Goal: Task Accomplishment & Management: Manage account settings

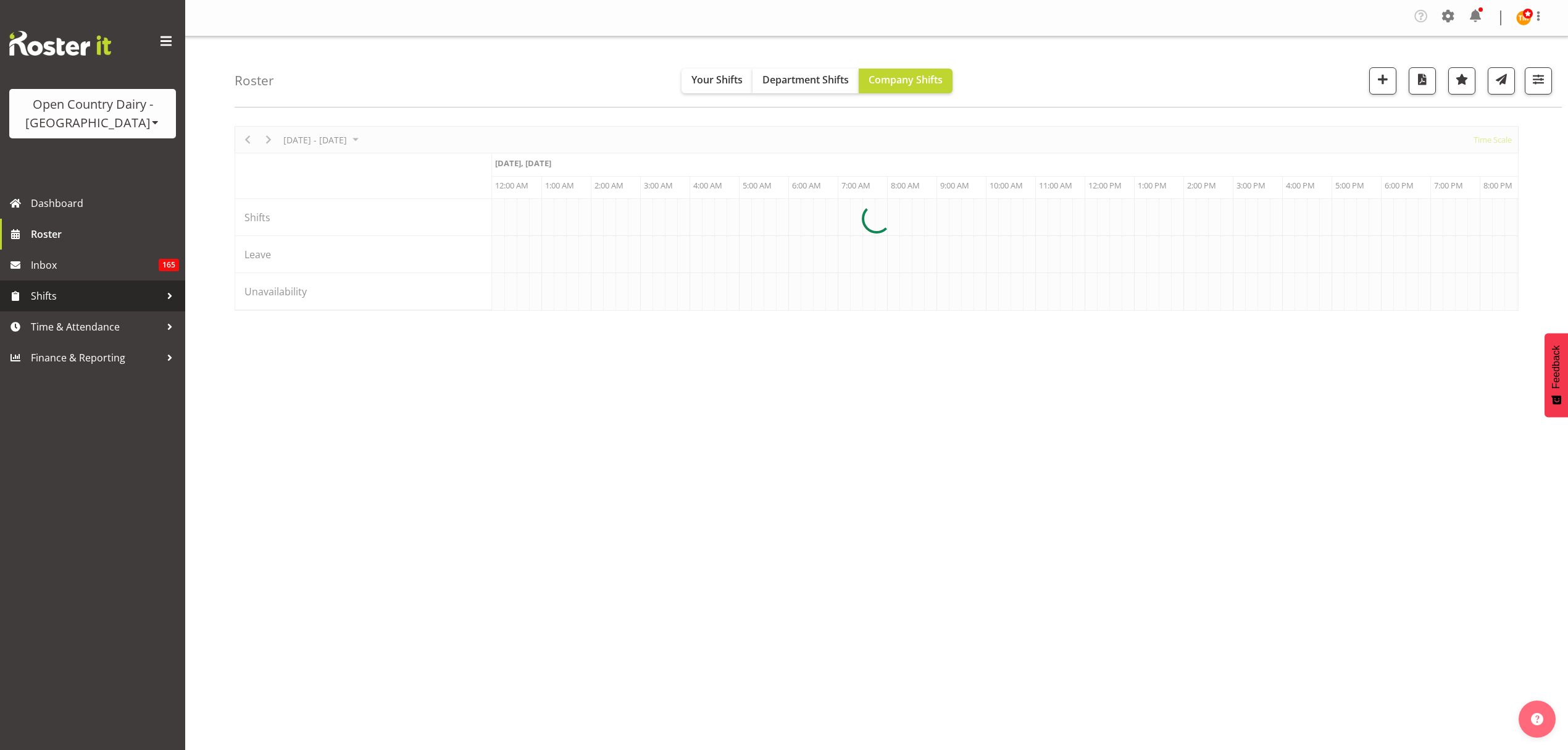
drag, startPoint x: 0, startPoint y: 0, endPoint x: 110, endPoint y: 294, distance: 313.9
click at [109, 292] on span "Shifts" at bounding box center [96, 296] width 130 height 19
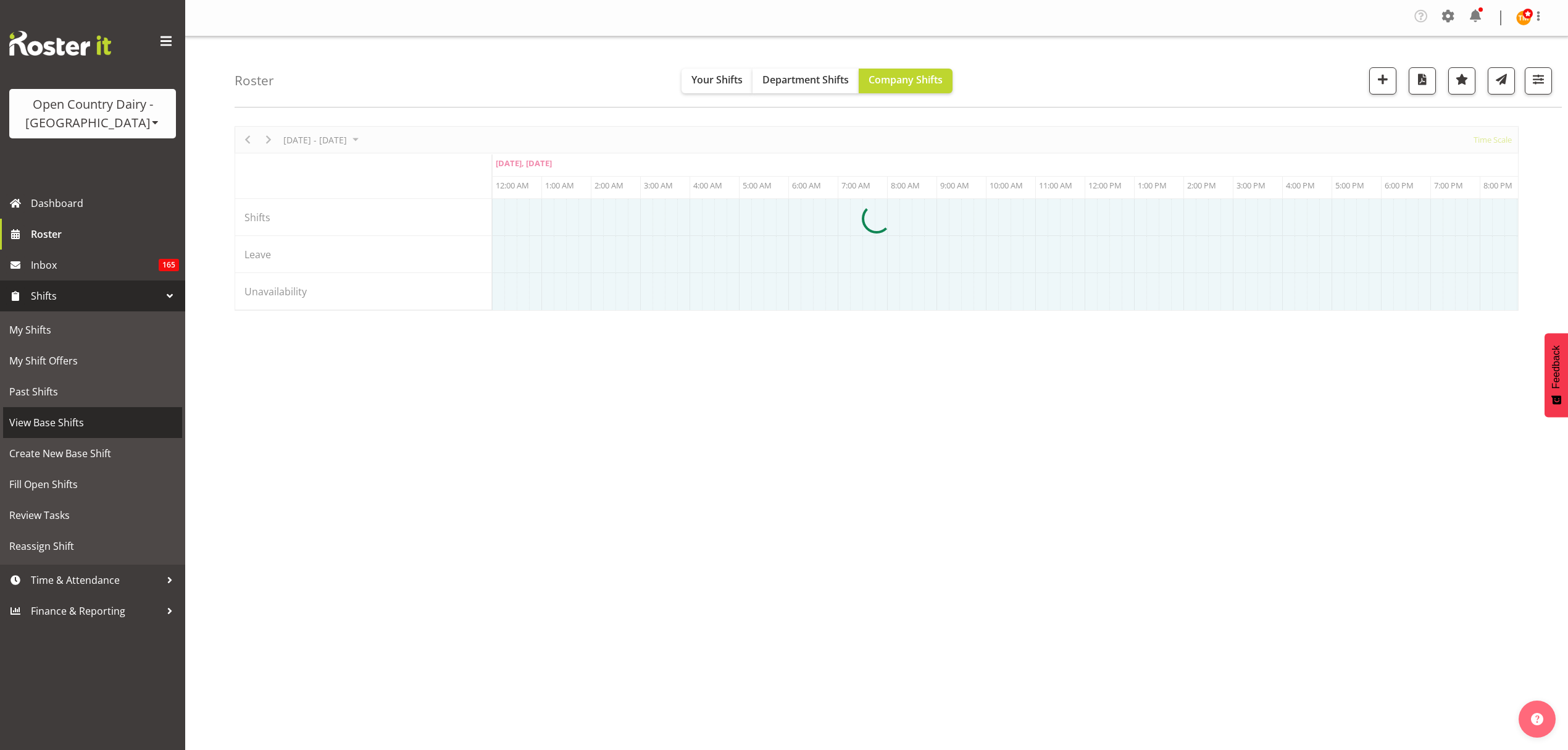
click at [105, 431] on span "View Base Shifts" at bounding box center [92, 422] width 167 height 19
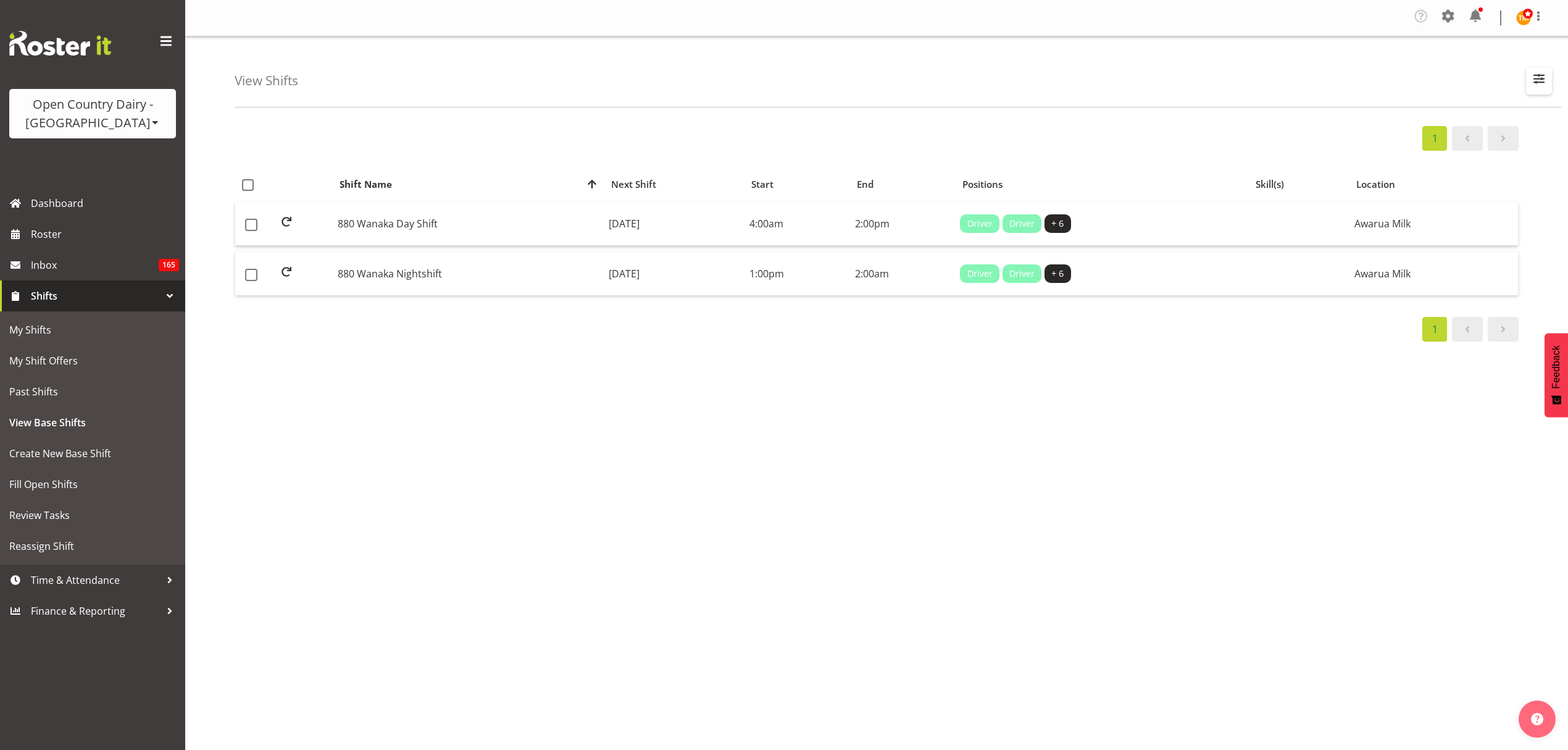
click at [1534, 78] on span "button" at bounding box center [1539, 78] width 16 height 16
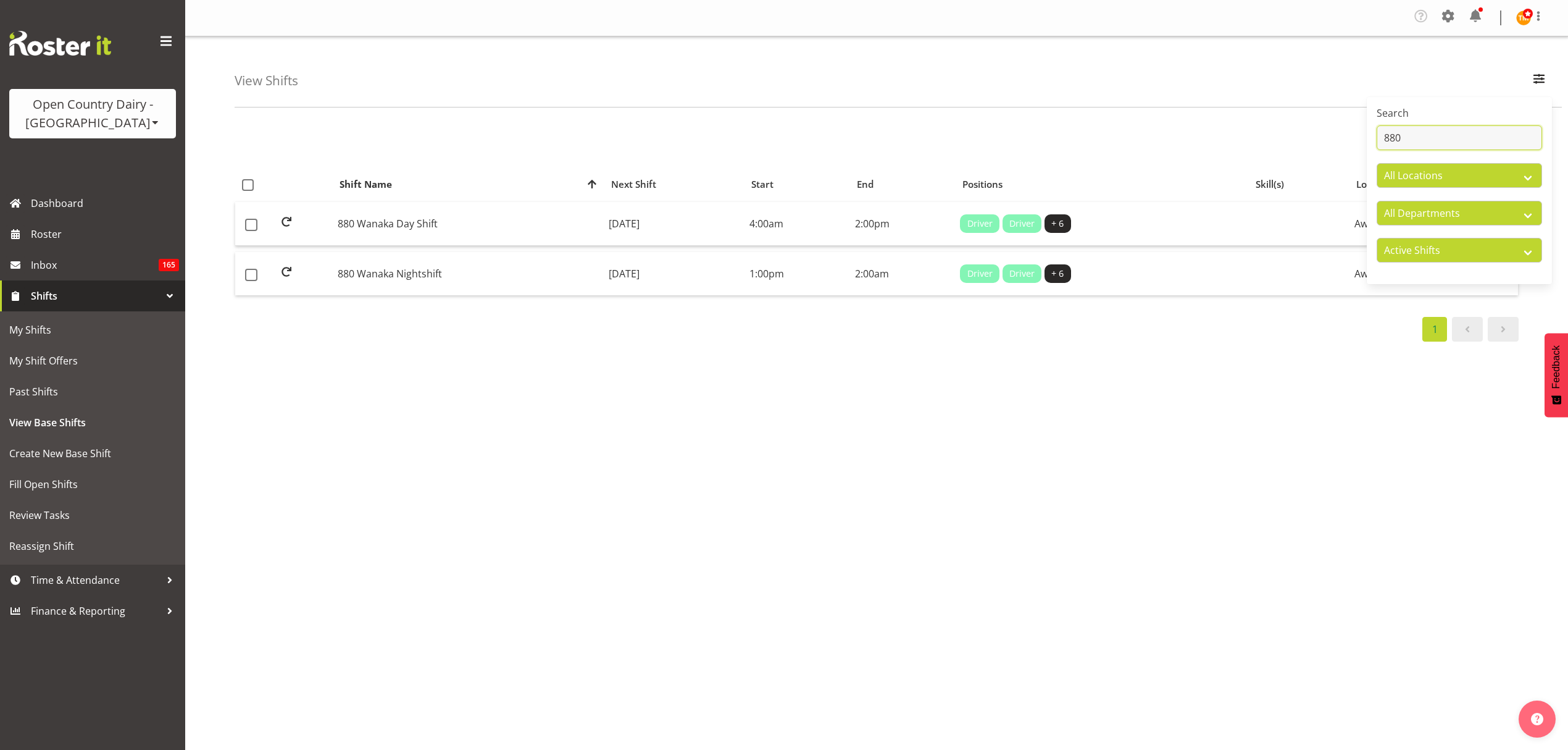
click at [1495, 148] on input "880" at bounding box center [1460, 138] width 166 height 25
click at [1491, 146] on input "880" at bounding box center [1460, 138] width 166 height 25
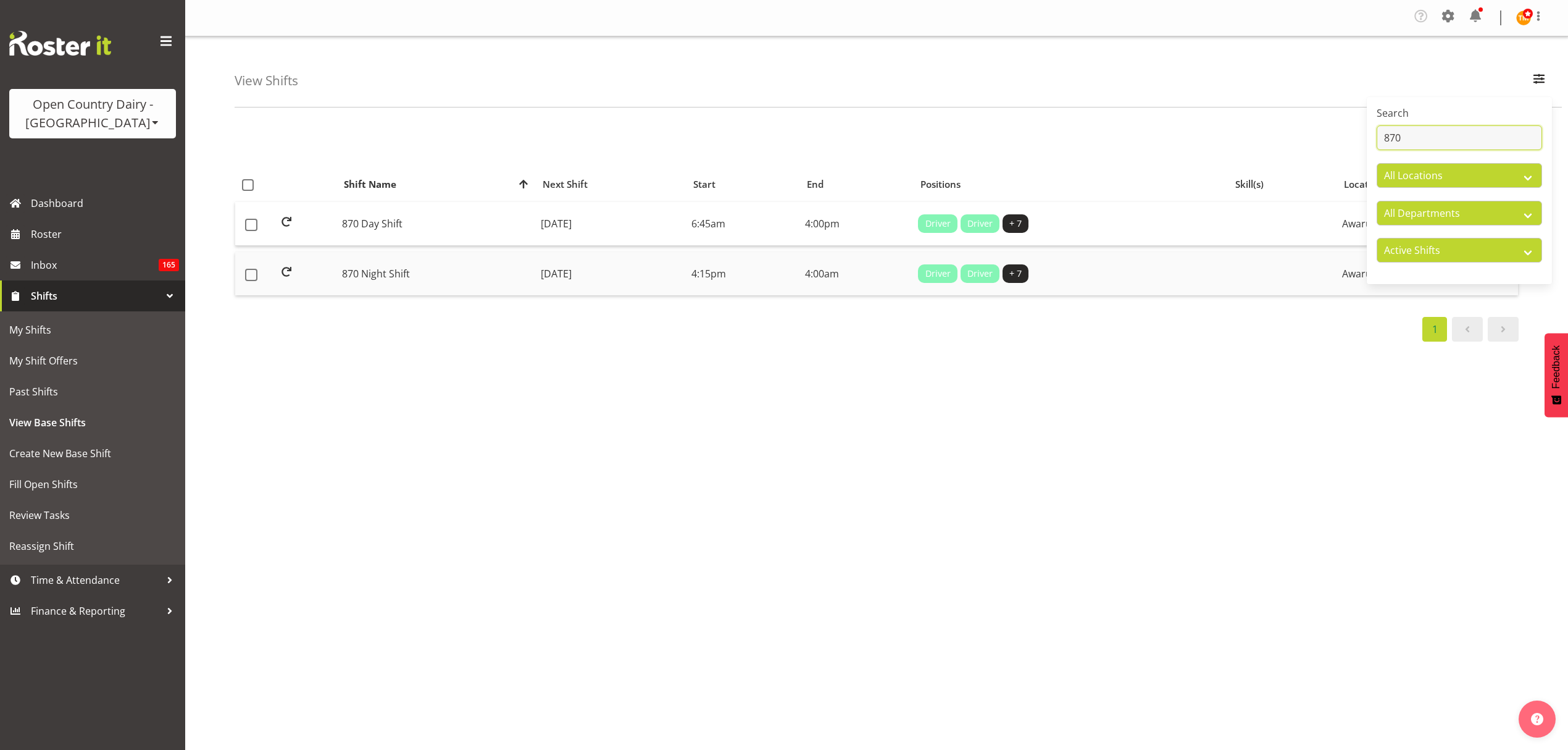
type input "870"
click at [800, 292] on td "4:15pm" at bounding box center [743, 274] width 114 height 44
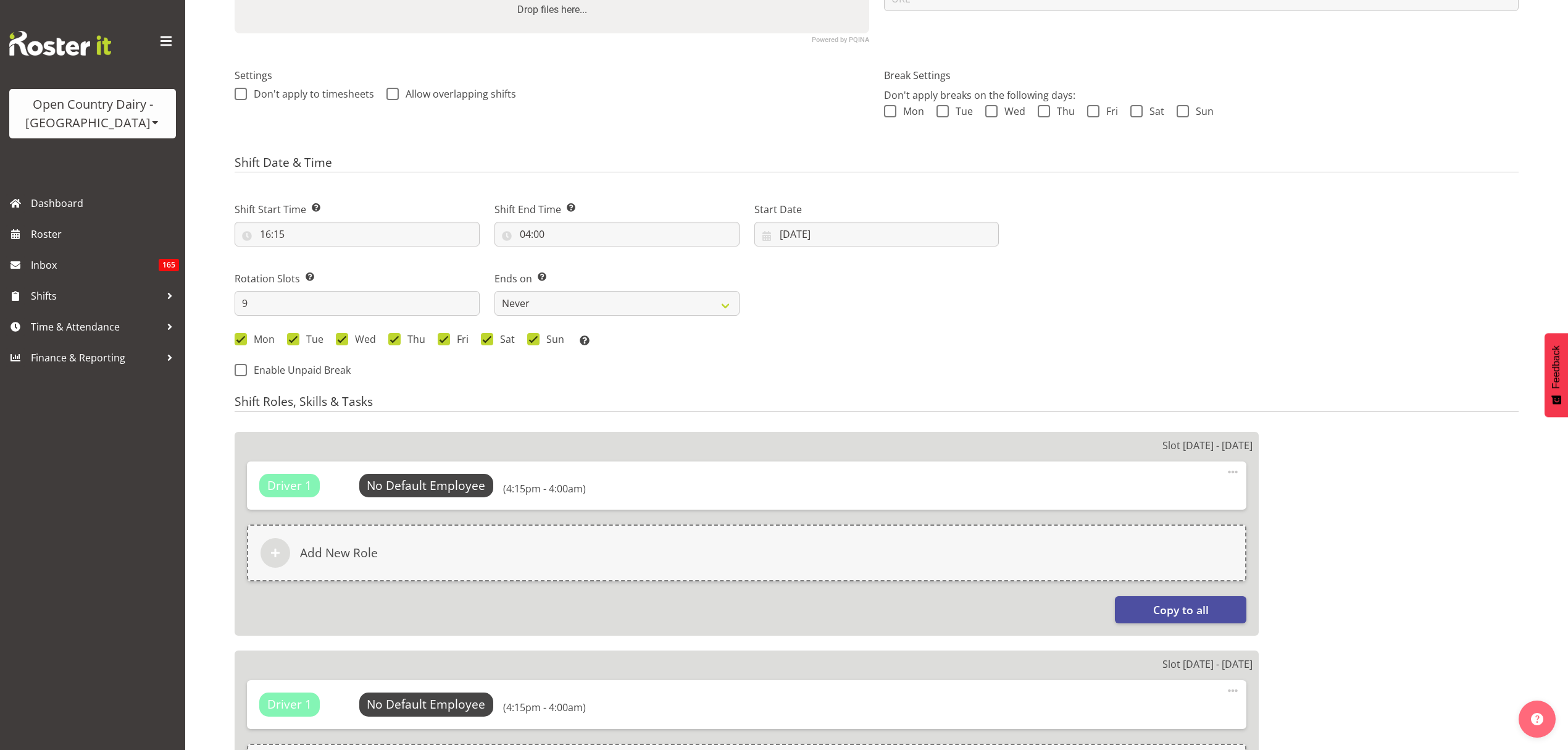
select select
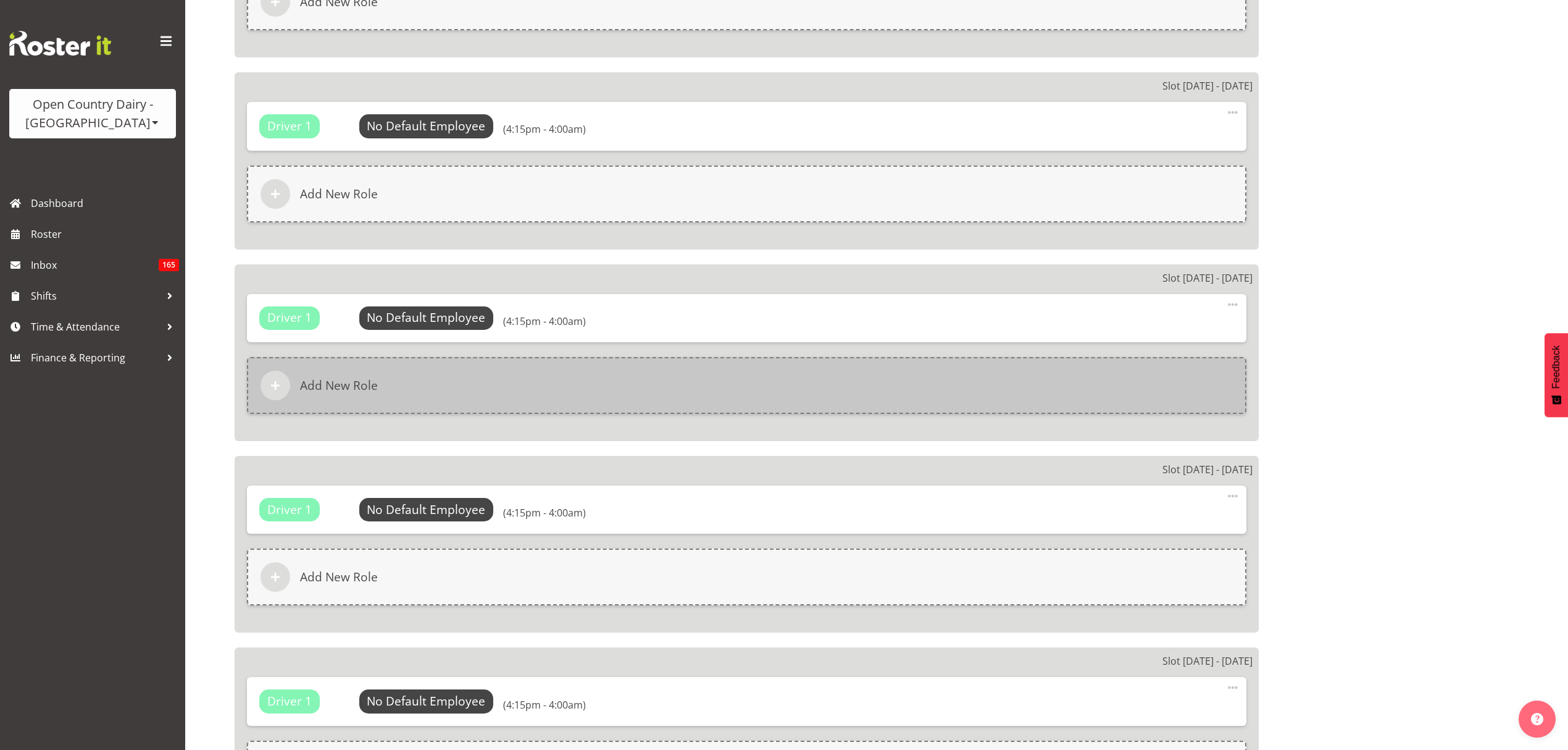
select select
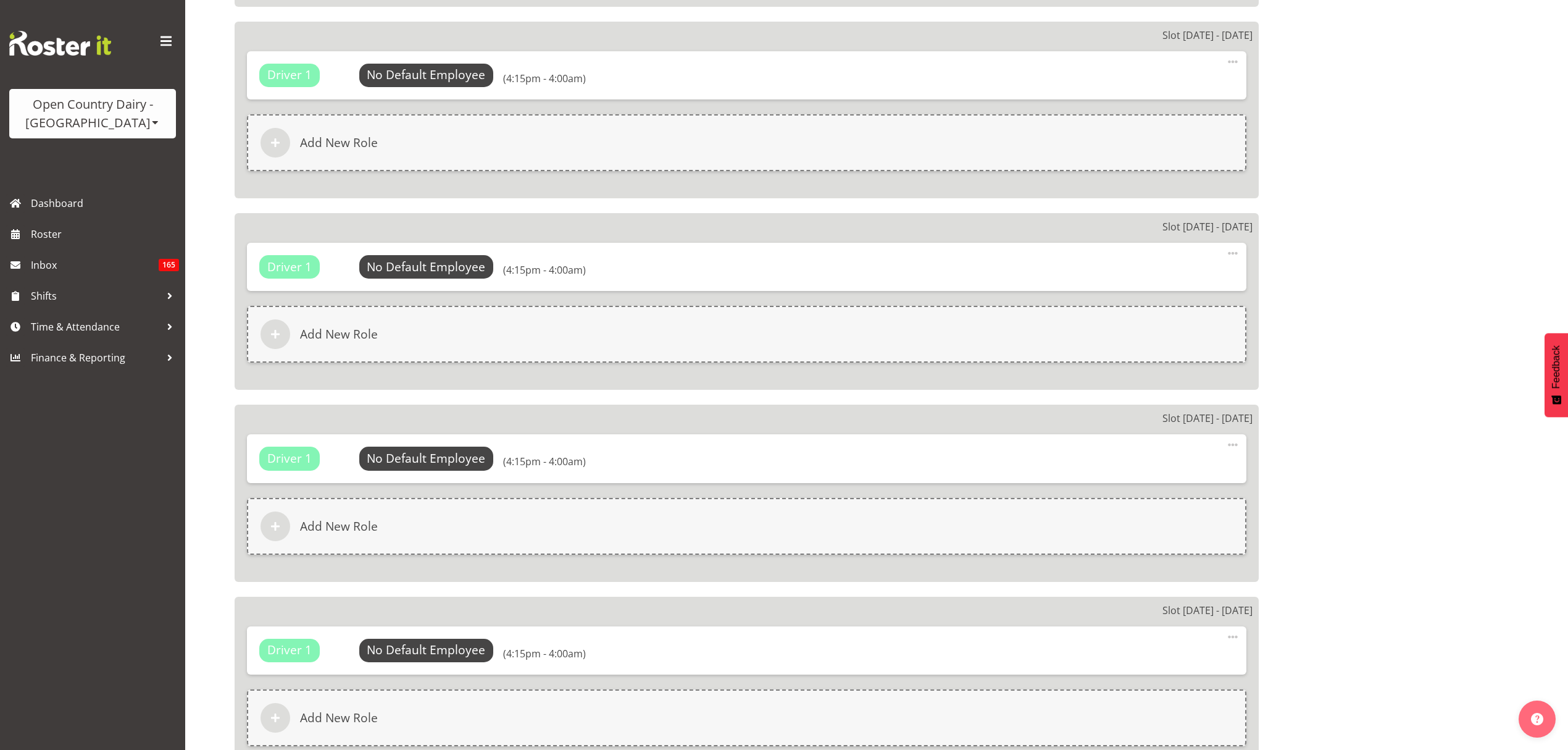
select select
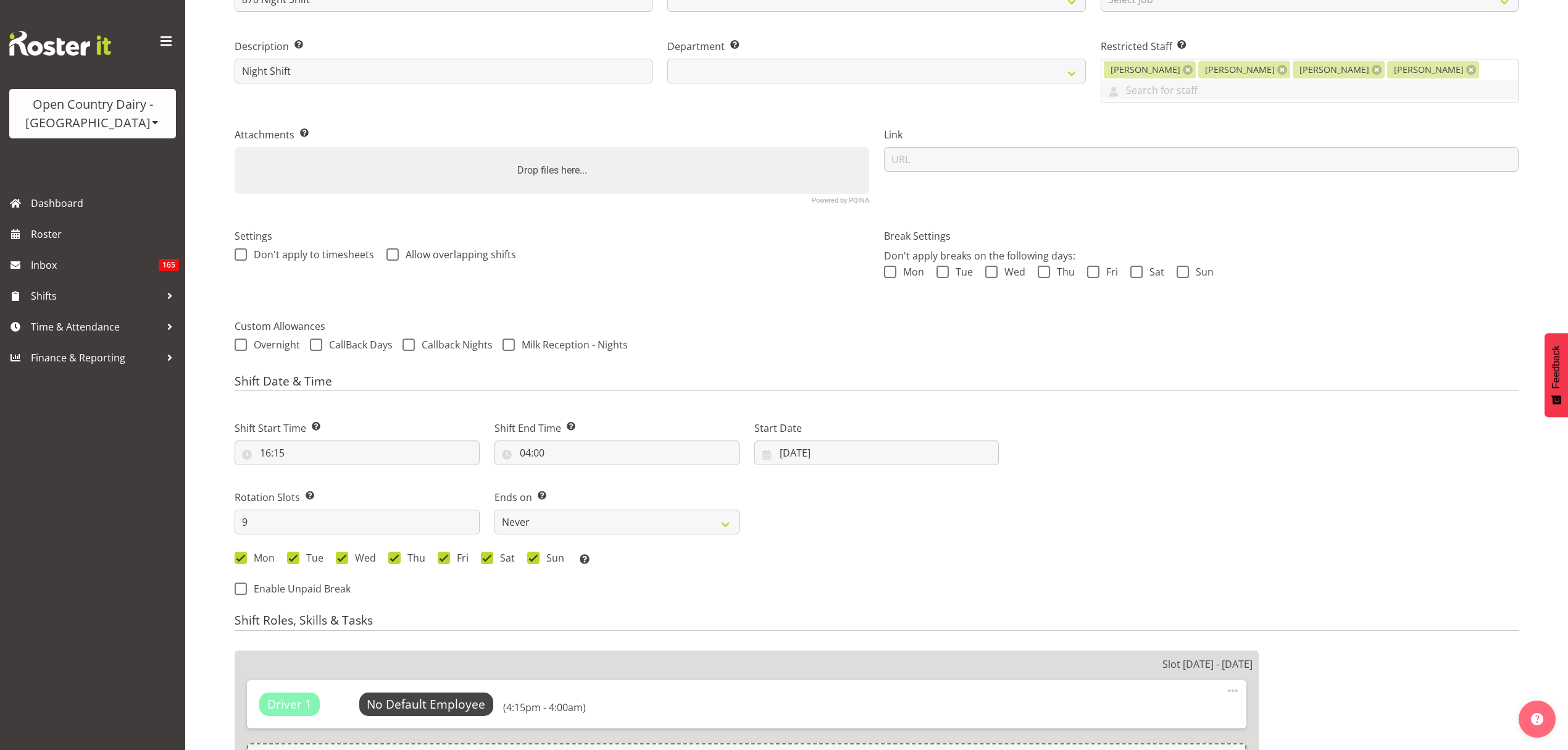
scroll to position [330, 0]
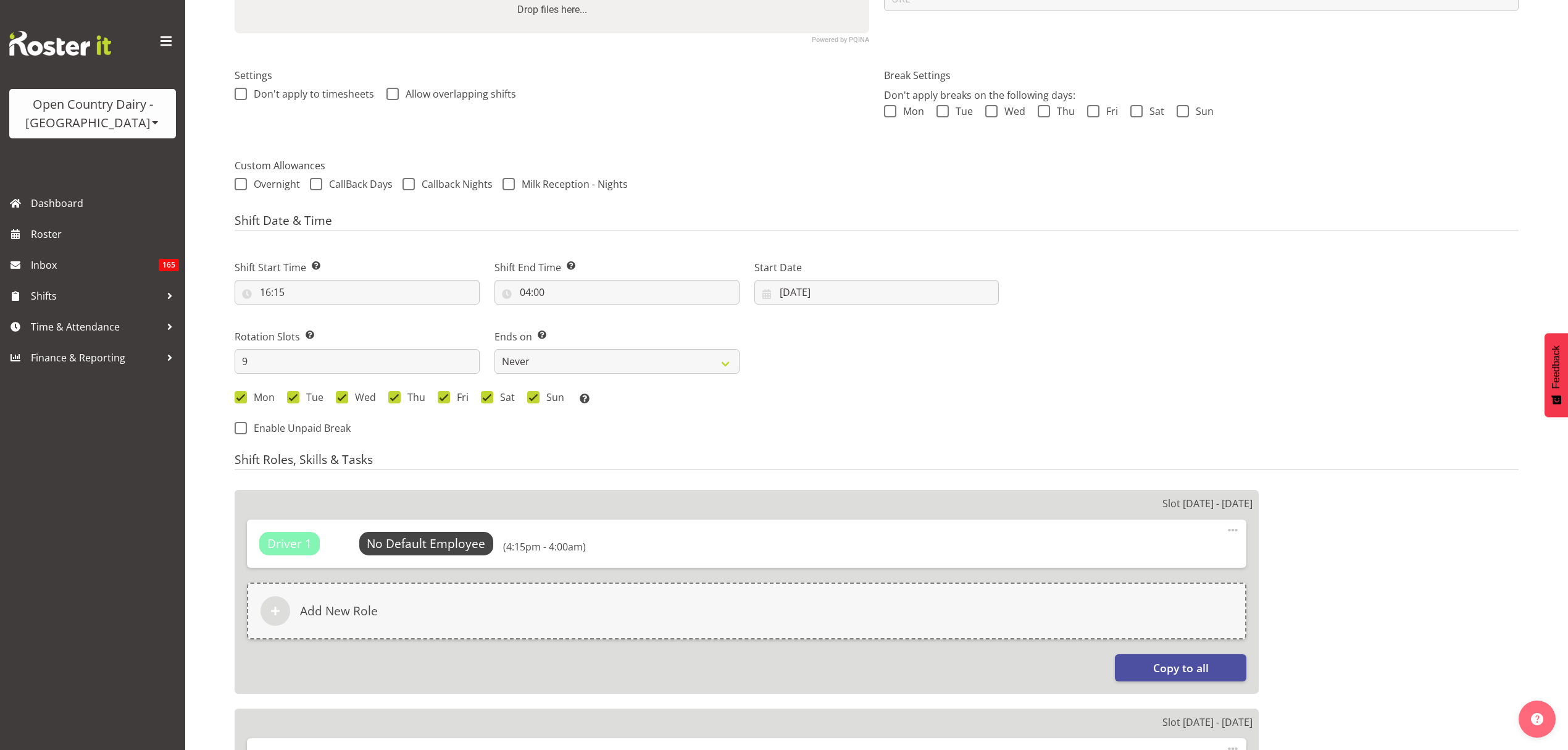
select select "683"
click at [823, 292] on input "18/08/2025" at bounding box center [877, 292] width 245 height 25
click at [959, 335] on span at bounding box center [954, 328] width 15 height 15
select select "8"
click at [833, 419] on link "9" at bounding box center [842, 417] width 25 height 23
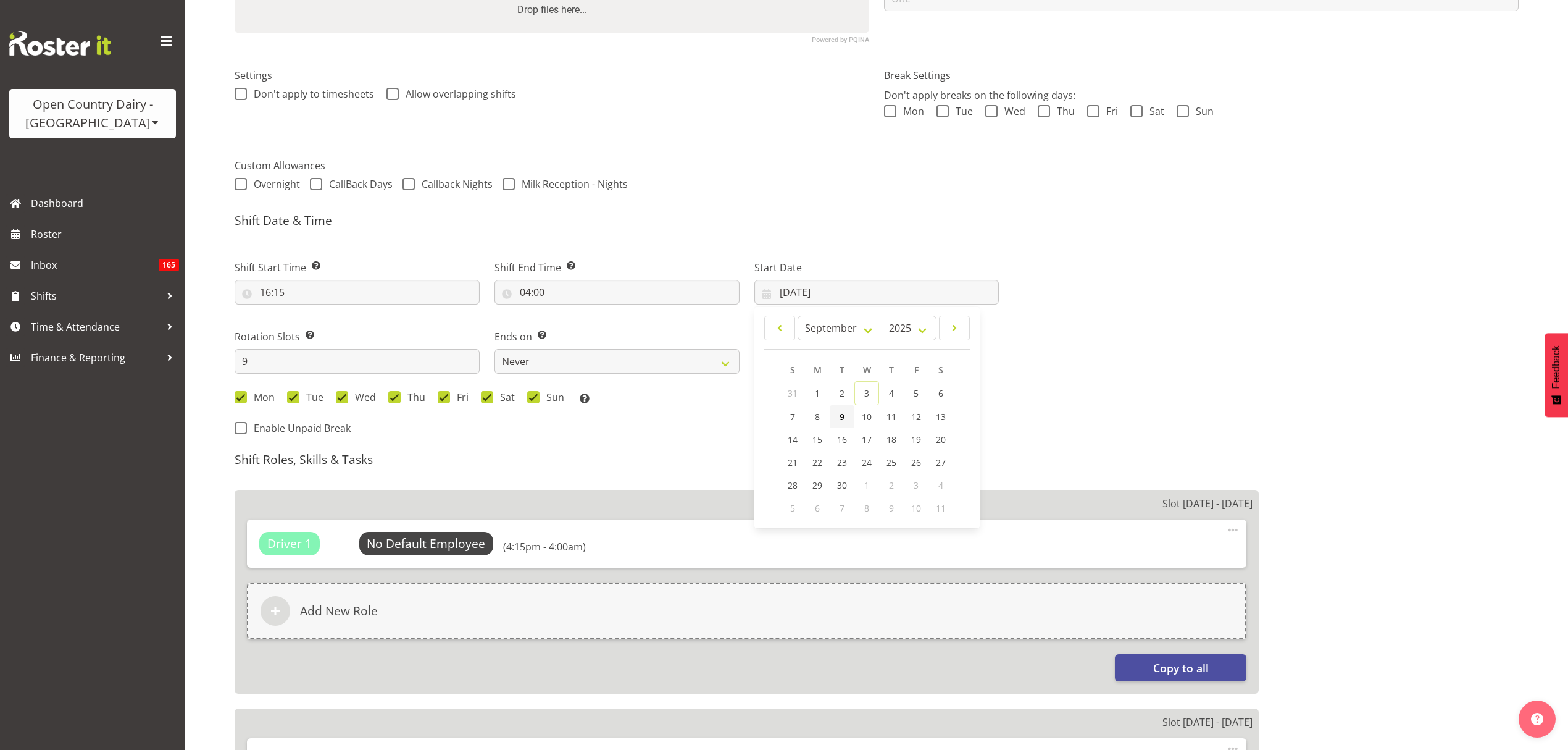
type input "09/09/2025"
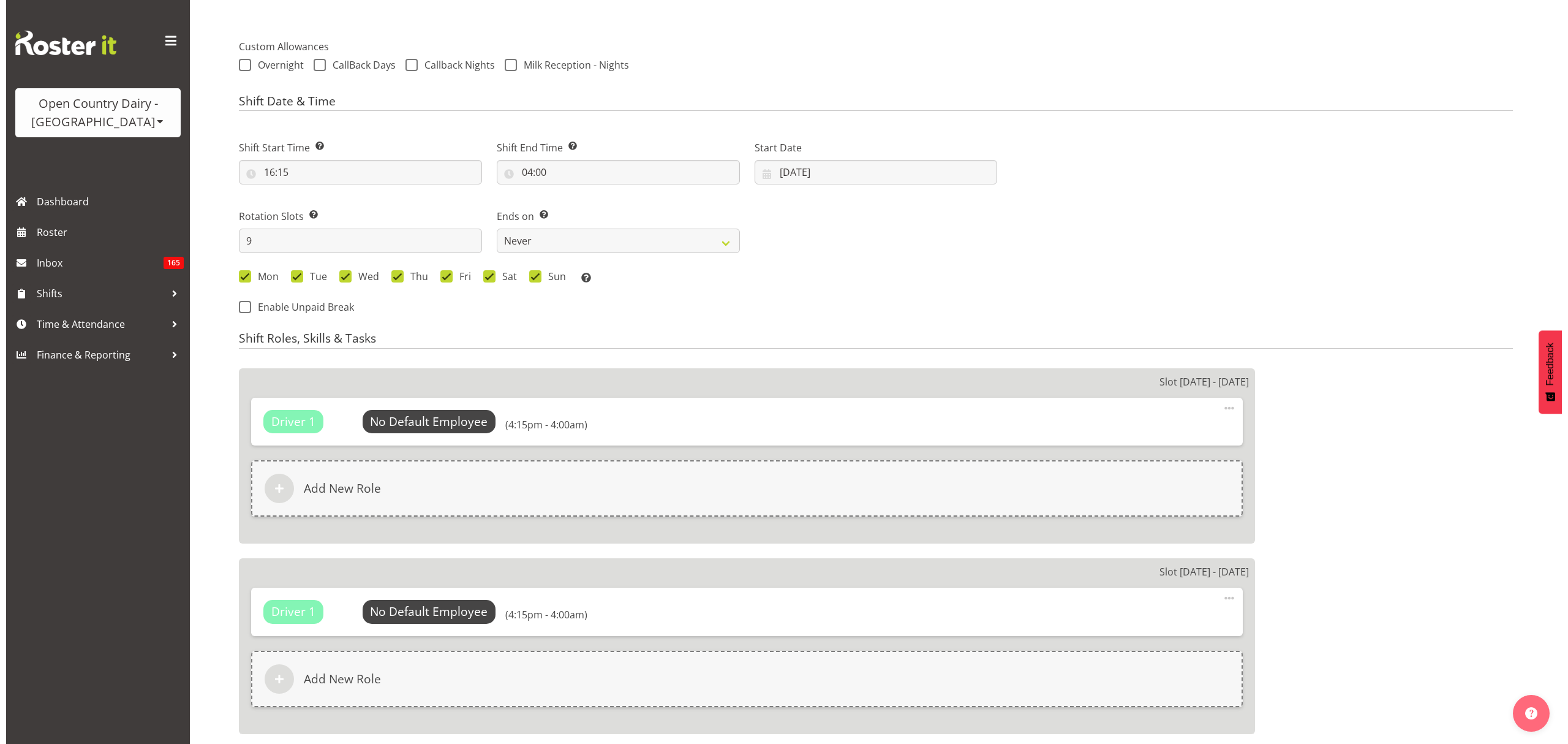
scroll to position [572, 0]
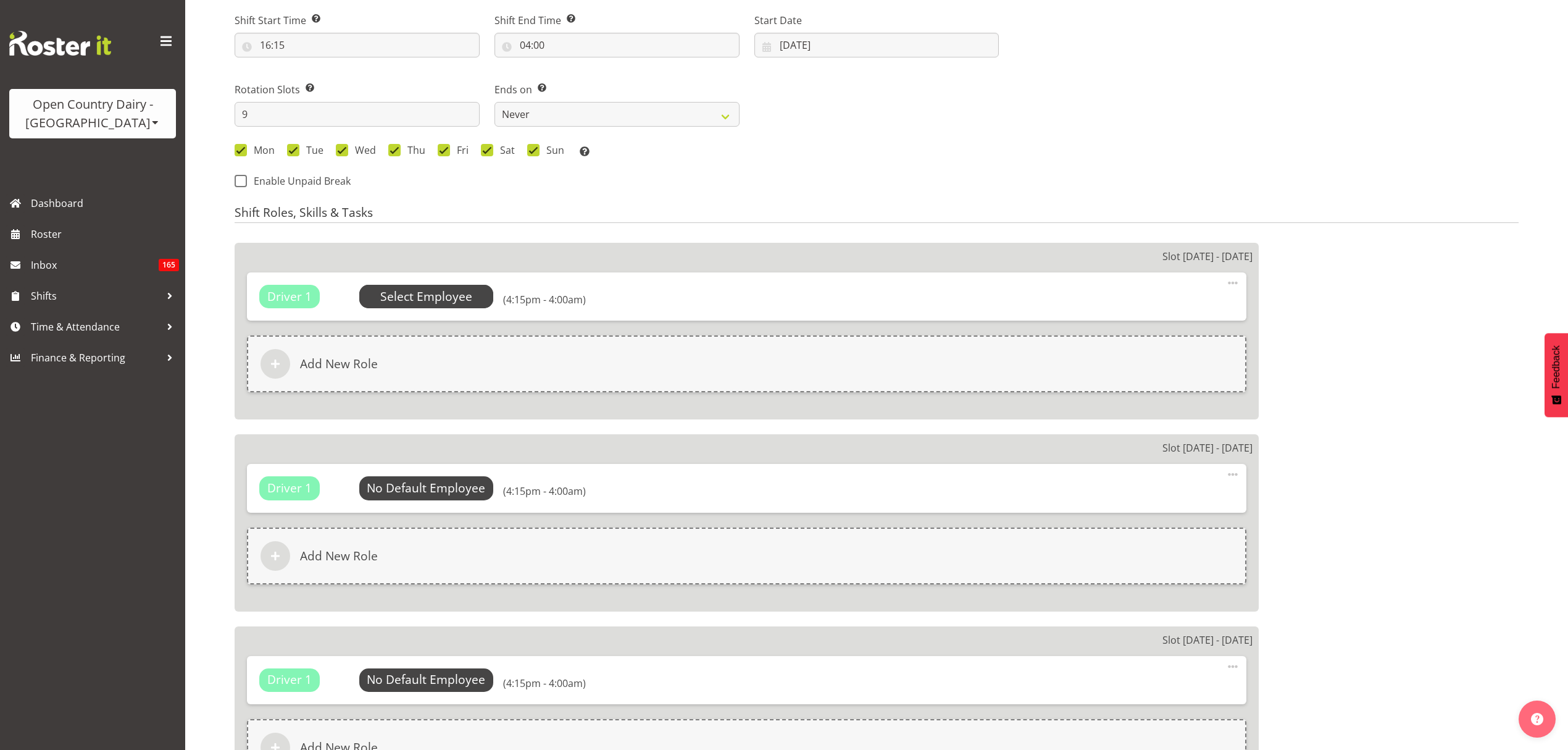
click at [440, 300] on span "Select Employee" at bounding box center [427, 297] width 92 height 18
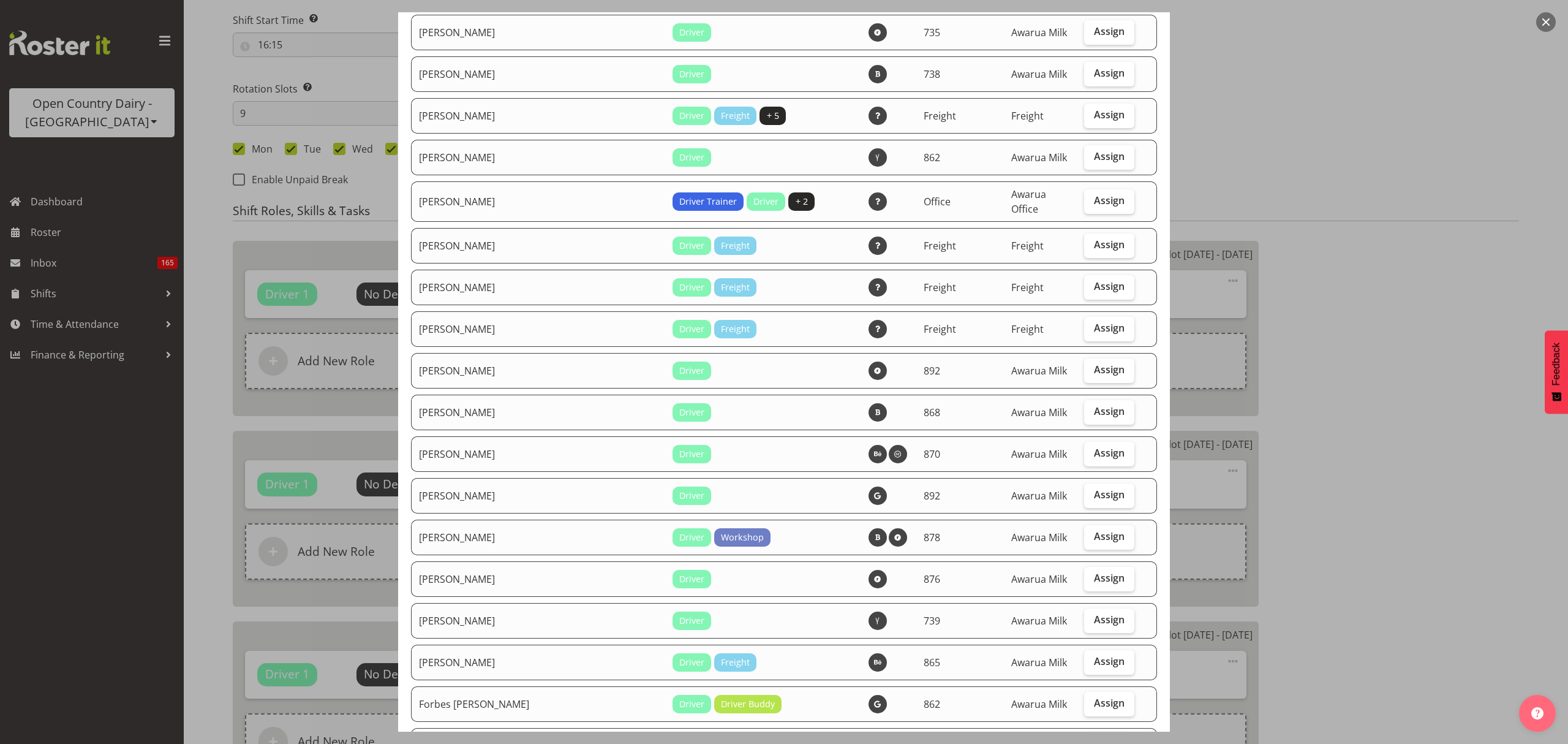
scroll to position [1471, 0]
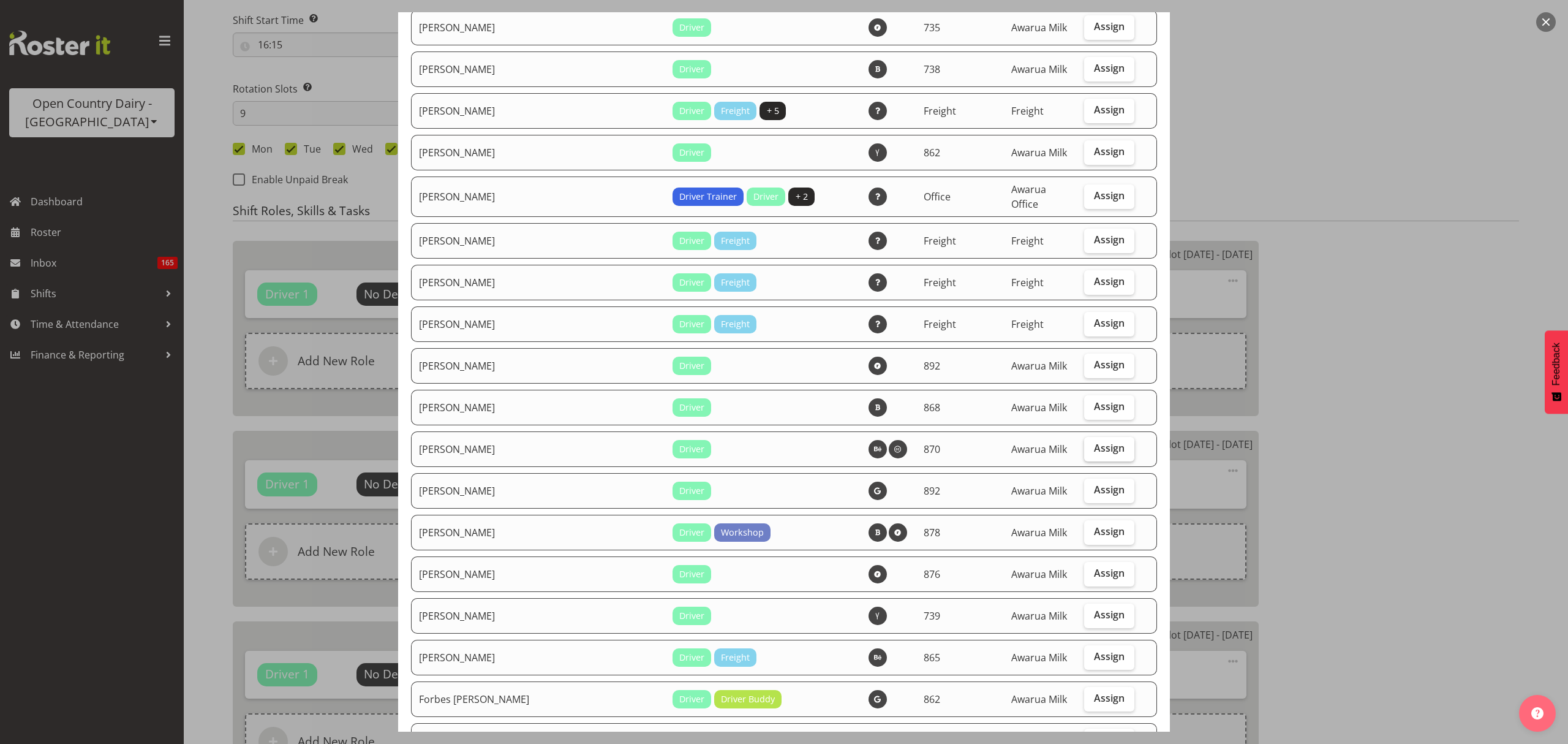
click at [1094, 442] on span "Assign" at bounding box center [1110, 447] width 31 height 12
click at [1087, 444] on input "Assign" at bounding box center [1088, 448] width 8 height 8
checkbox input "true"
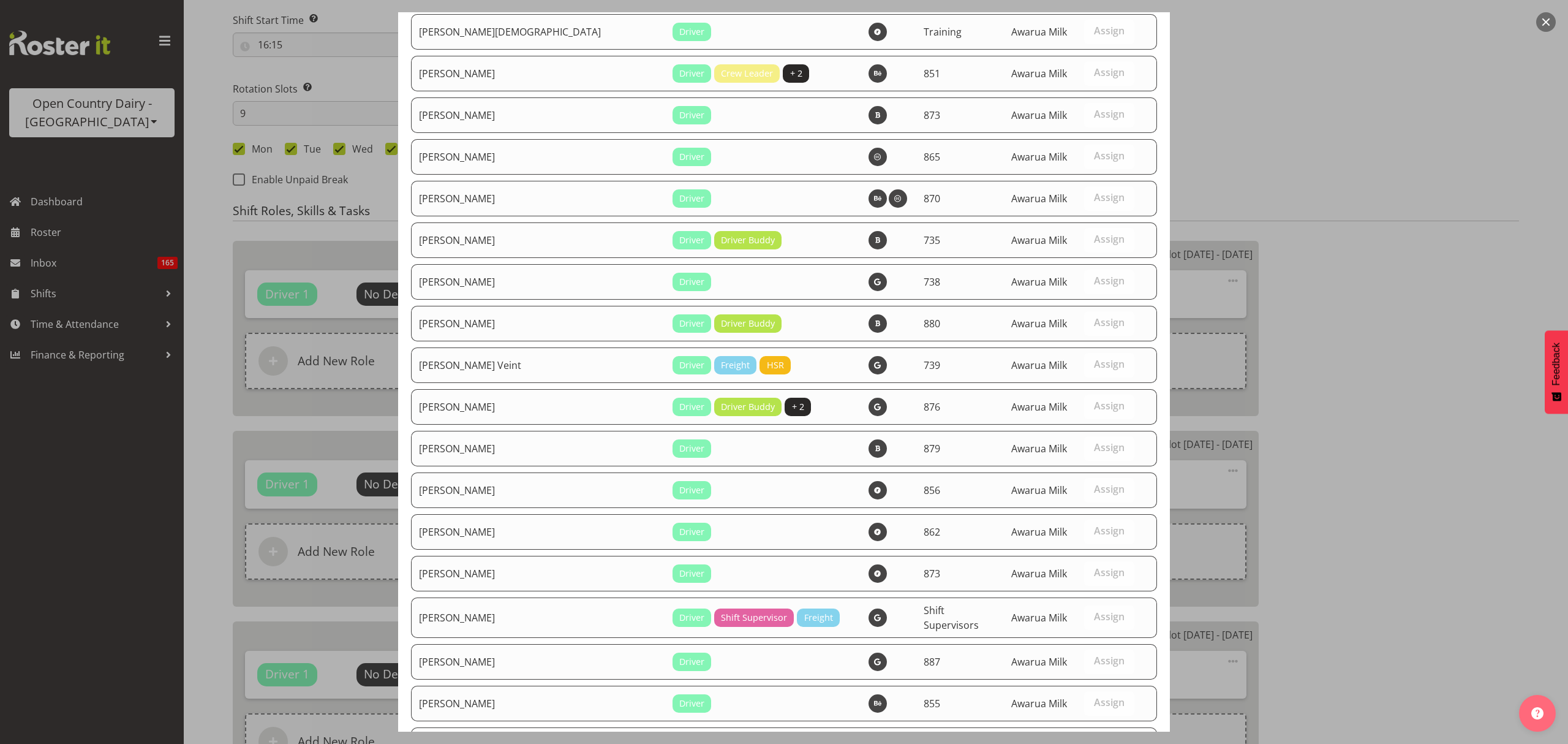
scroll to position [4324, 0]
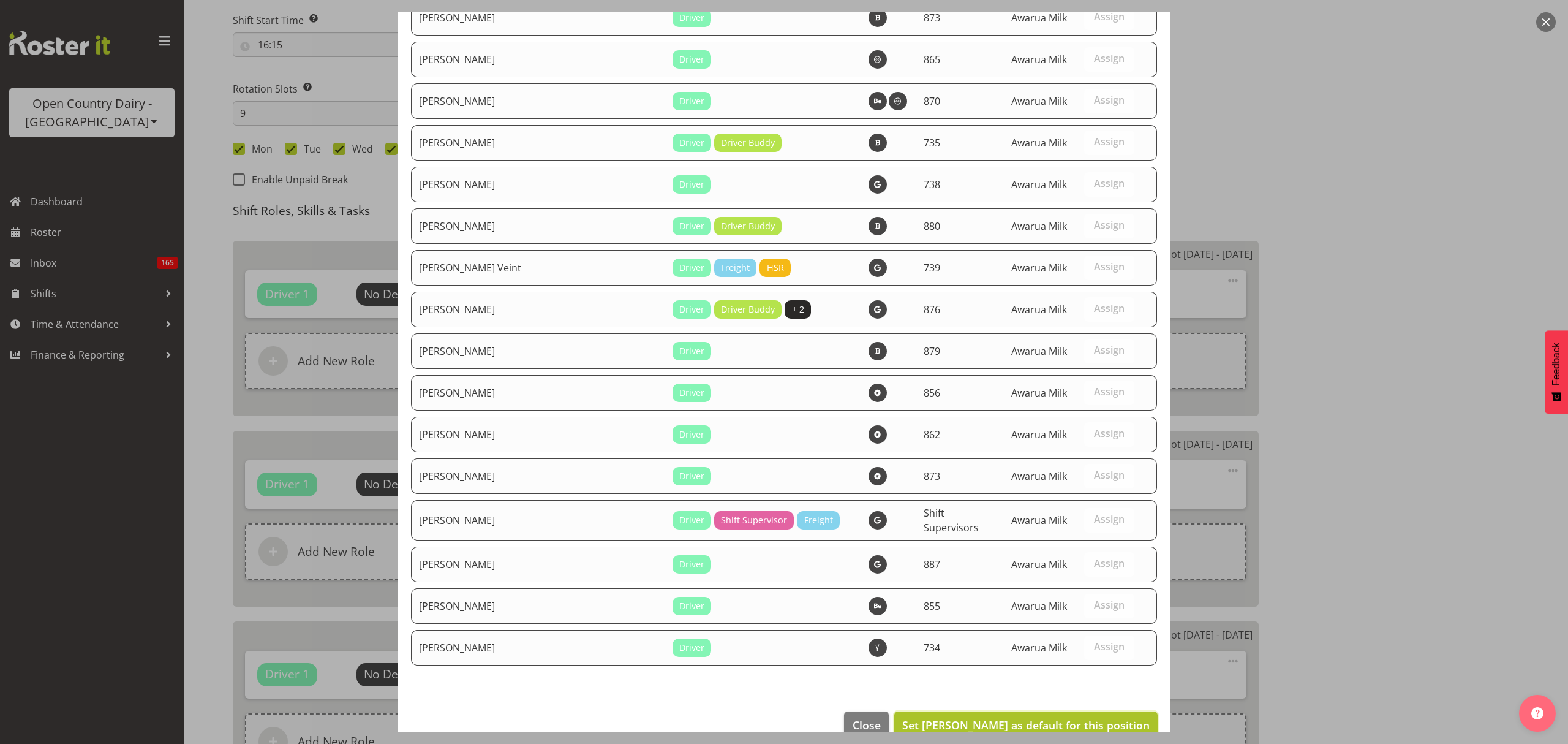
click at [1125, 718] on span "Set David Young as default for this position" at bounding box center [1026, 725] width 247 height 15
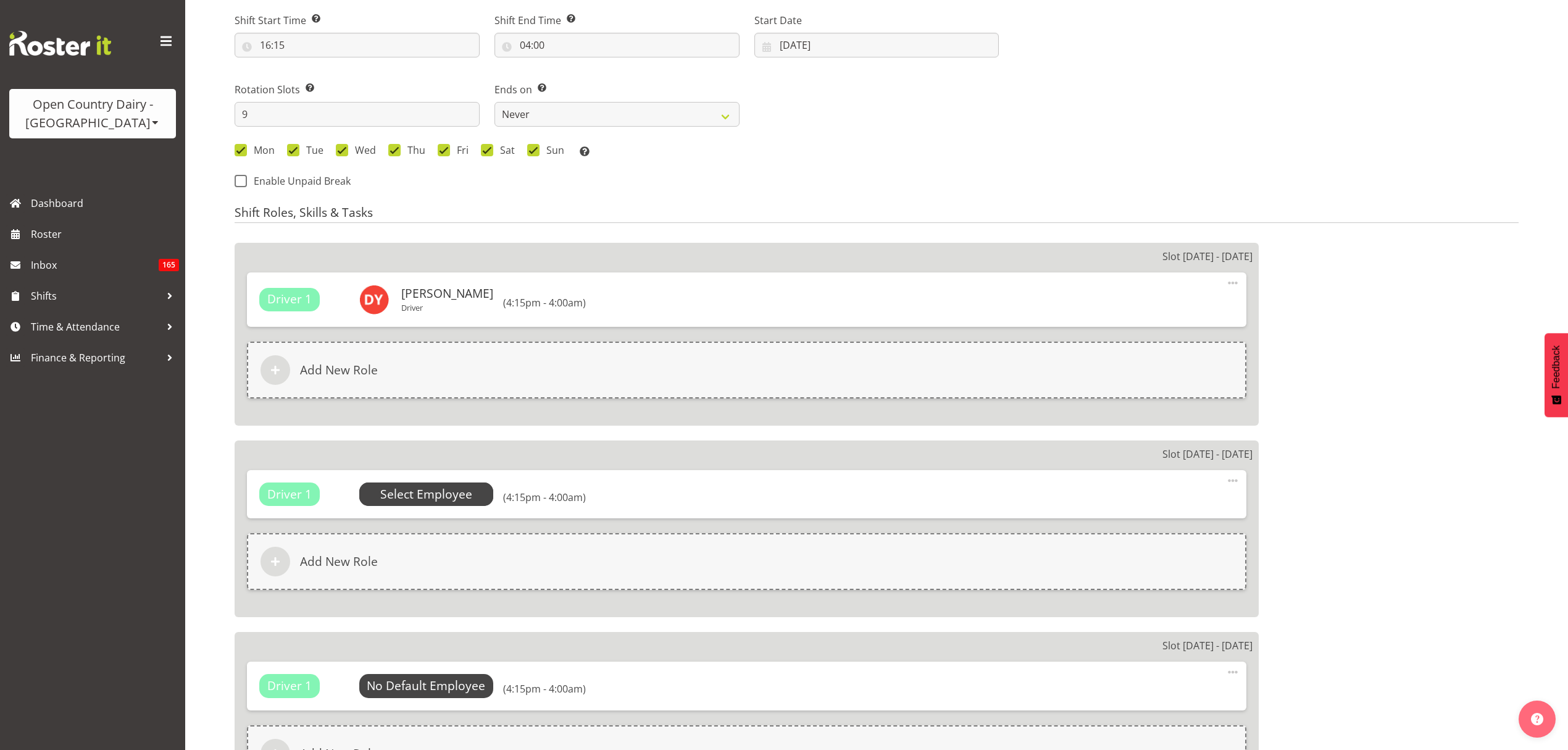
click at [465, 495] on span "Select Employee" at bounding box center [427, 495] width 92 height 18
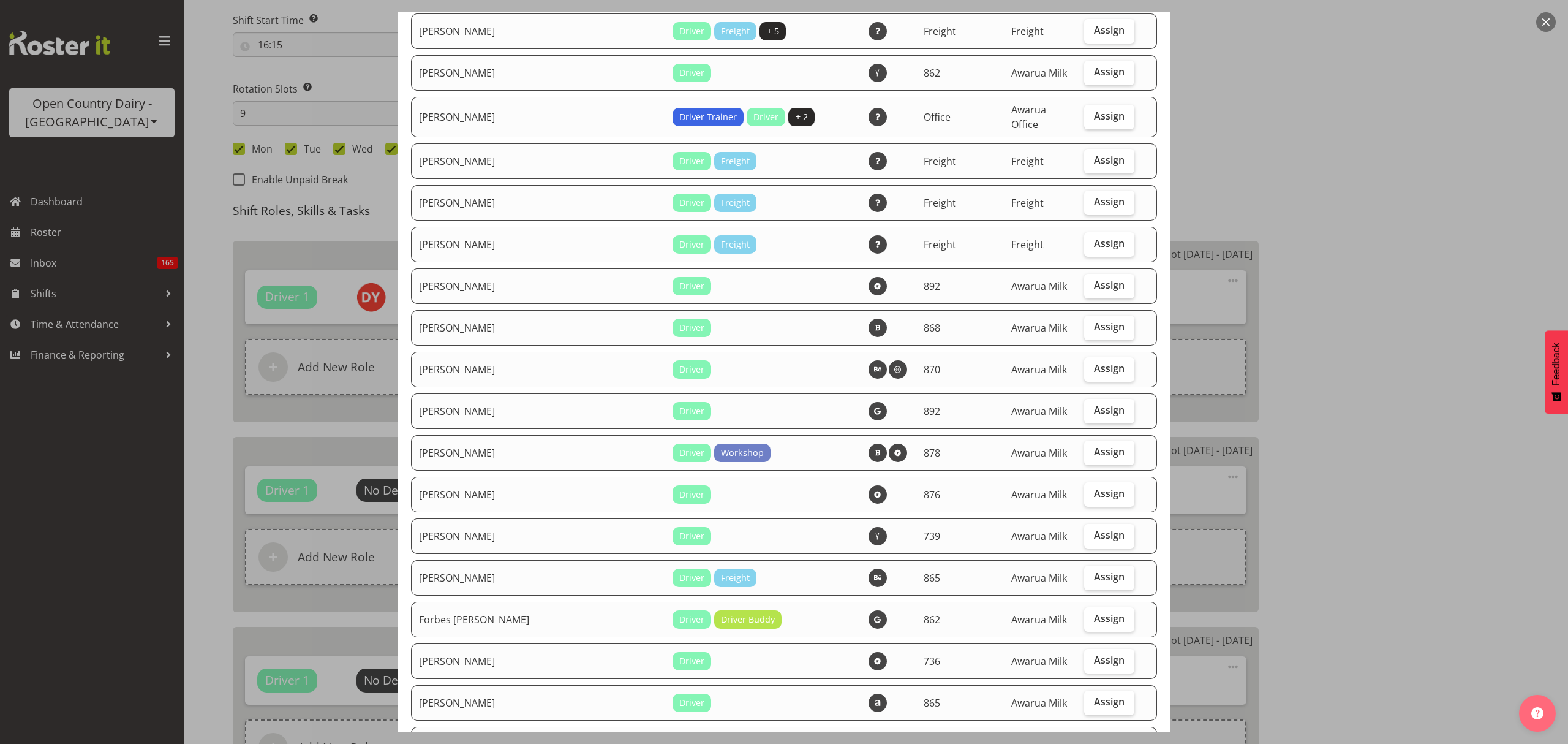
scroll to position [1552, 0]
click at [1084, 355] on label "Assign" at bounding box center [1109, 367] width 50 height 24
click at [1084, 363] on input "Assign" at bounding box center [1088, 367] width 8 height 8
checkbox input "true"
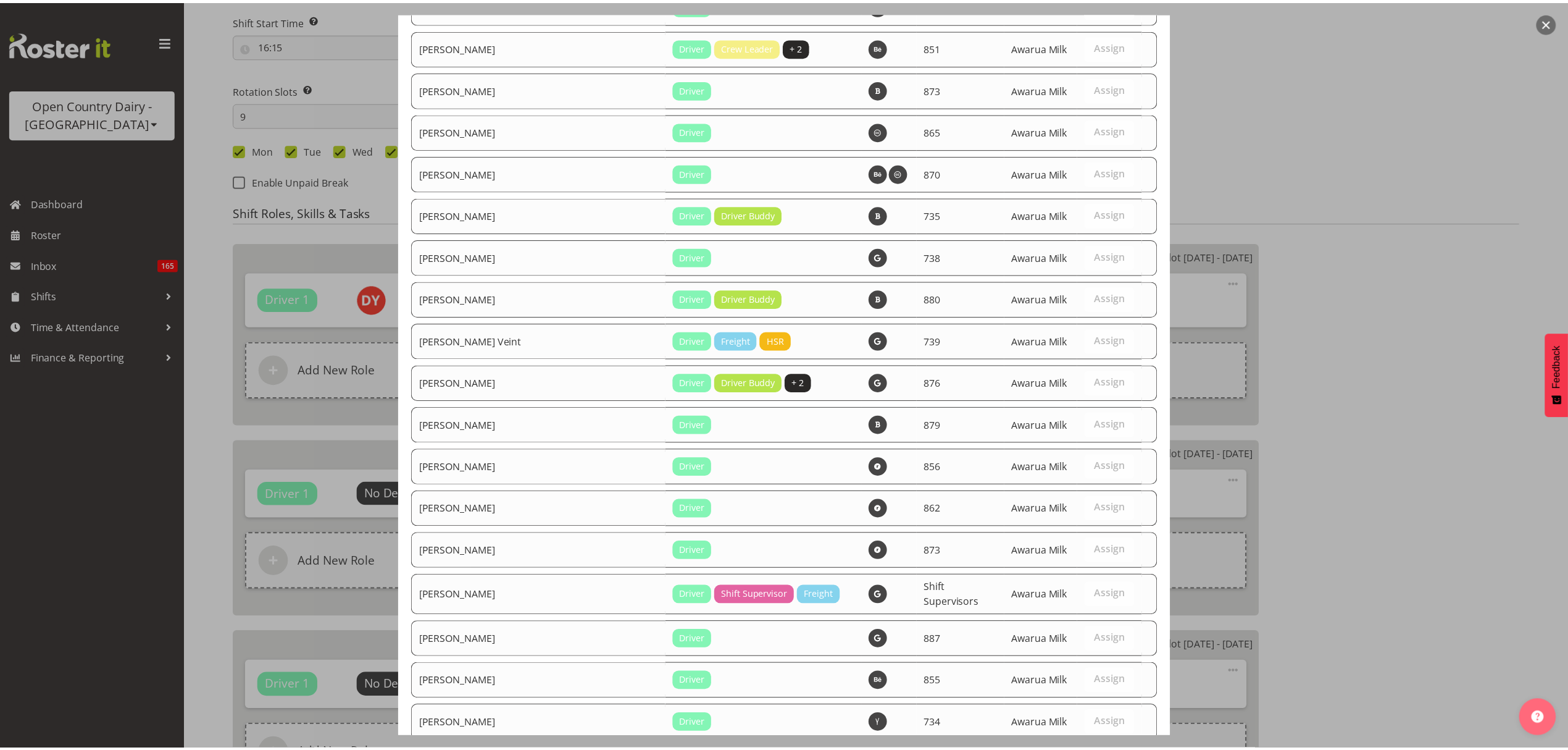
scroll to position [4359, 0]
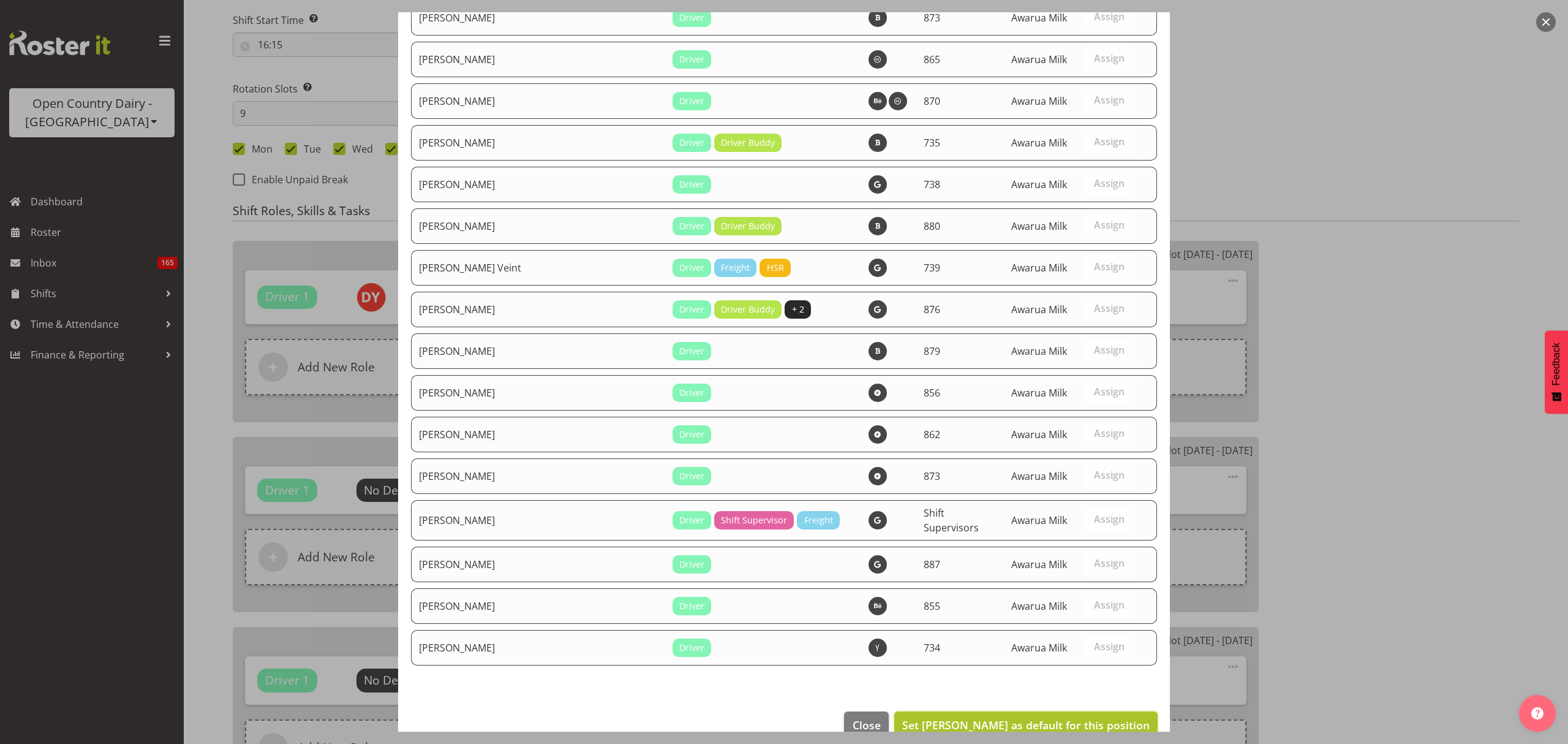
click at [1078, 712] on button "Set David Young as default for this position" at bounding box center [1026, 725] width 264 height 27
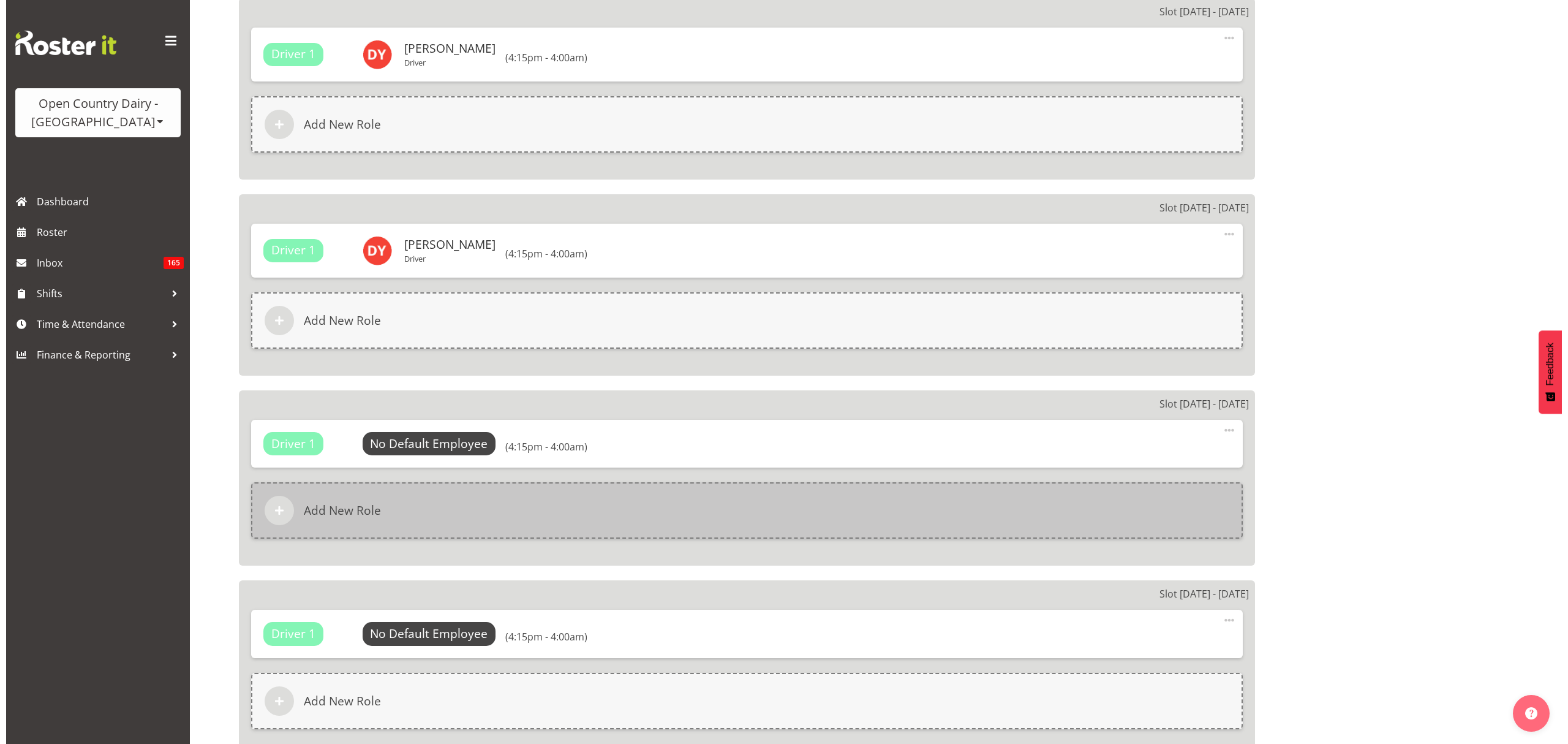
scroll to position [981, 0]
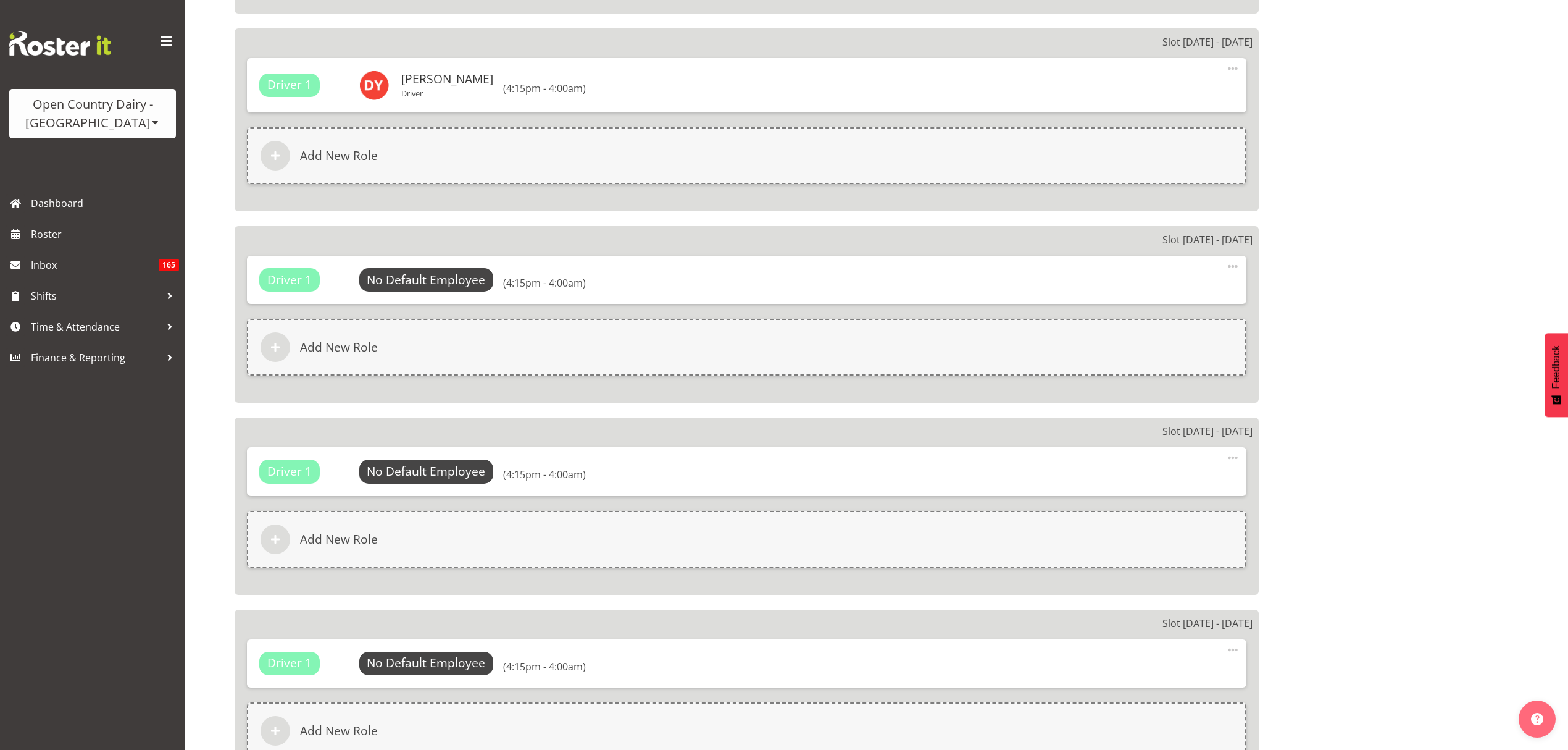
click at [416, 258] on div "Driver 1 No Default Employee Select Employee (4:15pm - 4:00am) Edit Delete" at bounding box center [746, 280] width 1000 height 48
click at [420, 274] on span "Select Employee" at bounding box center [427, 280] width 92 height 18
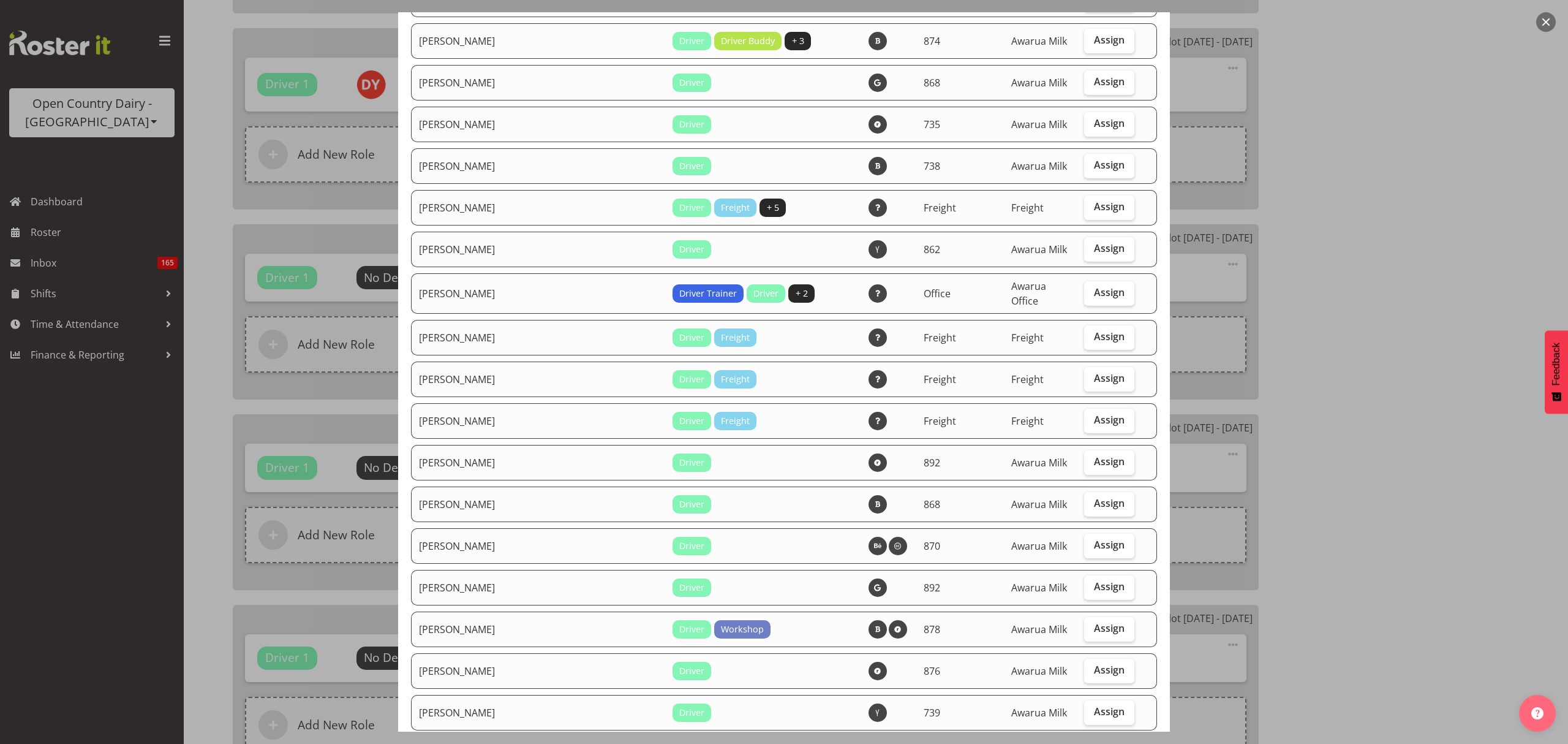
scroll to position [1471, 0]
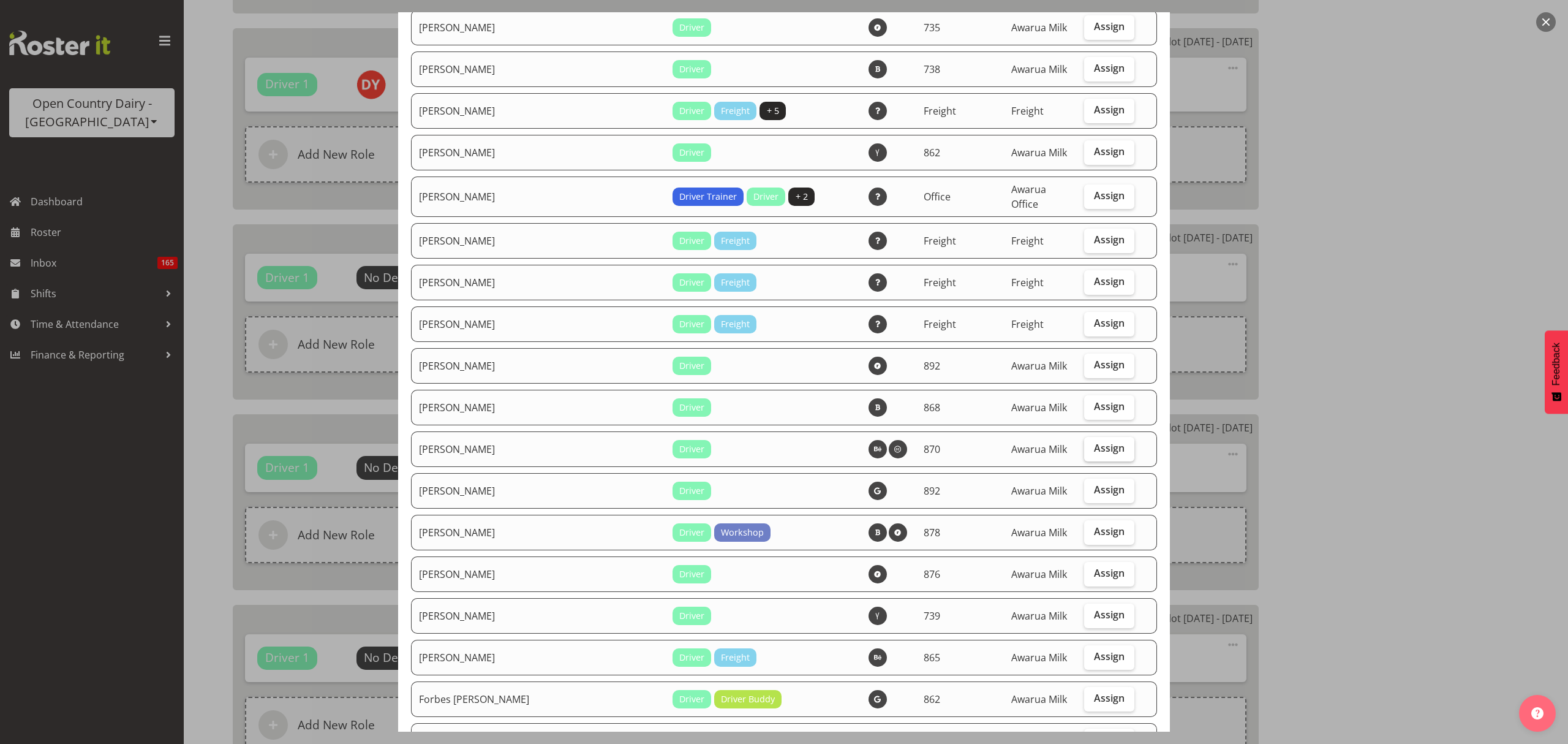
click at [1094, 442] on span "Assign" at bounding box center [1110, 447] width 31 height 12
click at [1087, 444] on input "Assign" at bounding box center [1088, 448] width 8 height 8
checkbox input "true"
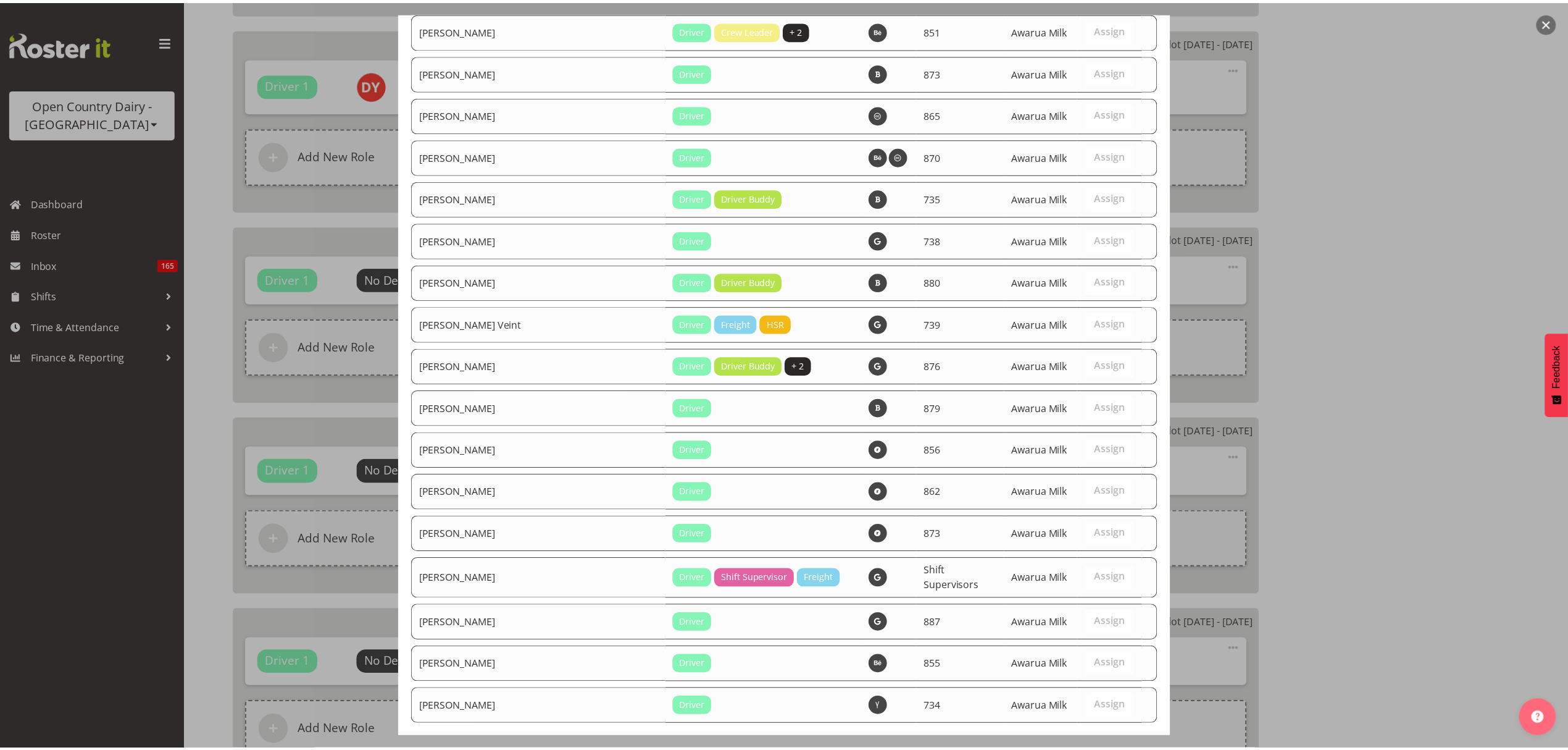
scroll to position [4359, 0]
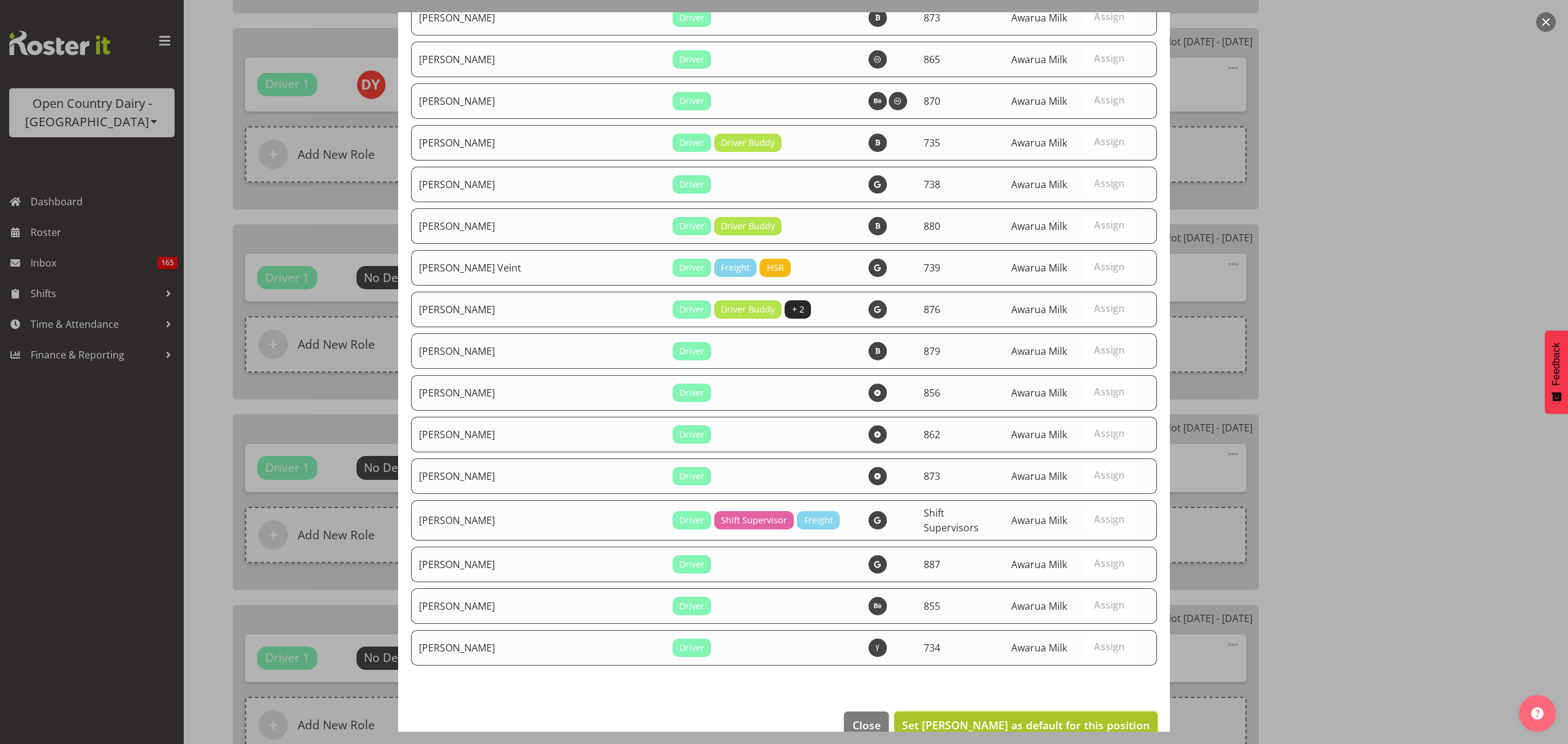
click at [1114, 718] on span "Set David Young as default for this position" at bounding box center [1026, 725] width 247 height 15
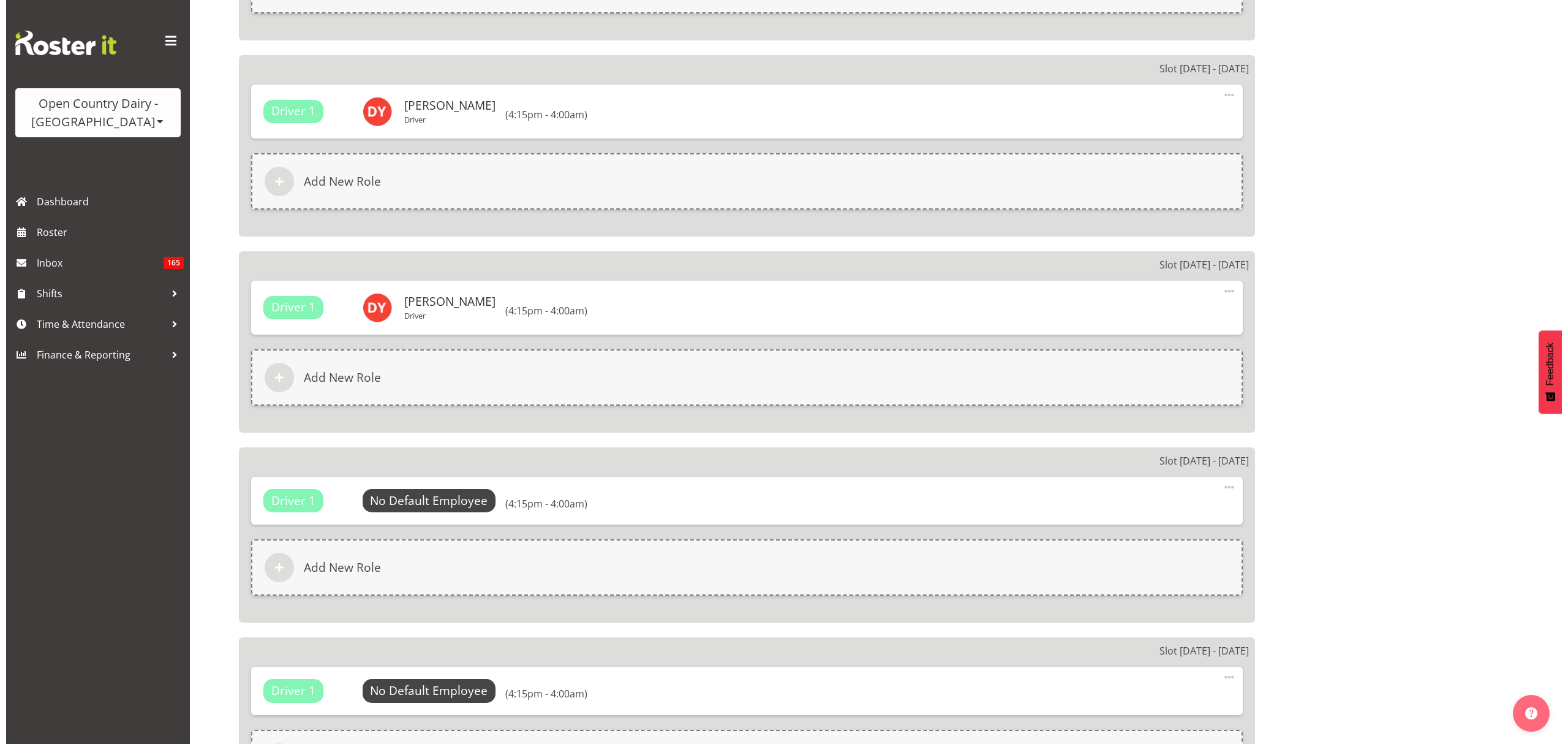
scroll to position [1062, 0]
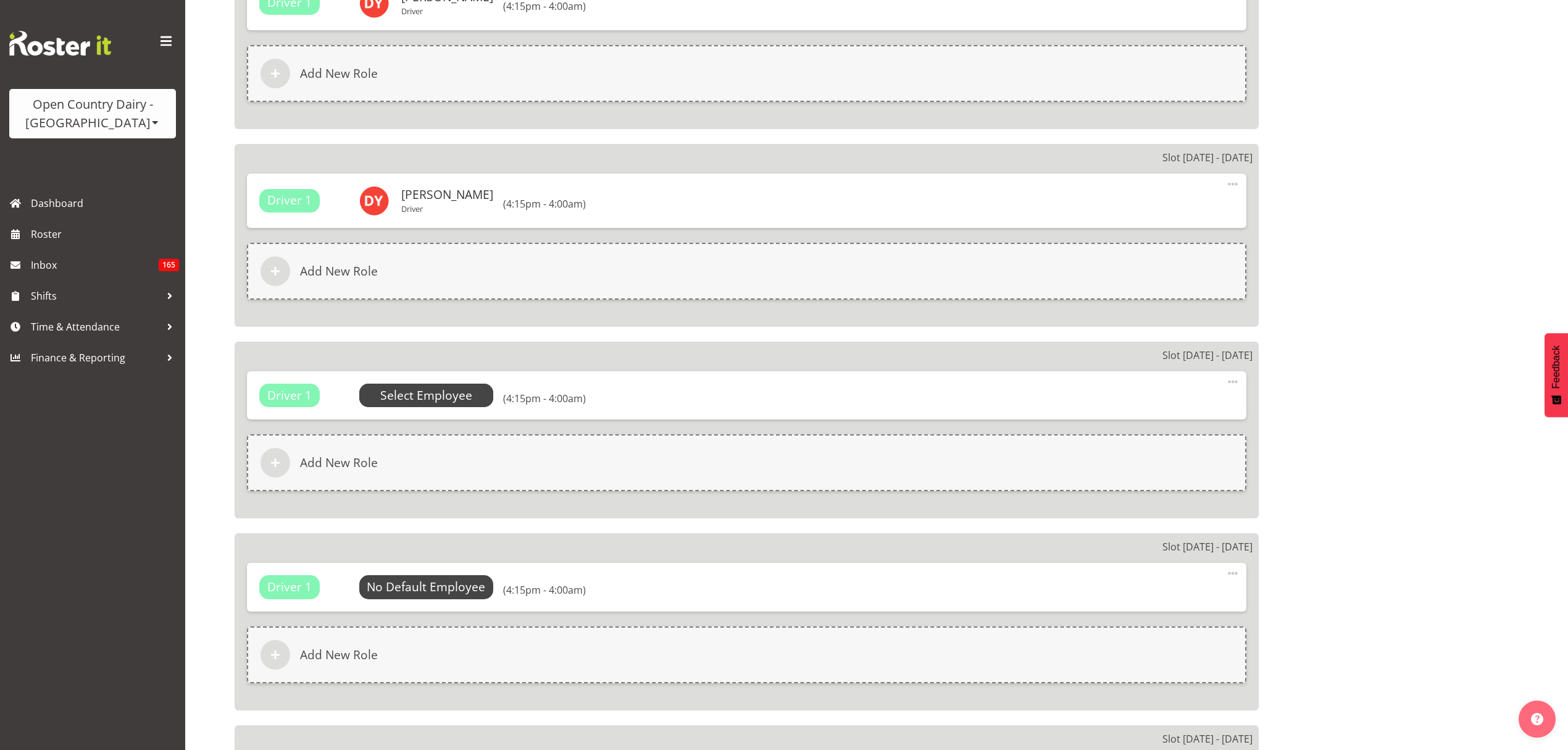
click at [398, 388] on span "Select Employee" at bounding box center [427, 396] width 92 height 18
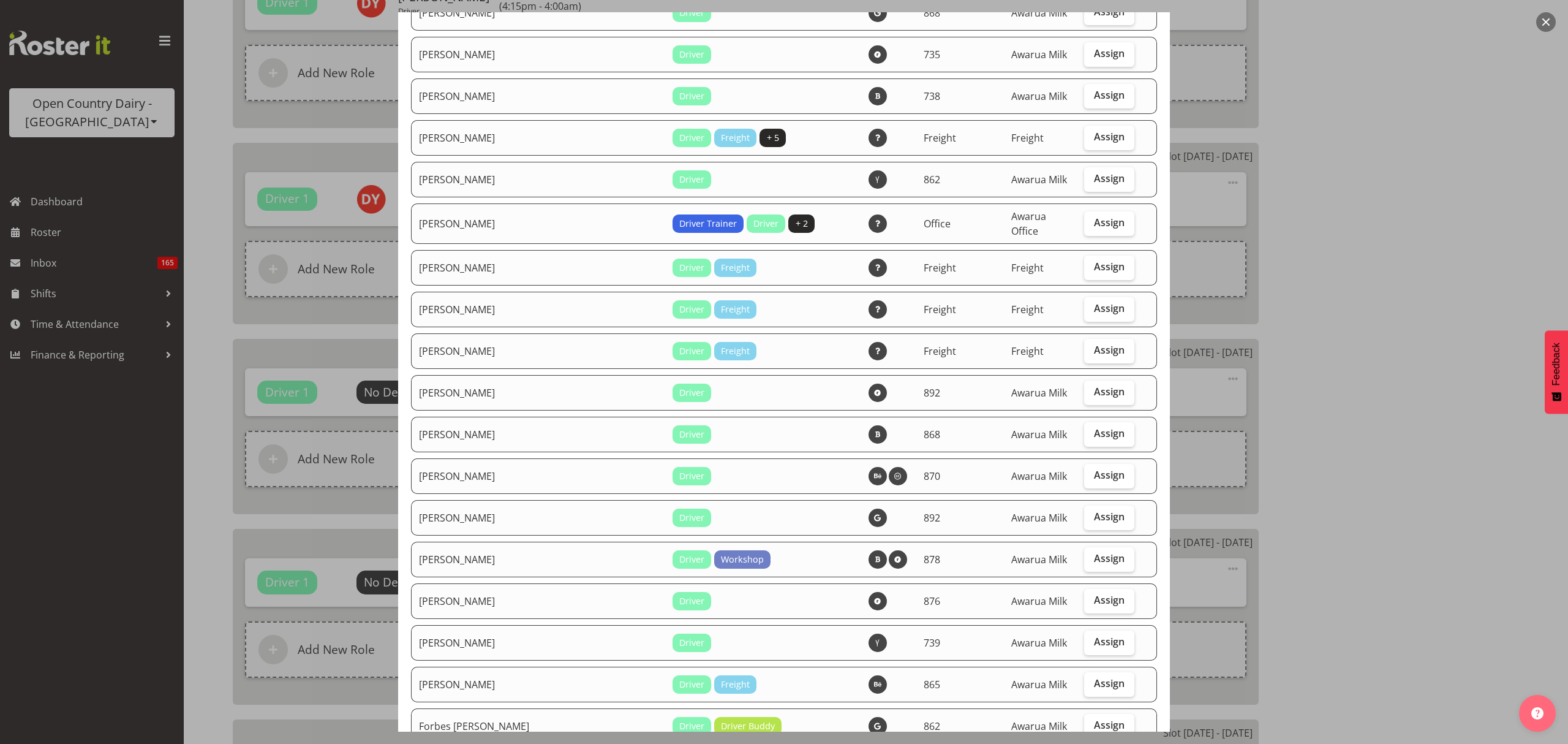
scroll to position [1552, 0]
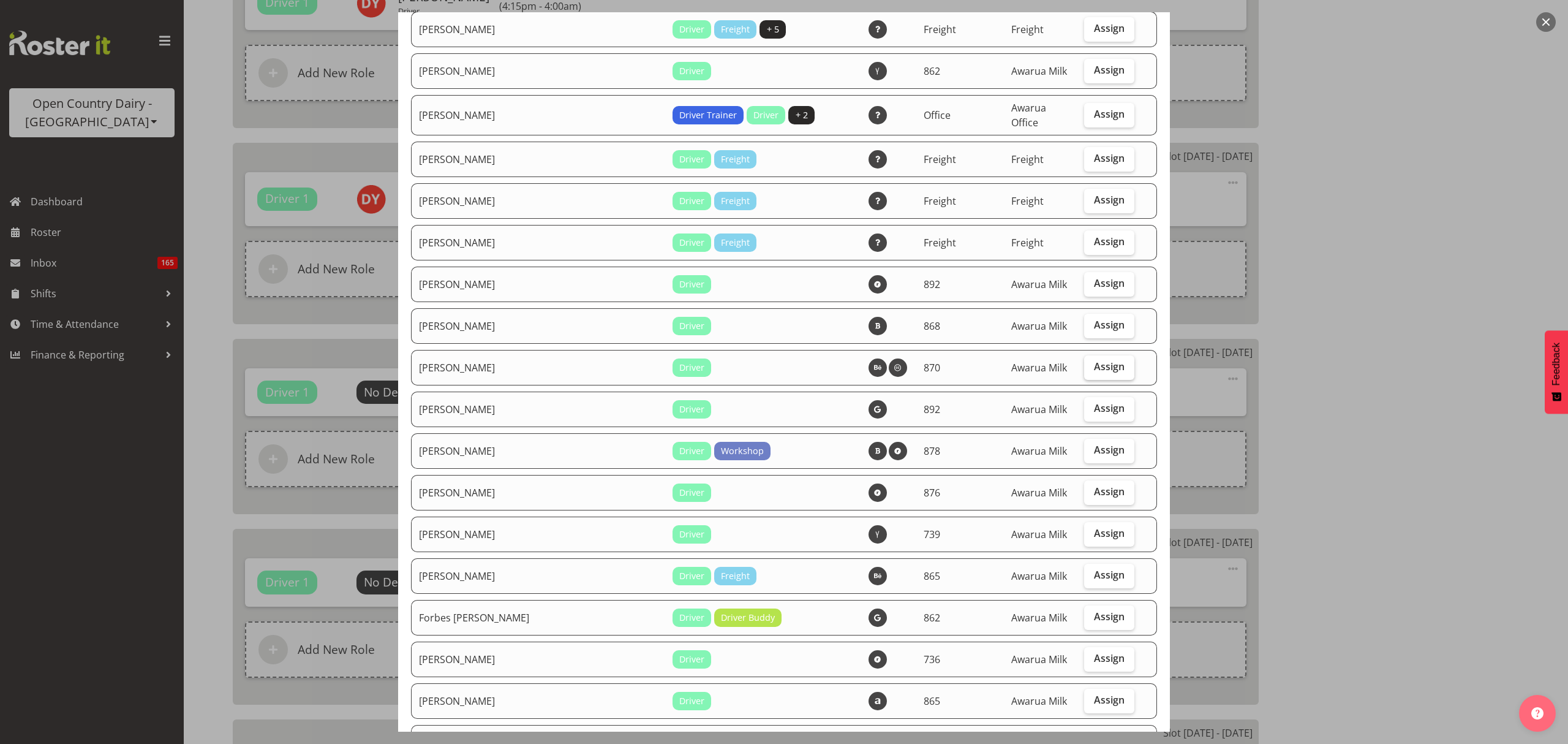
click at [1105, 355] on label "Assign" at bounding box center [1109, 367] width 50 height 24
click at [1092, 363] on input "Assign" at bounding box center [1088, 367] width 8 height 8
checkbox input "true"
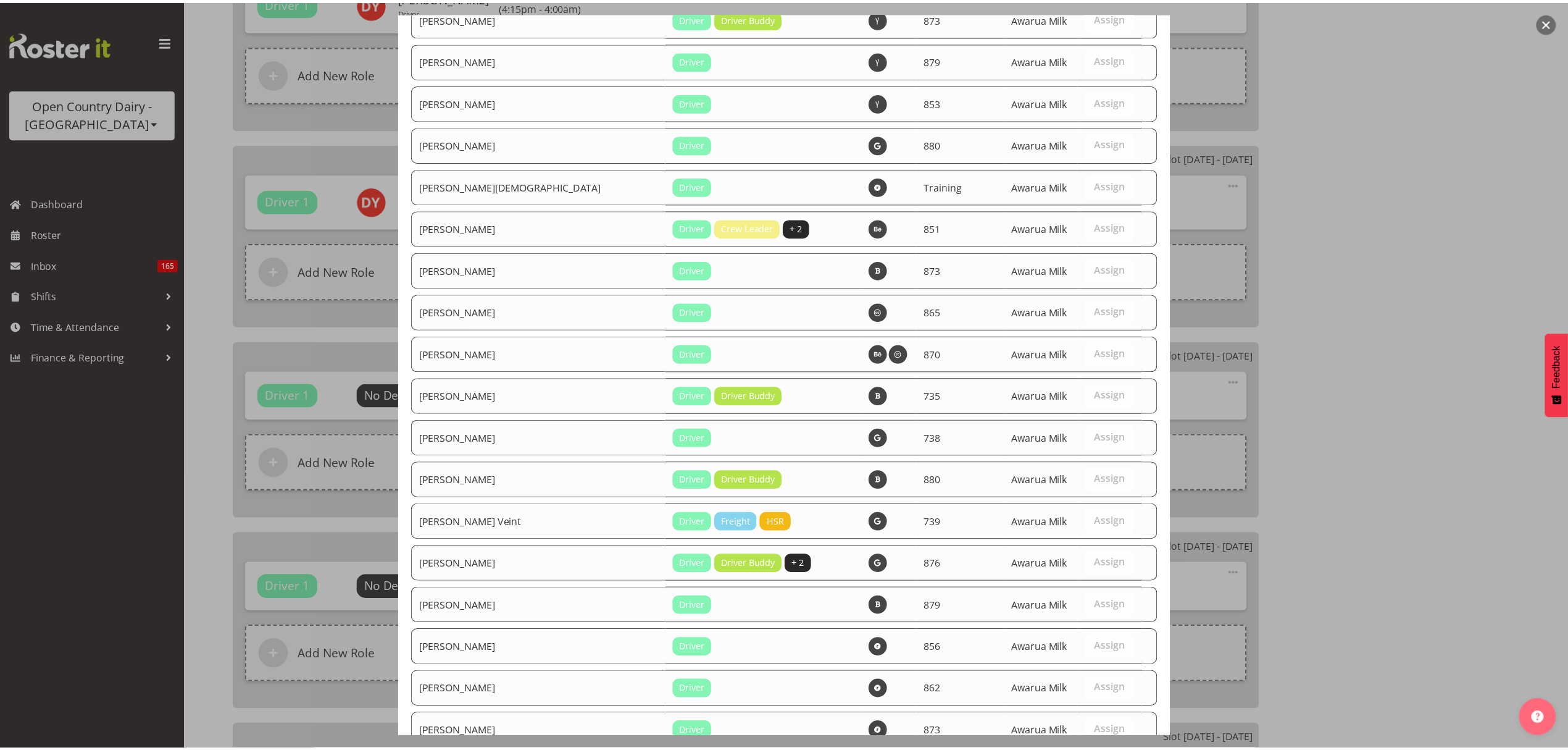
scroll to position [4359, 0]
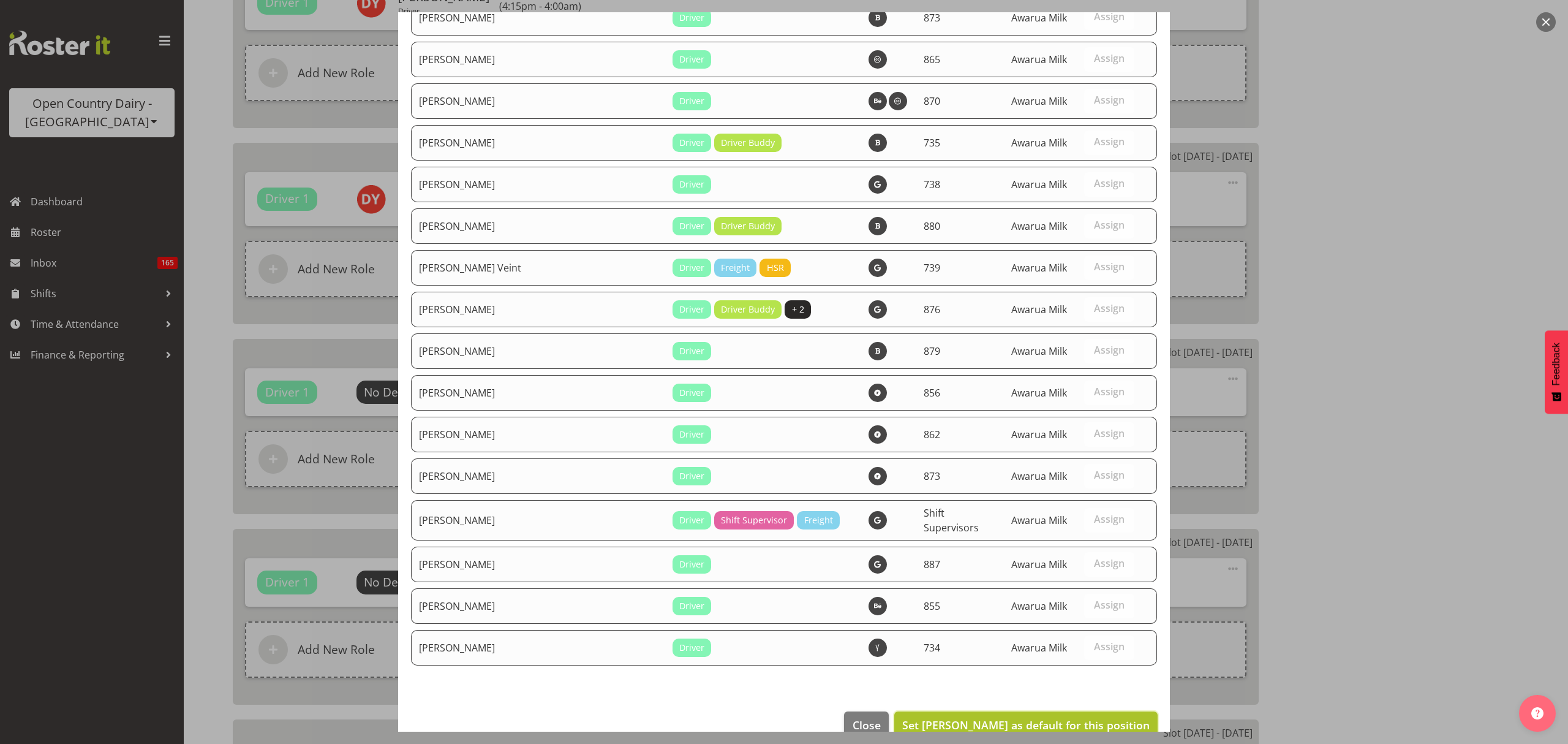
click at [1061, 718] on span "Set David Young as default for this position" at bounding box center [1026, 725] width 247 height 15
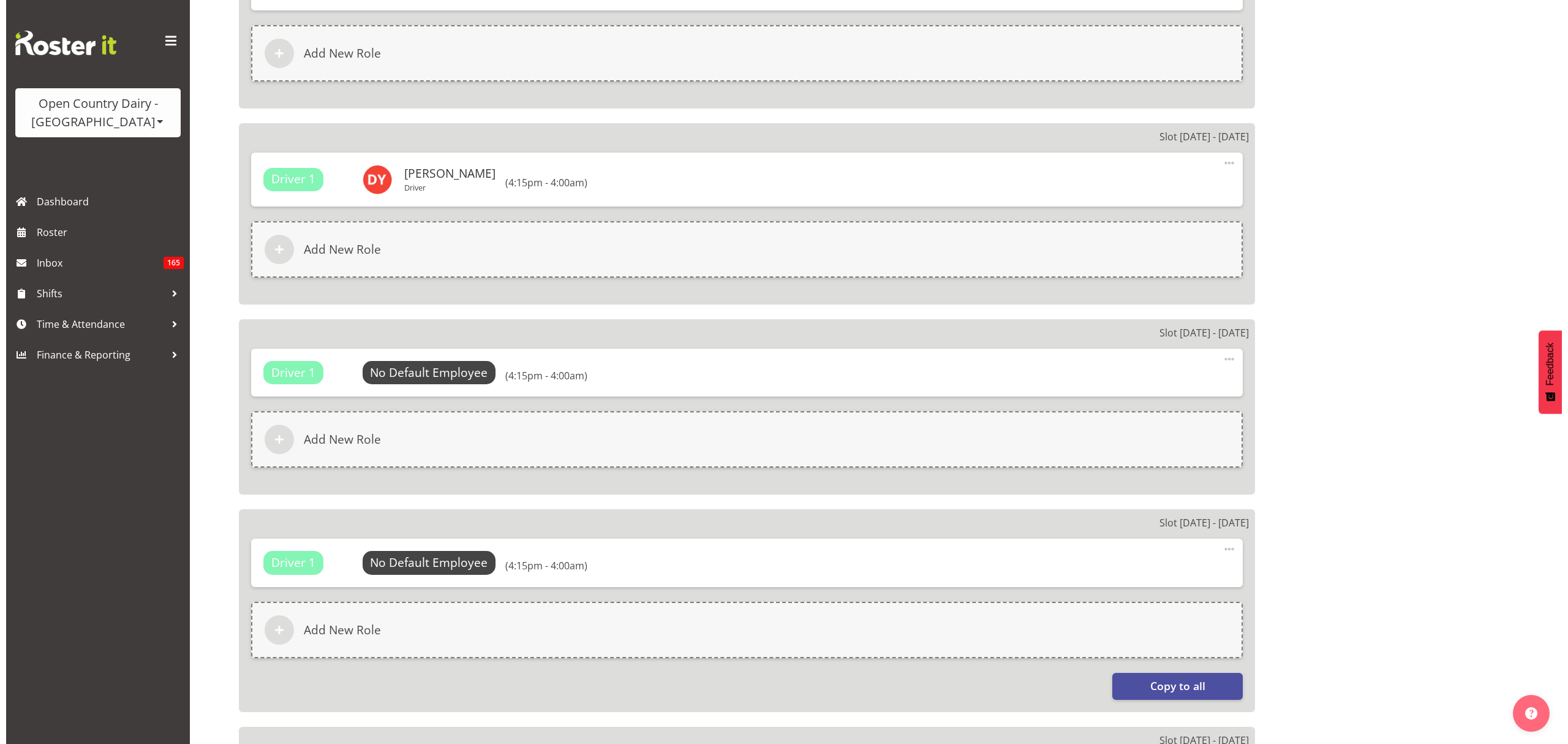
scroll to position [1307, 0]
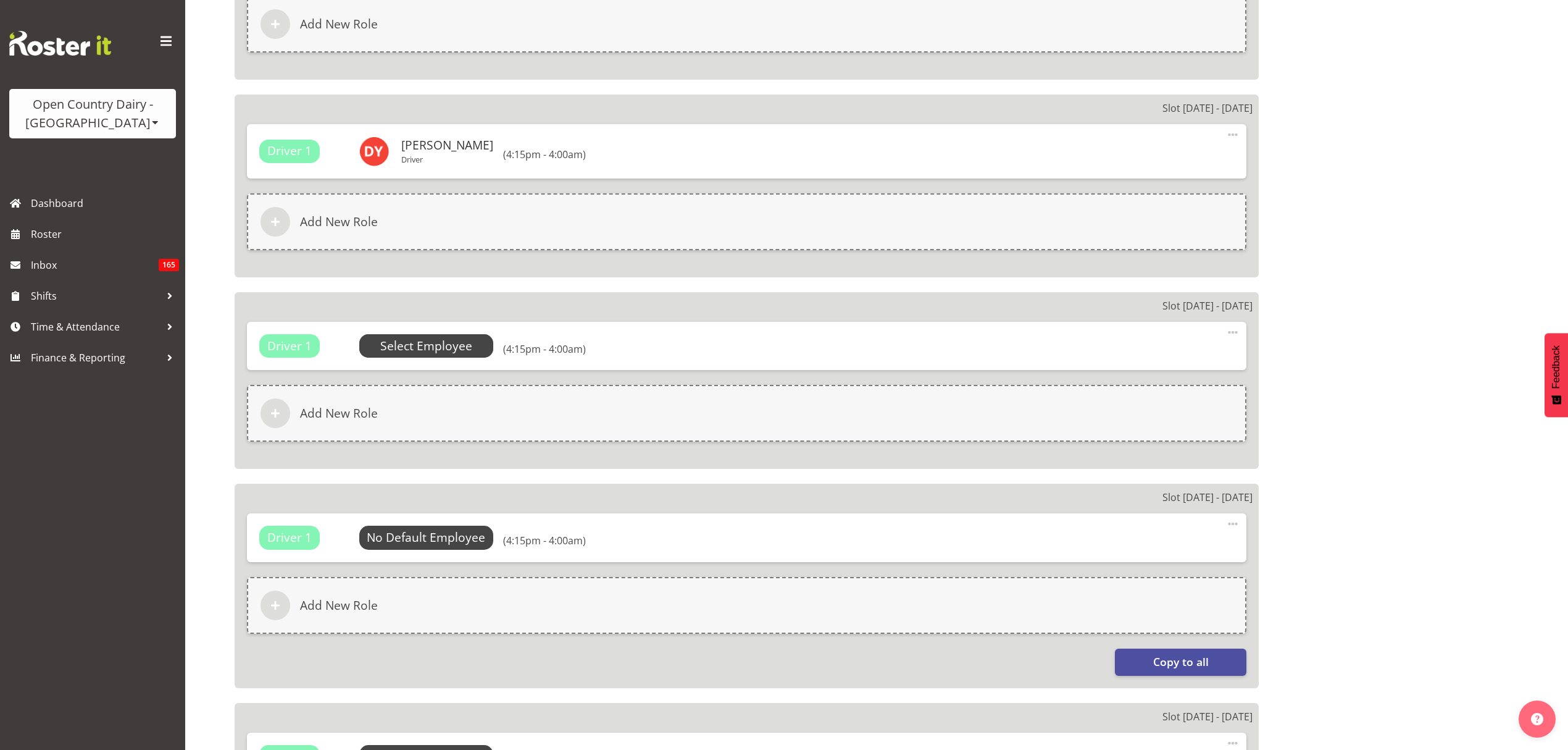
click at [448, 334] on span "Select Employee" at bounding box center [426, 346] width 134 height 23
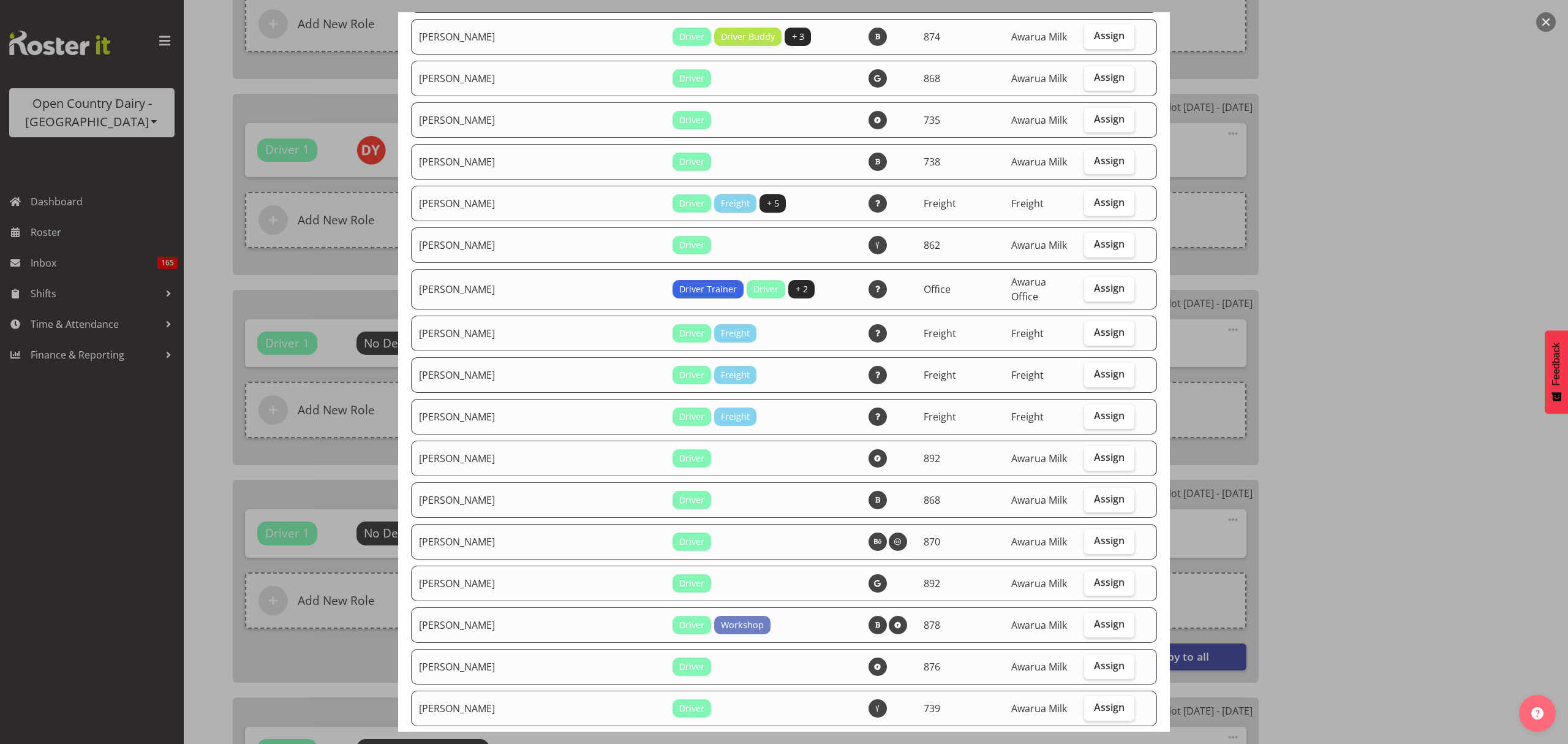
scroll to position [1389, 0]
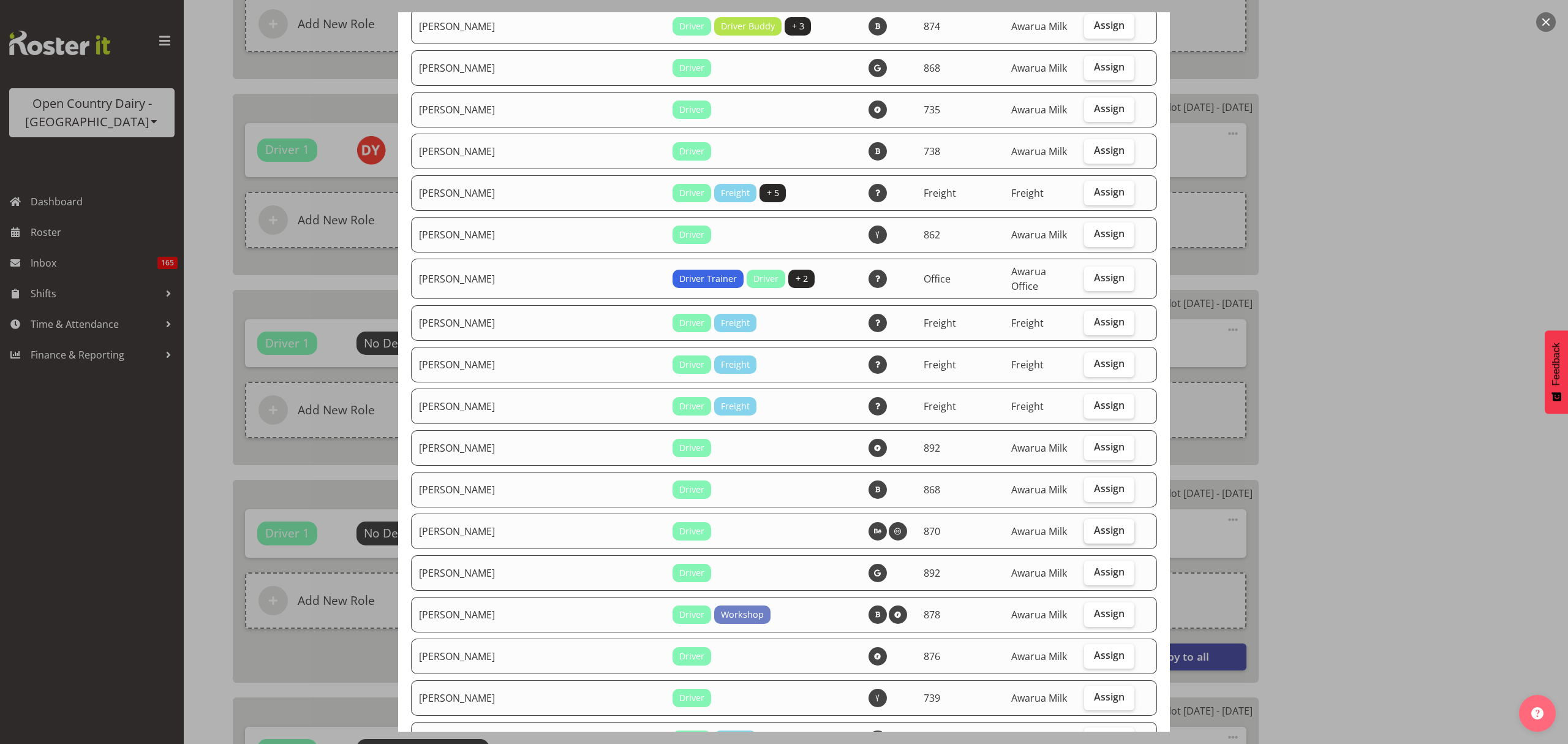
click at [1094, 524] on span "Assign" at bounding box center [1110, 530] width 31 height 12
click at [1084, 527] on input "Assign" at bounding box center [1088, 531] width 8 height 8
checkbox input "true"
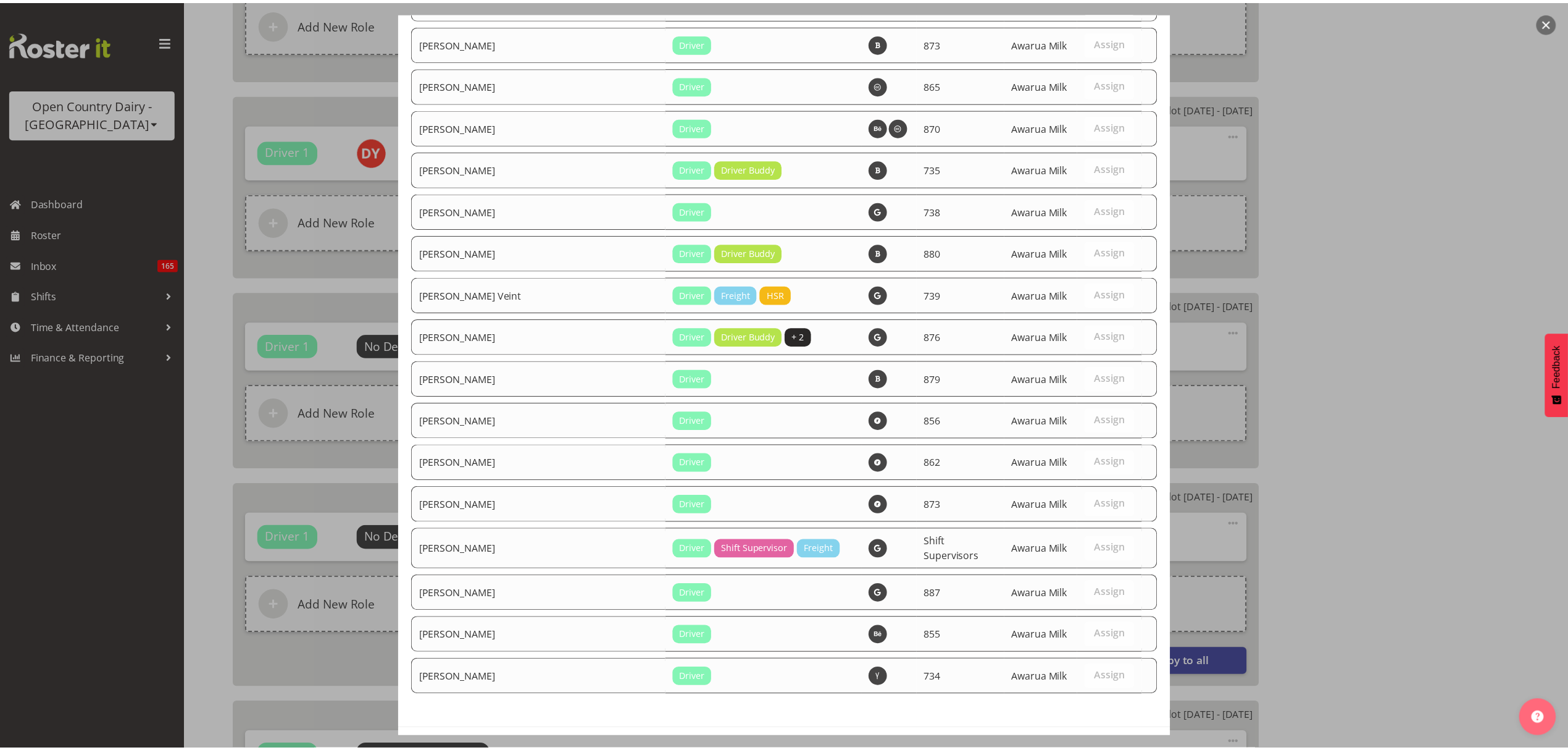
scroll to position [4359, 0]
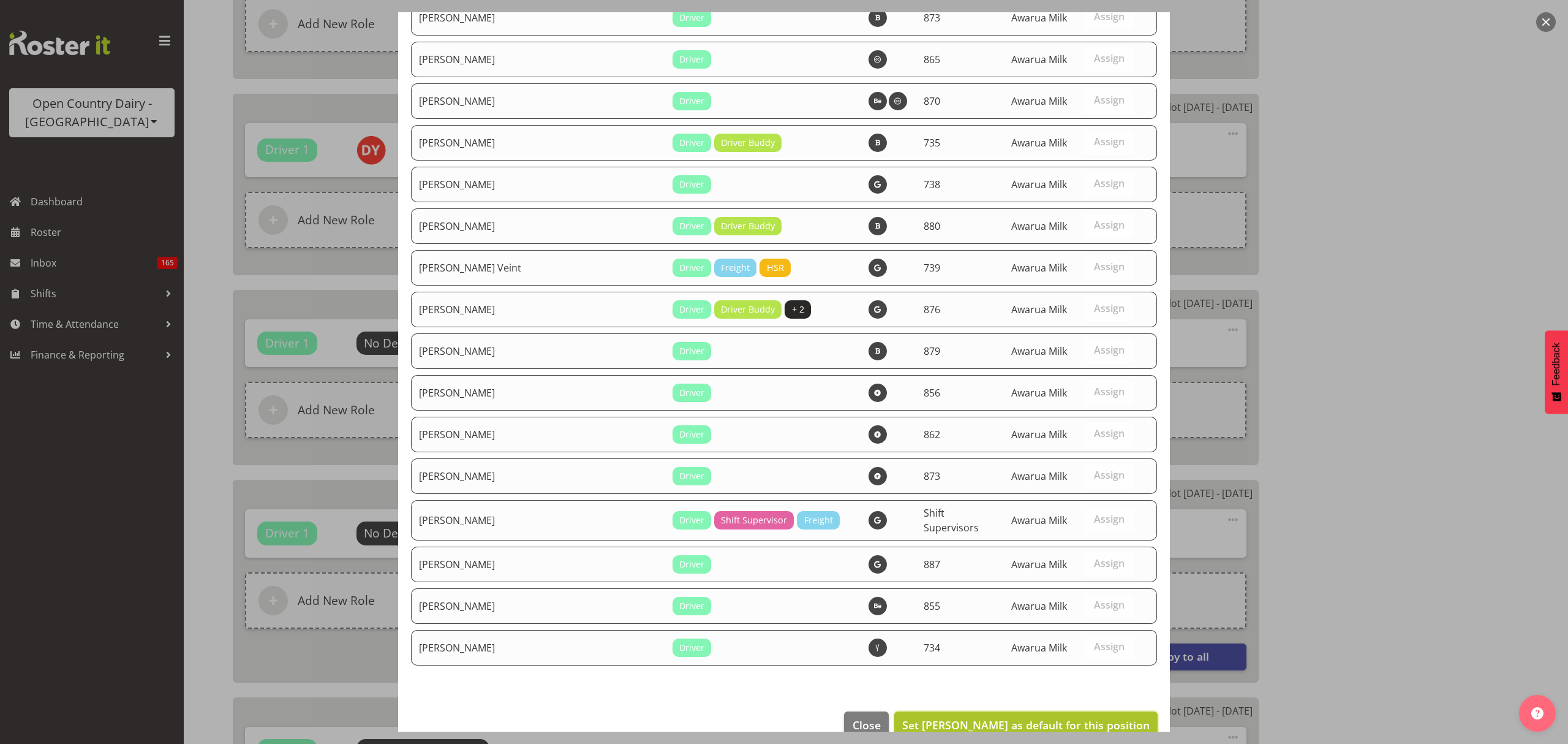
click at [1106, 712] on button "Set David Young as default for this position" at bounding box center [1026, 725] width 264 height 27
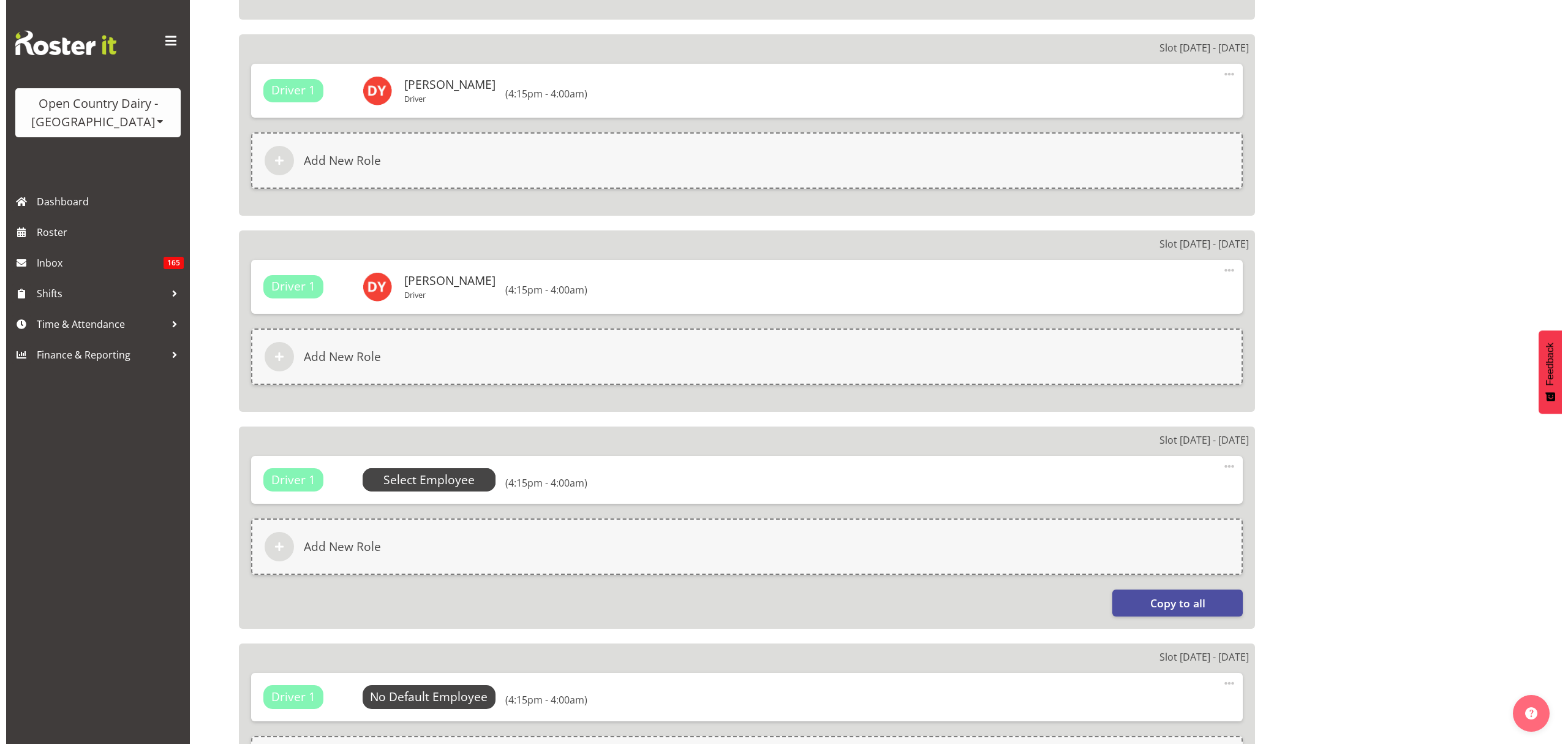
scroll to position [1389, 0]
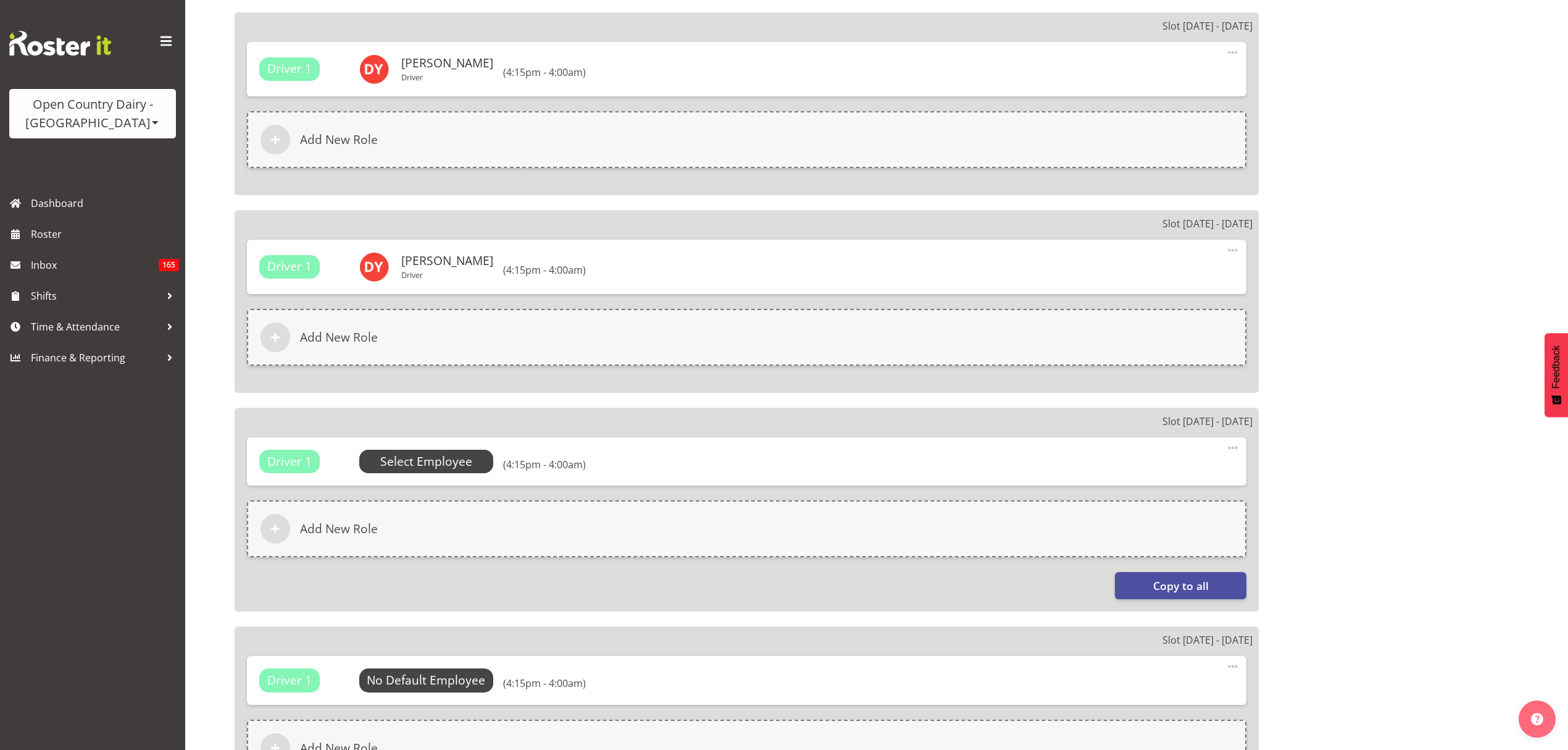
click at [466, 458] on span "Select Employee" at bounding box center [427, 462] width 92 height 18
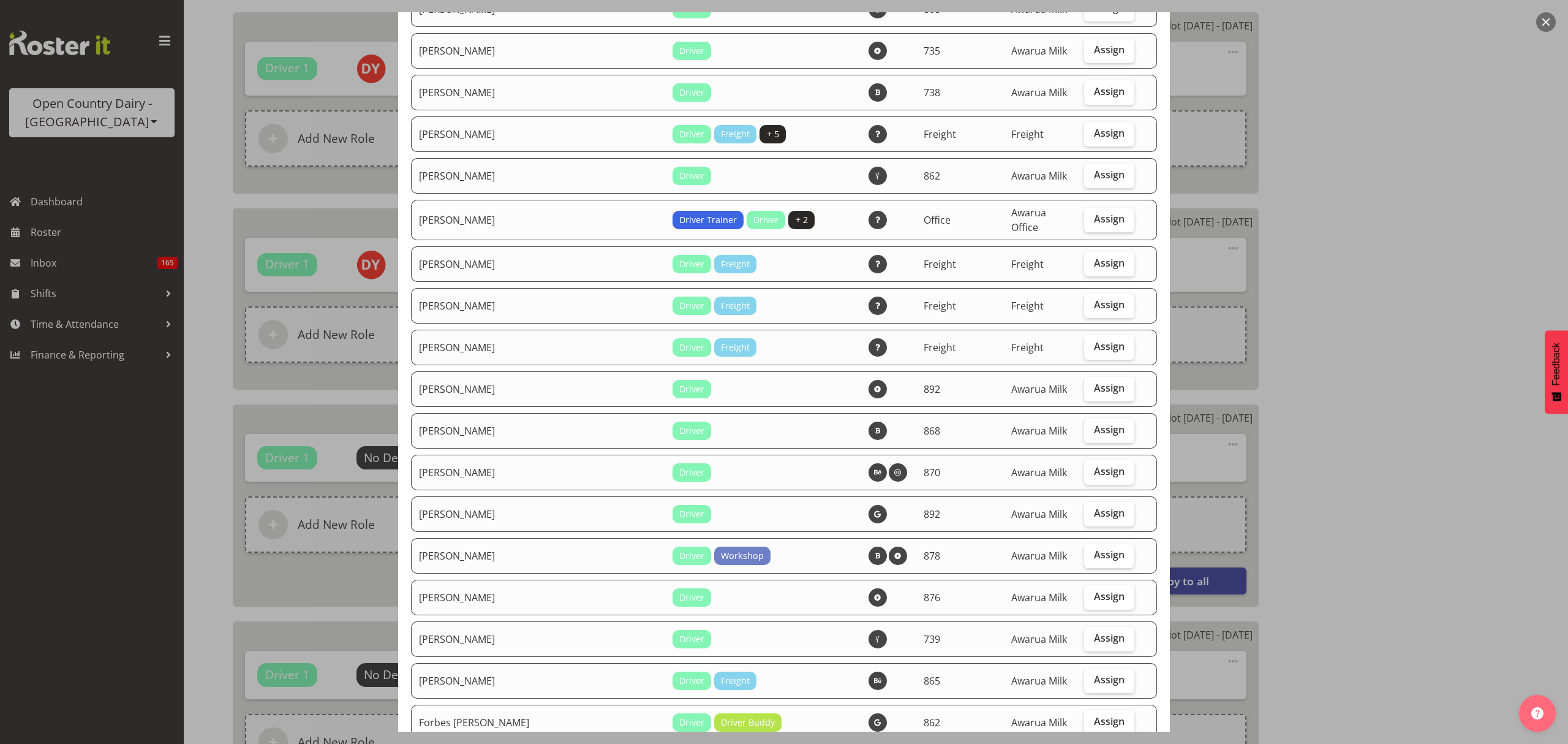
scroll to position [1471, 0]
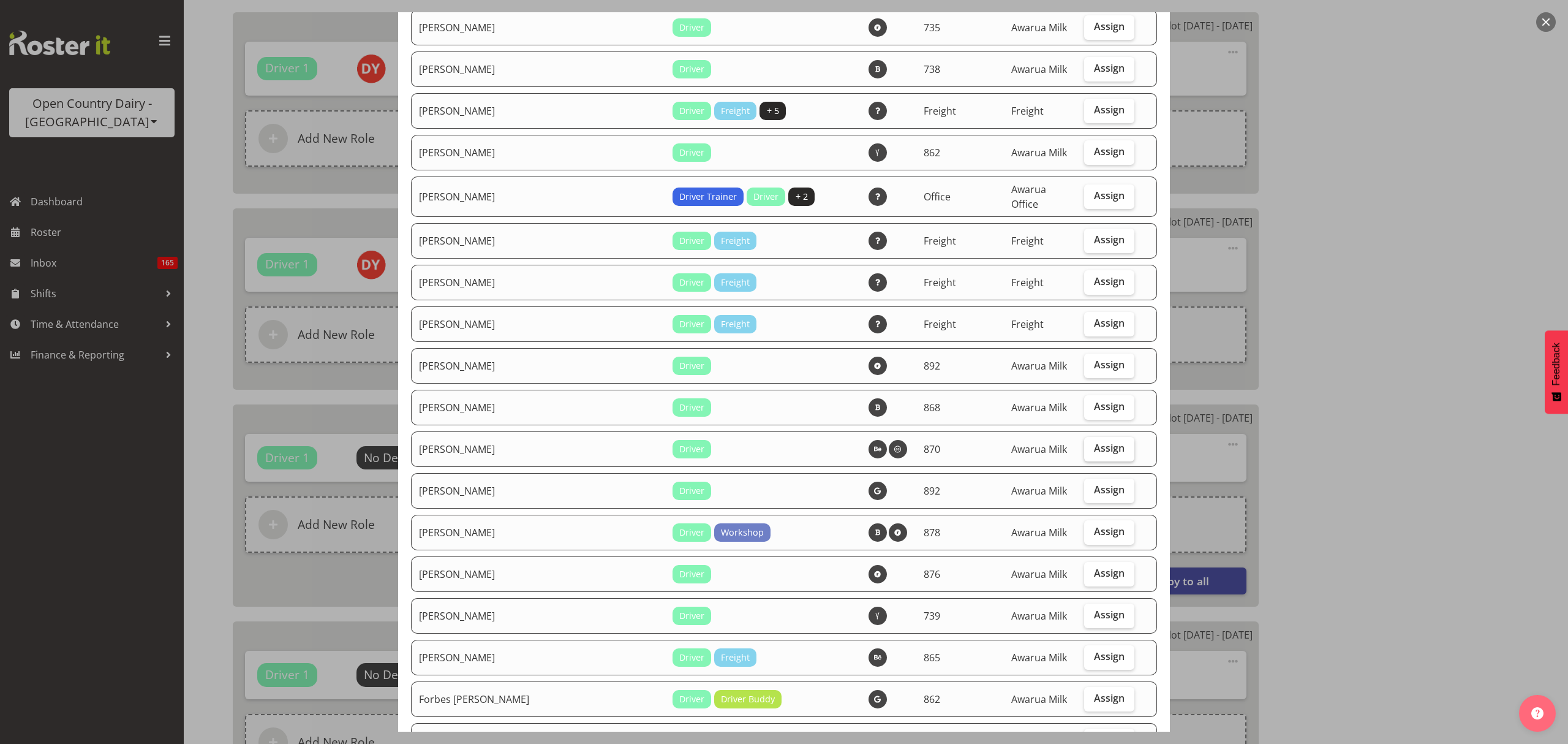
click at [1106, 437] on label "Assign" at bounding box center [1109, 449] width 50 height 24
click at [1092, 444] on input "Assign" at bounding box center [1088, 448] width 8 height 8
checkbox input "true"
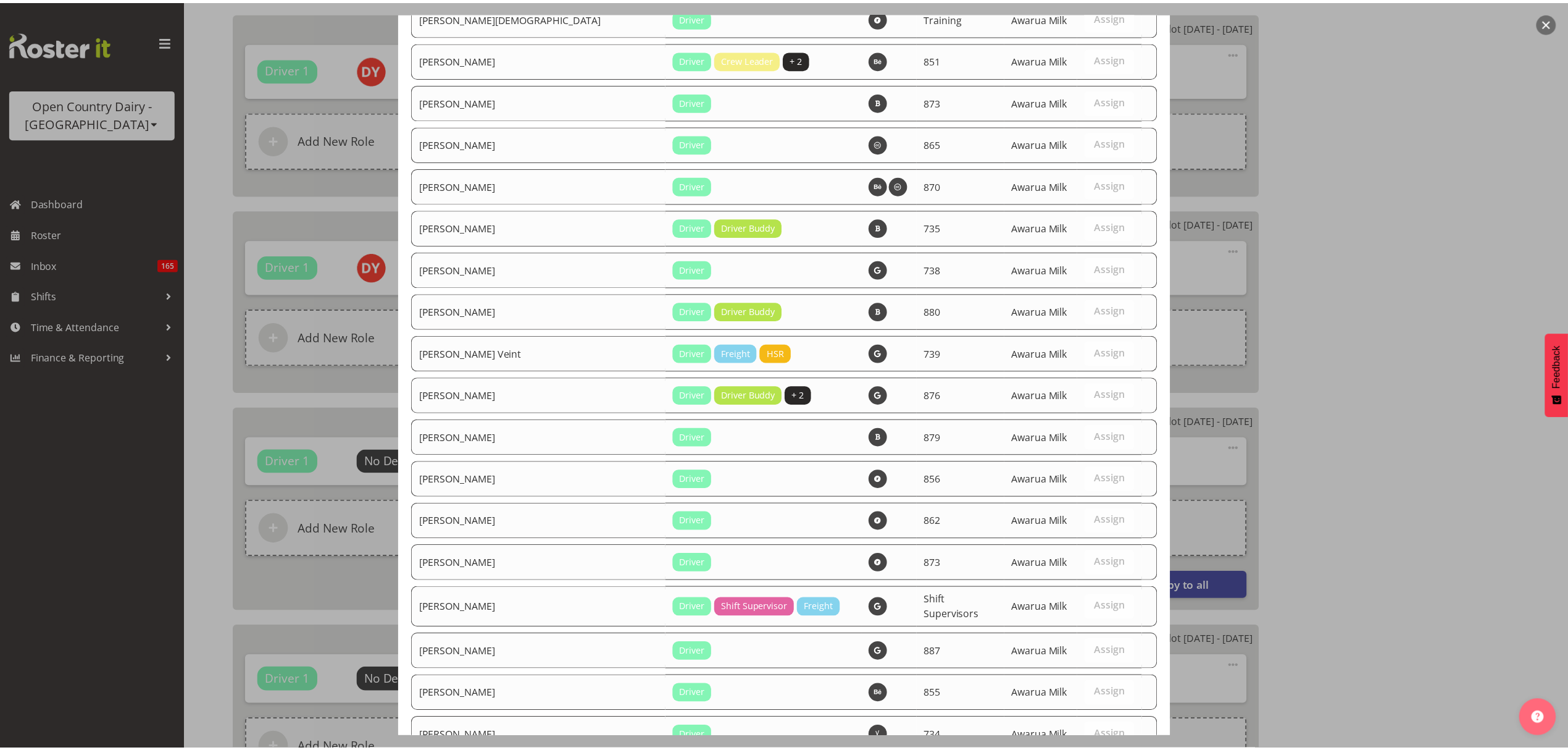
scroll to position [4359, 0]
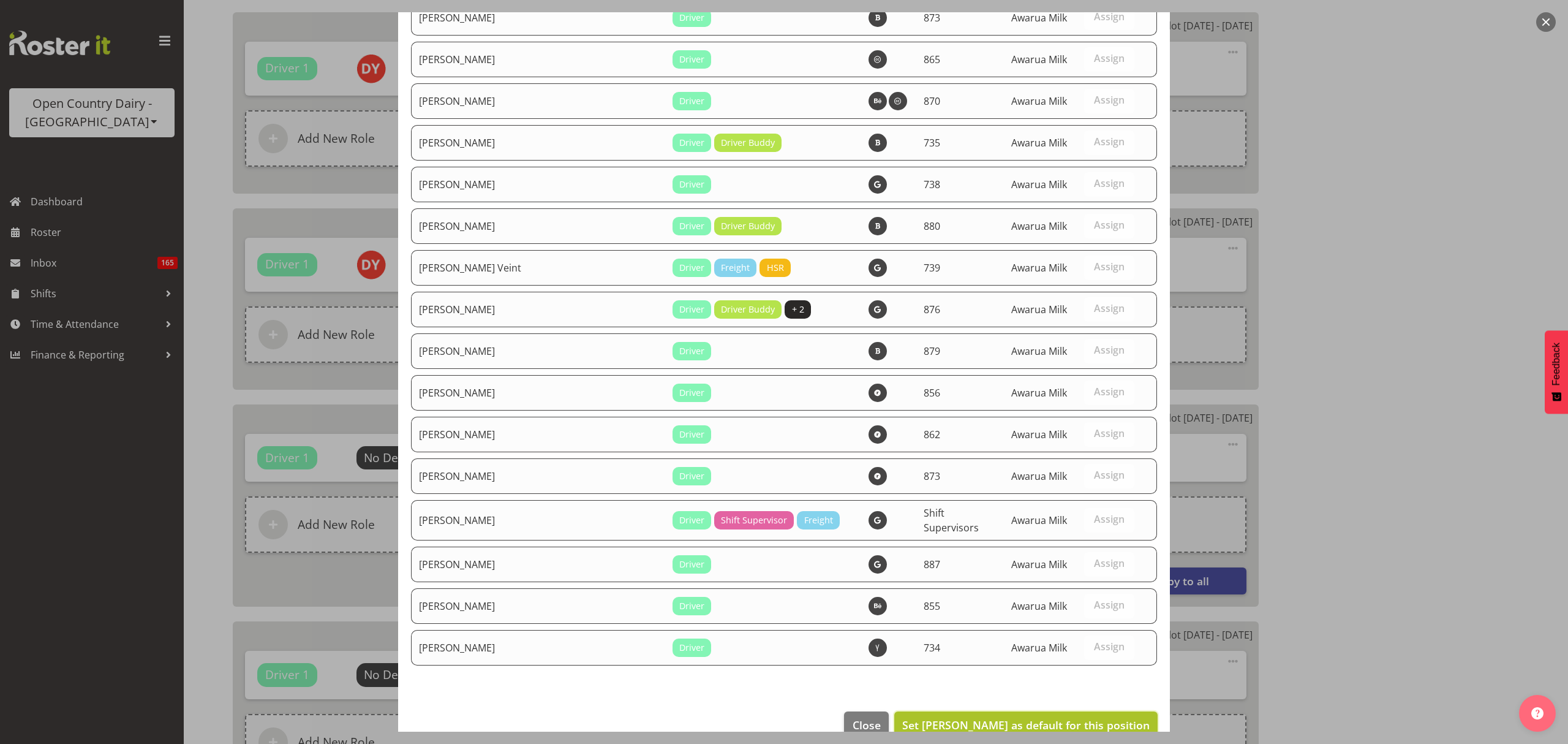
click at [1103, 712] on button "Set David Young as default for this position" at bounding box center [1026, 725] width 264 height 27
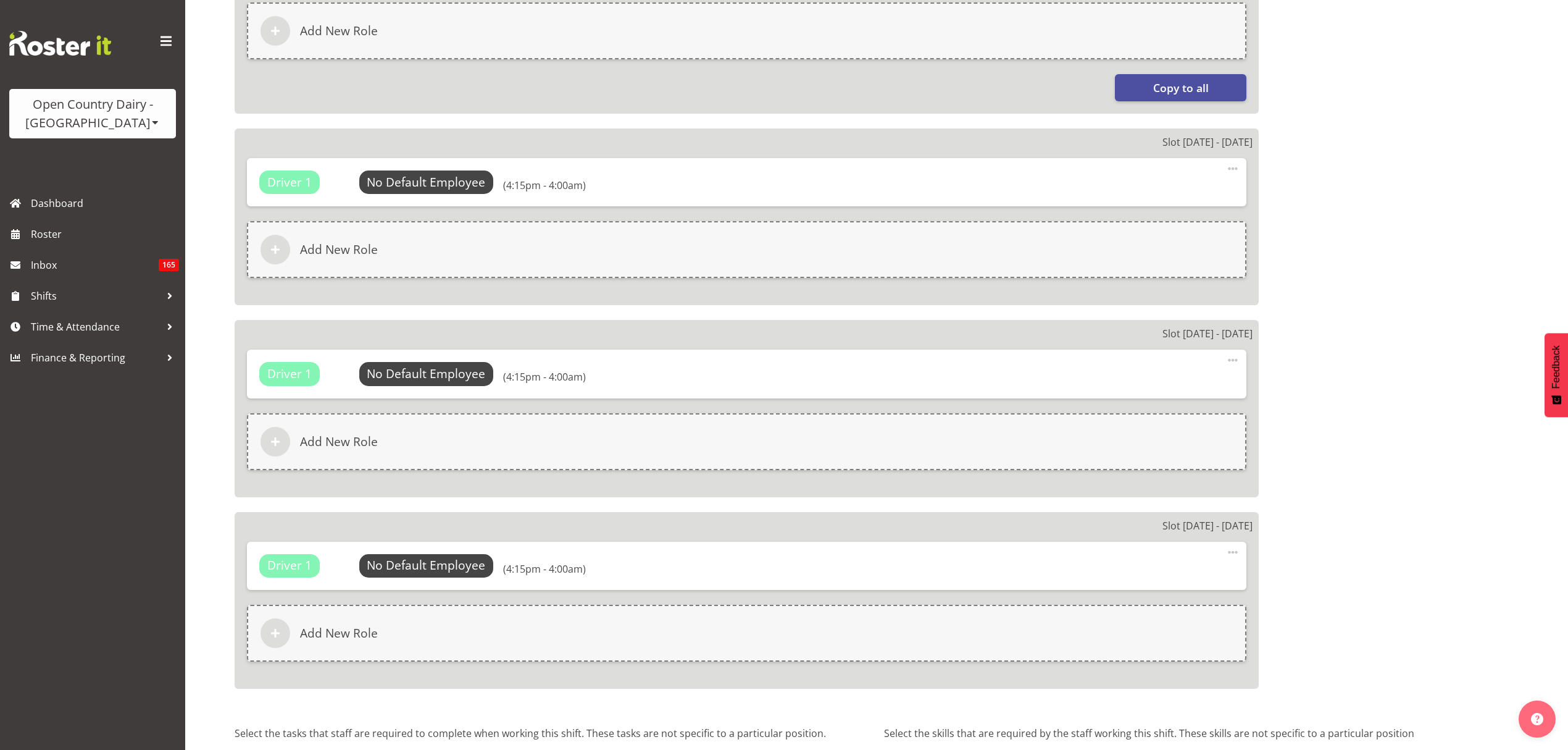
scroll to position [2026, 0]
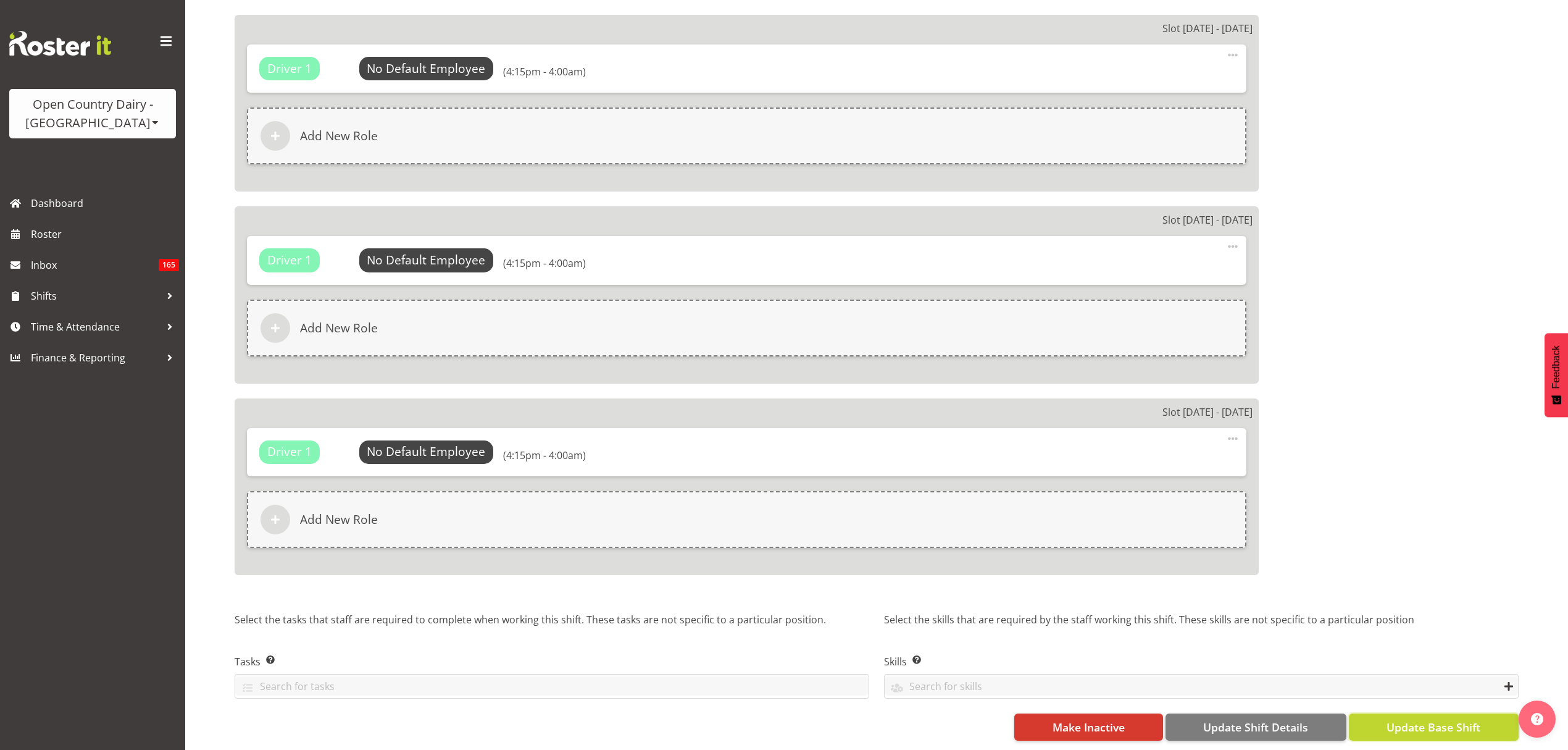
click at [1435, 719] on span "Update Base Shift" at bounding box center [1434, 727] width 94 height 16
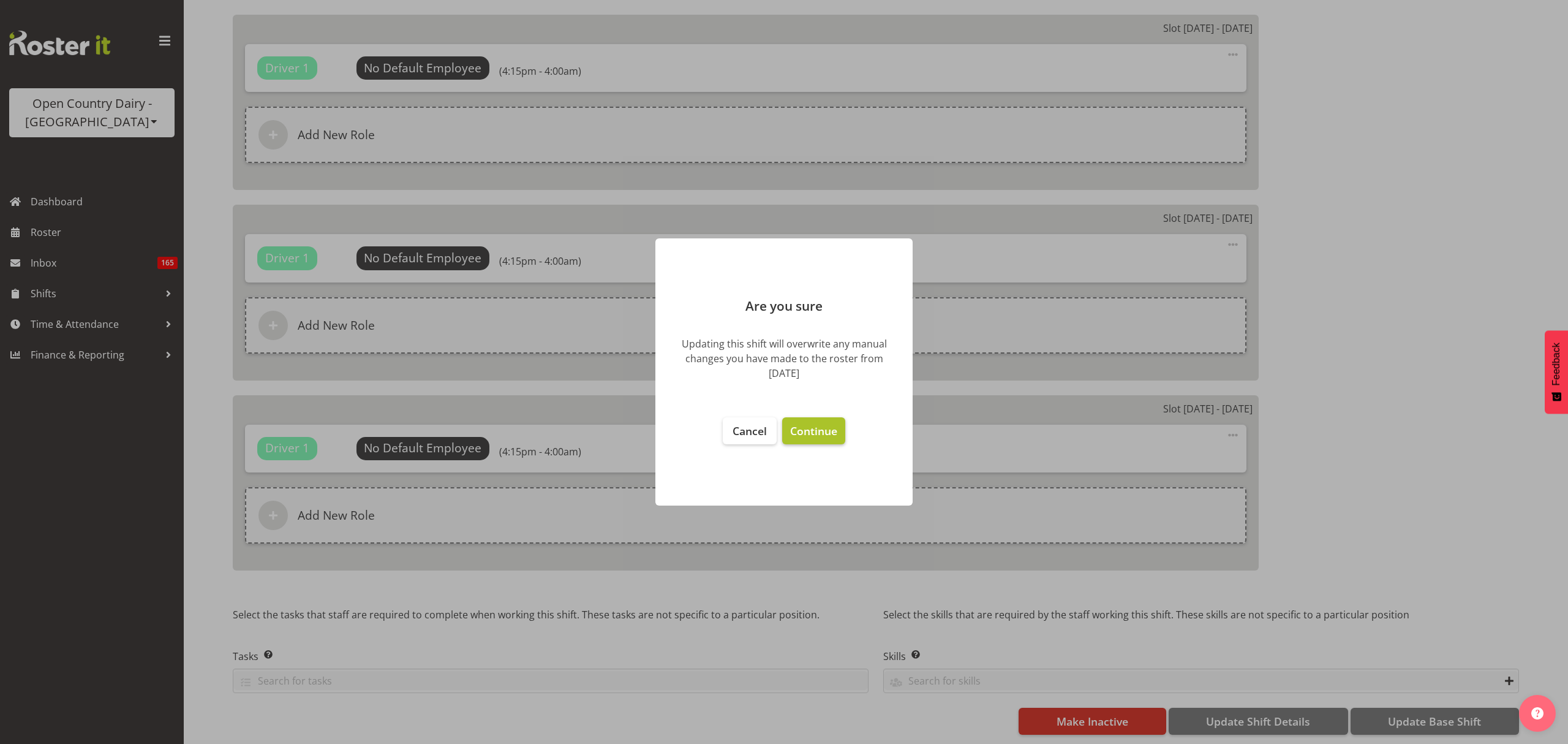
click at [839, 444] on button "Continue" at bounding box center [814, 431] width 63 height 27
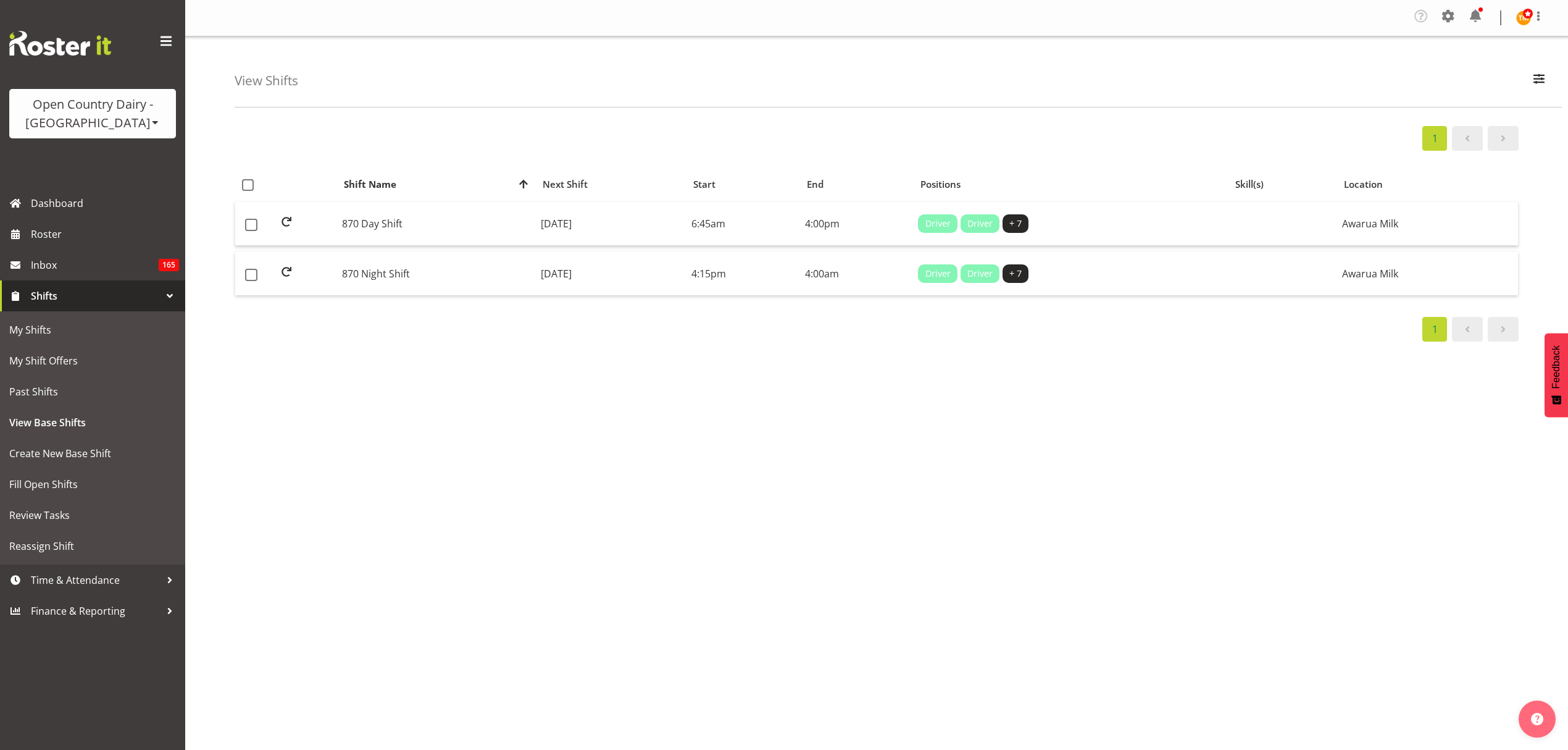
click at [107, 291] on span "Shifts" at bounding box center [96, 296] width 130 height 19
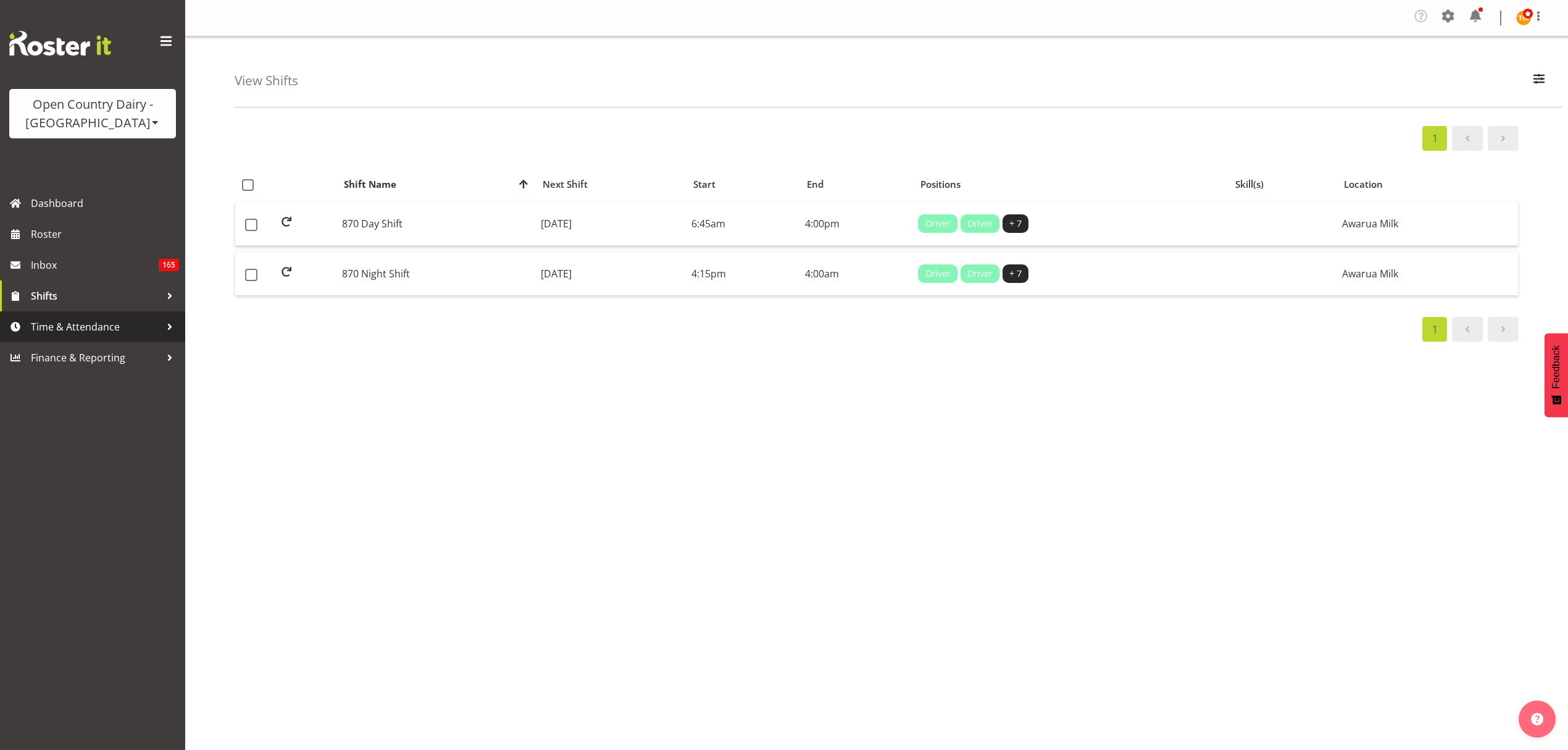
click at [120, 322] on span "Time & Attendance" at bounding box center [96, 327] width 130 height 19
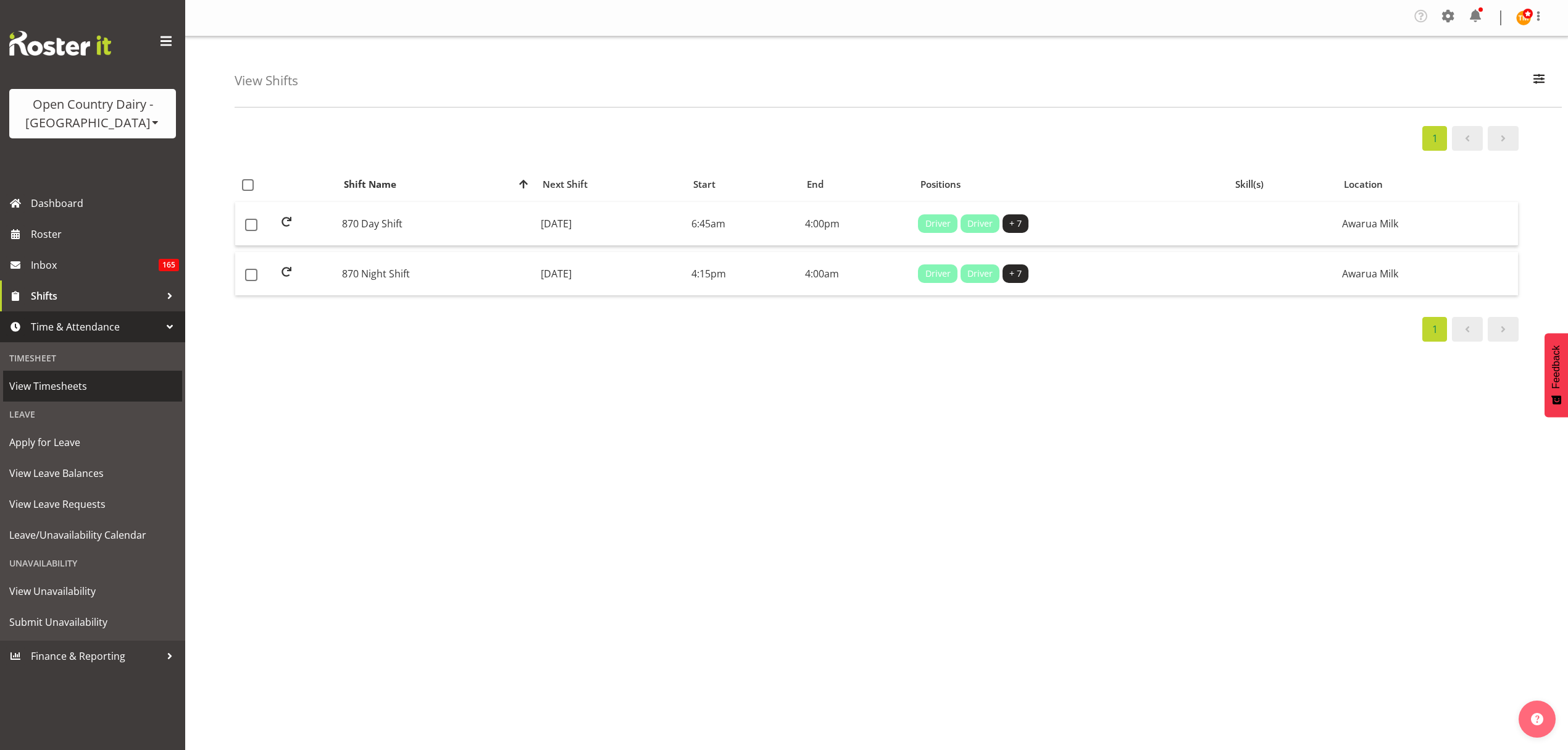
click at [84, 386] on span "View Timesheets" at bounding box center [92, 386] width 167 height 19
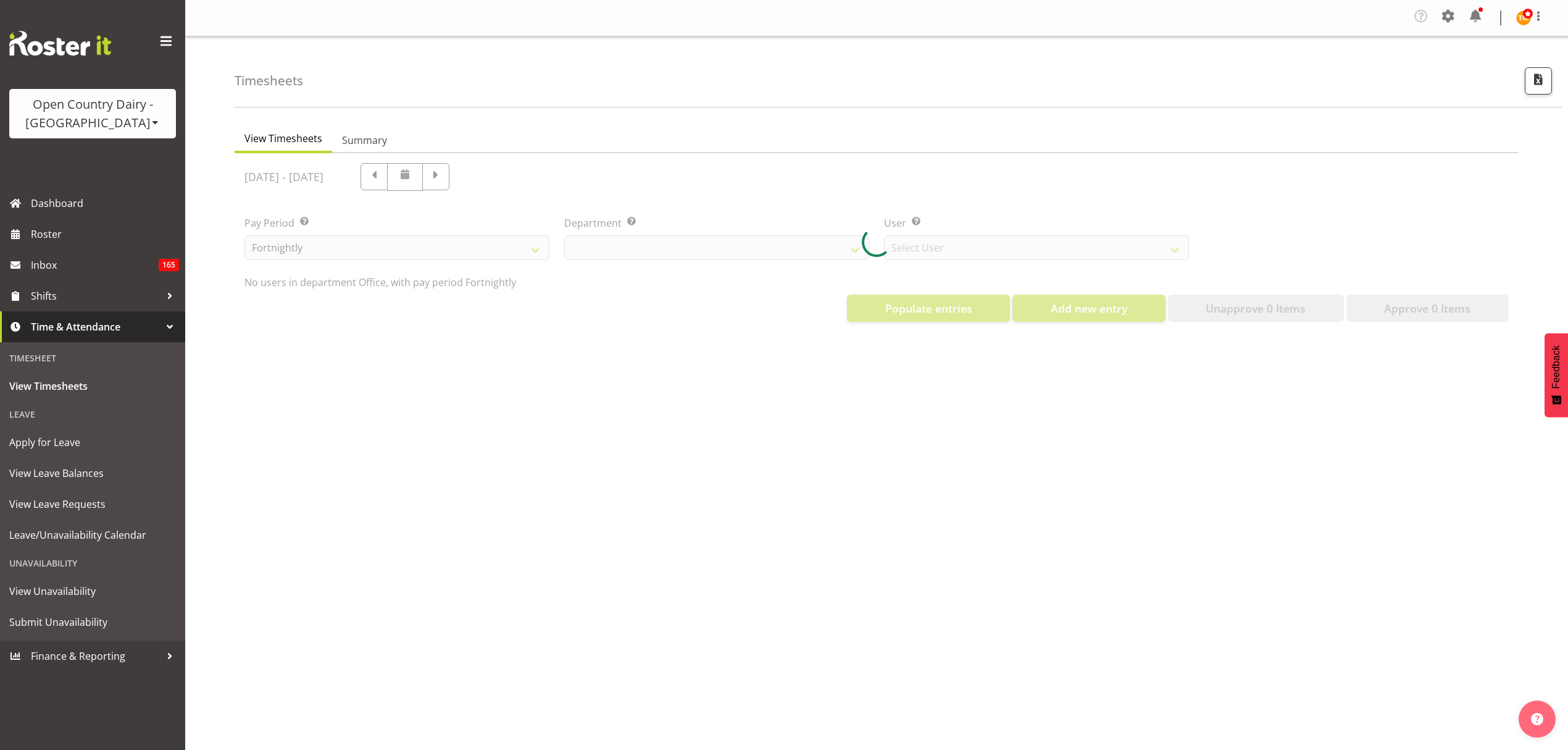
select select "699"
select select "8449"
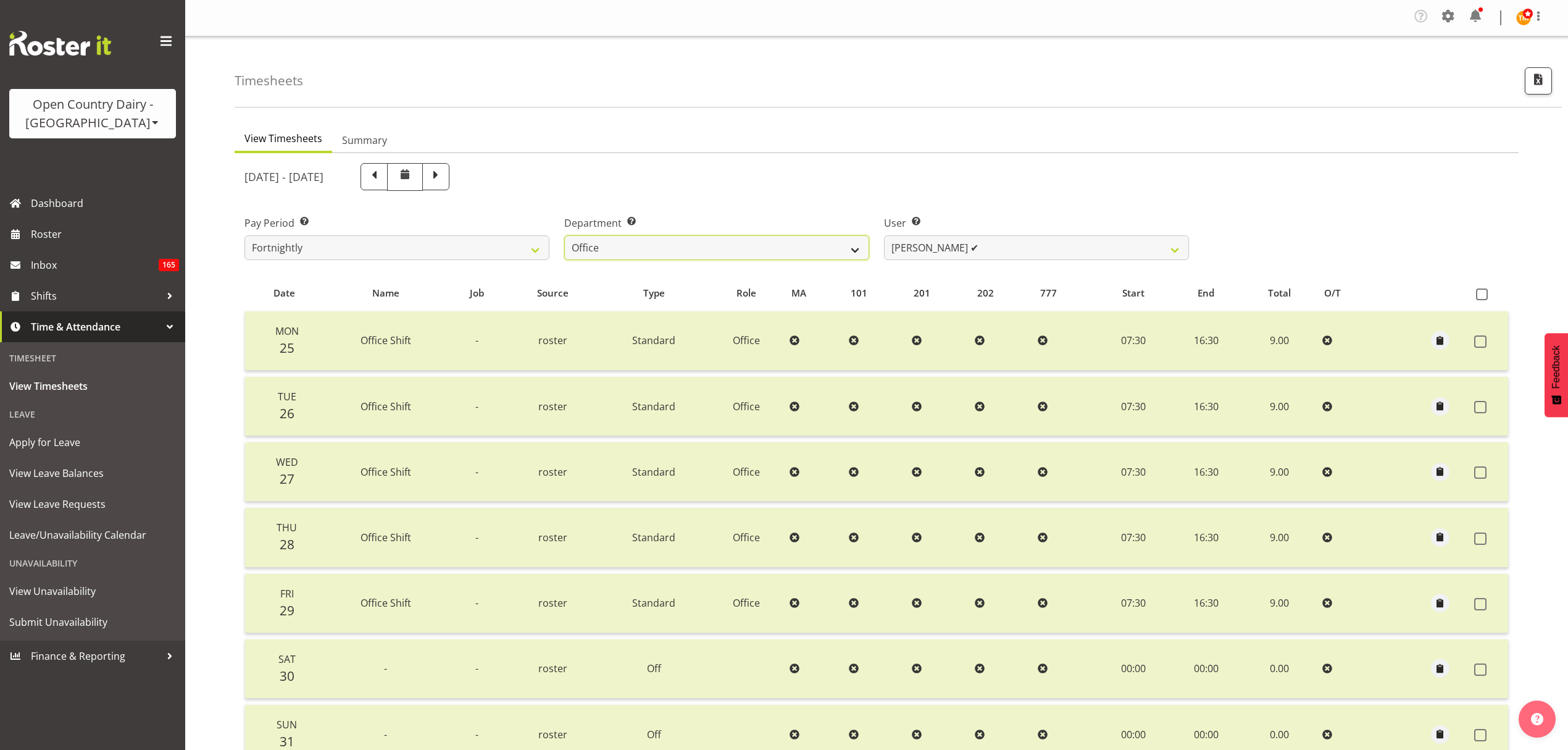
click at [695, 253] on select "734 735 736 737 738 739 851 852 853 854 855 856 858 861 862 865 868 869 870 873" at bounding box center [717, 248] width 305 height 25
select select "683"
click at [564, 236] on select "734 735 736 737 738 739 851 852 853 854 855 856 858 861 862 865 868 869 870 873" at bounding box center [717, 248] width 305 height 25
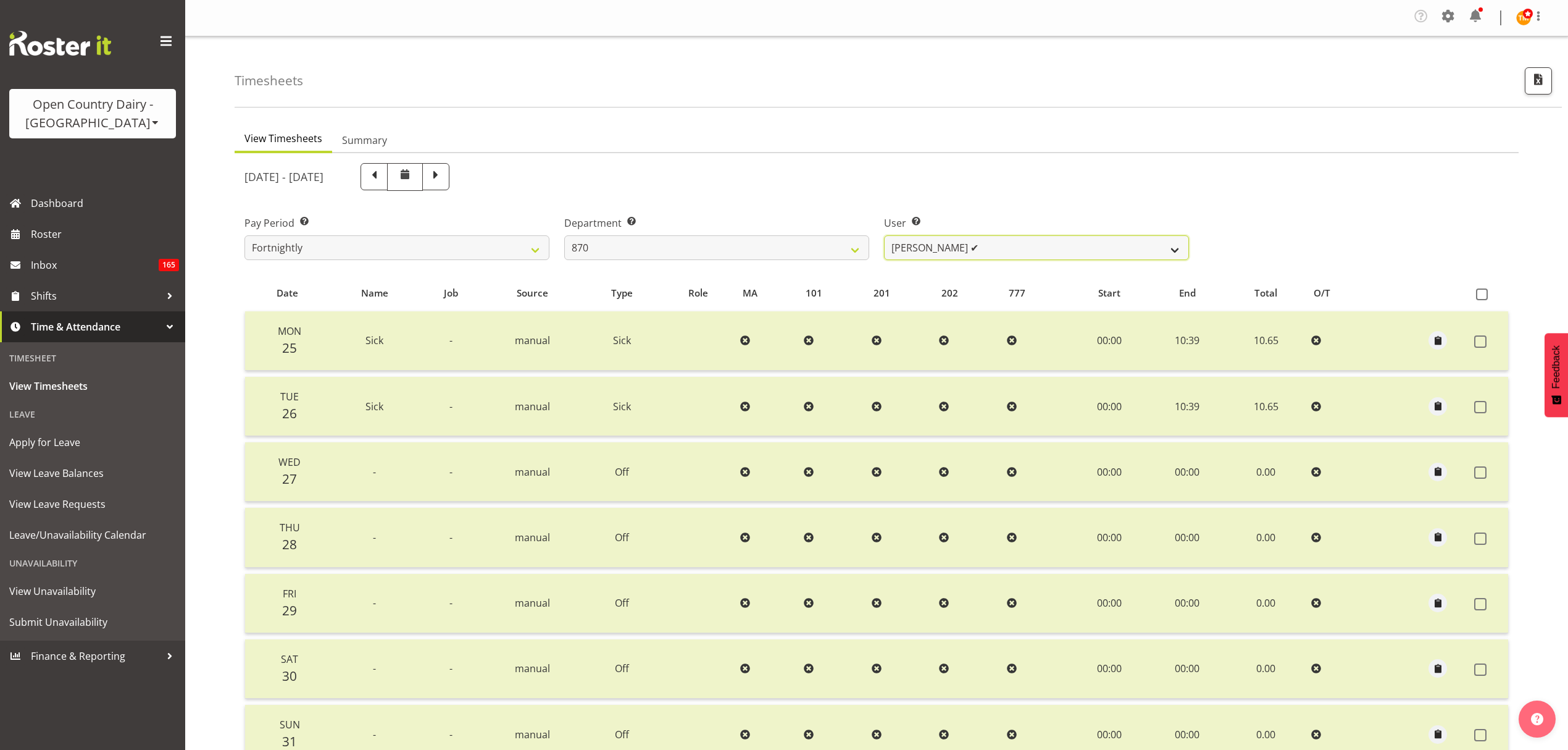
click at [937, 251] on select "Andy Haywood ✔ David Young ✔ Stewart Matheson ✔" at bounding box center [1037, 248] width 305 height 25
select select "7473"
click at [884, 236] on select "Andy Haywood ✔ David Young ✔ Stewart Matheson ✔" at bounding box center [1037, 248] width 305 height 25
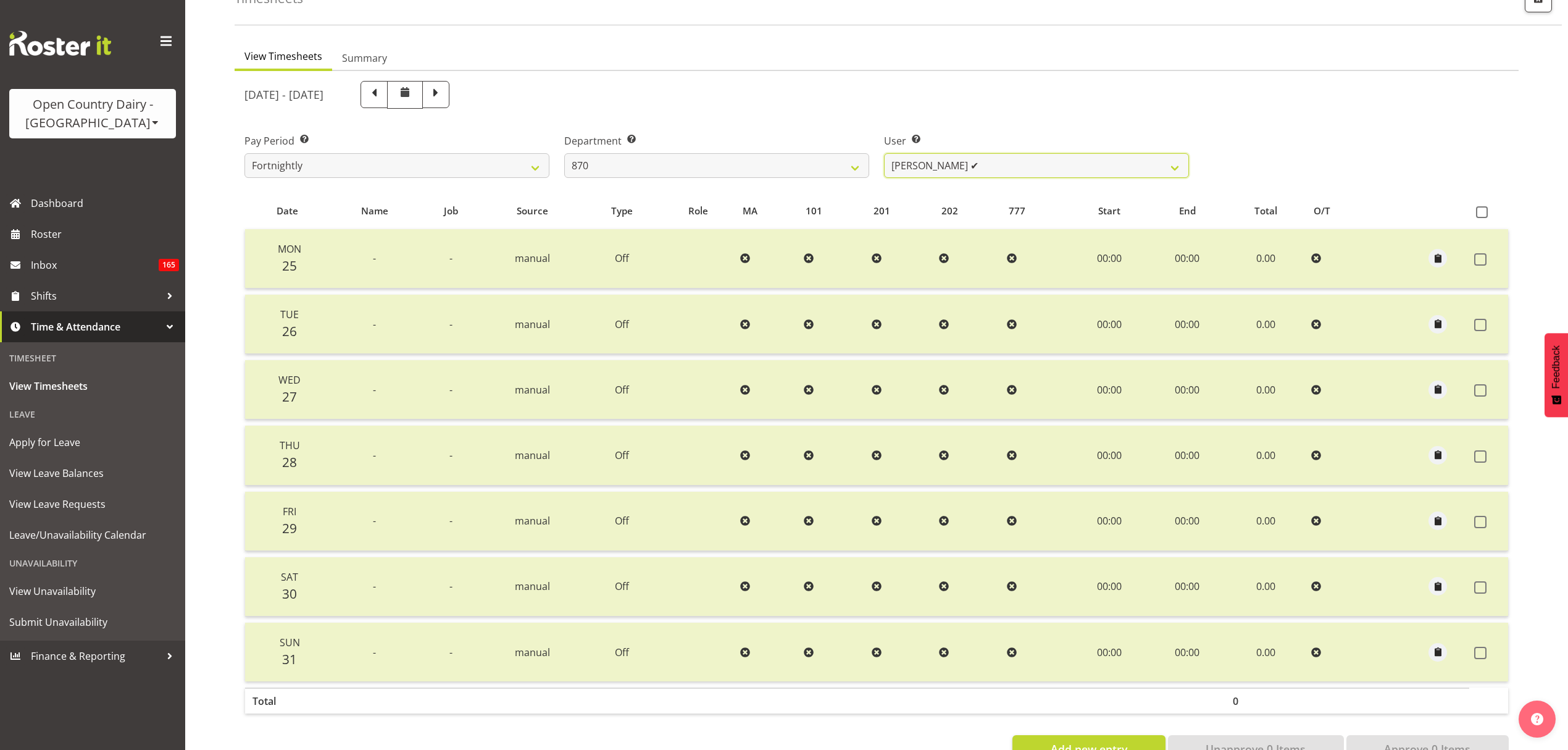
scroll to position [41, 0]
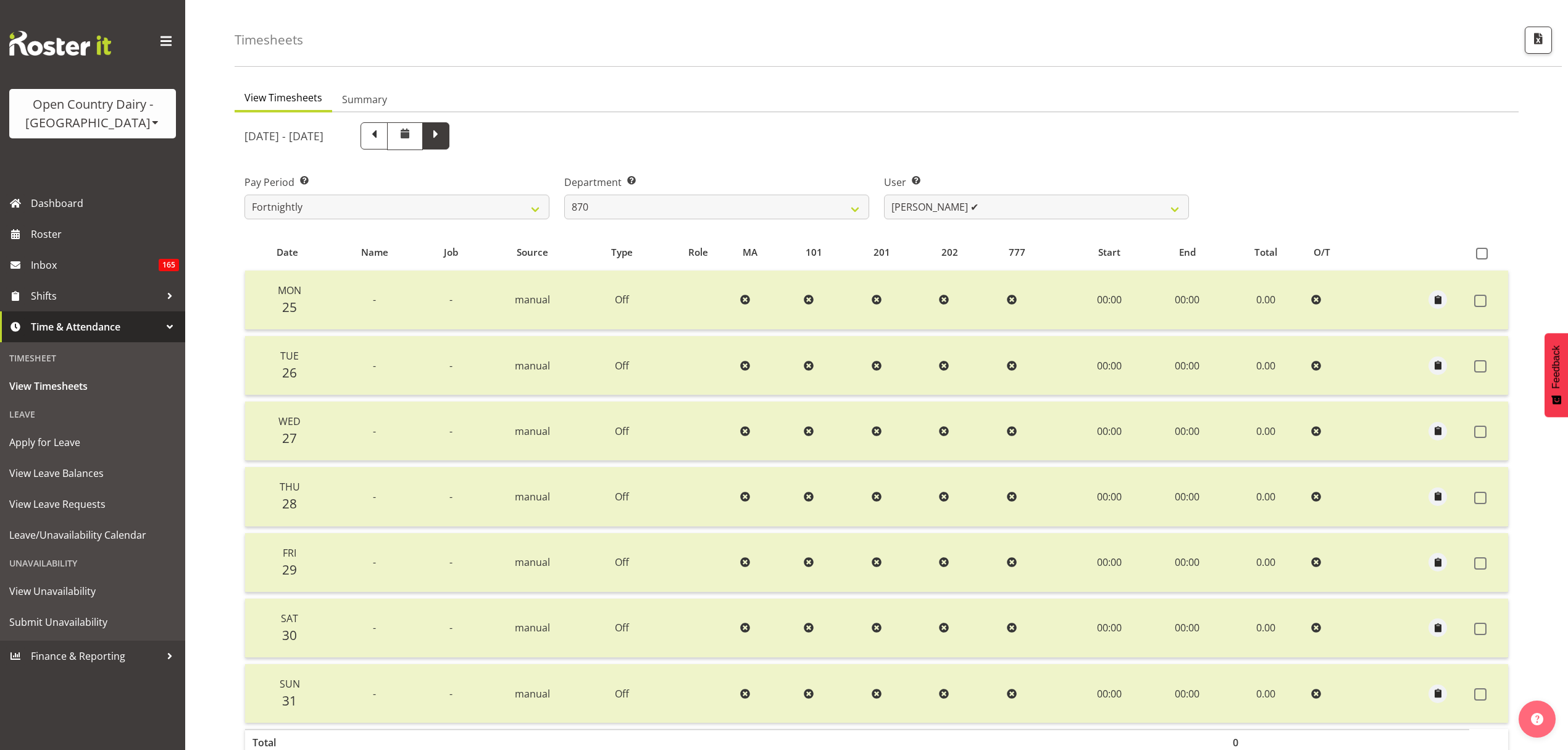
click at [444, 136] on span at bounding box center [436, 135] width 16 height 16
select select
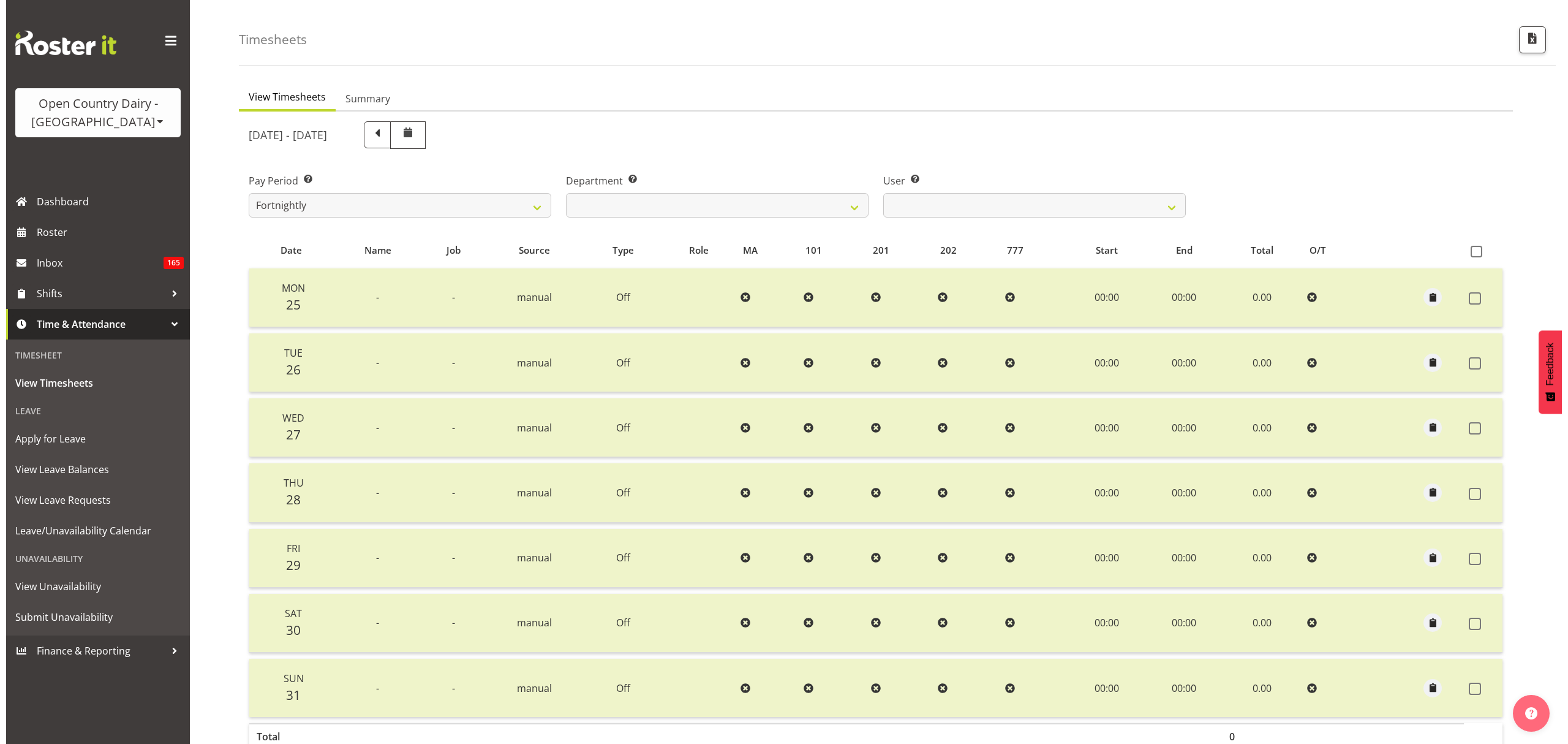
scroll to position [0, 0]
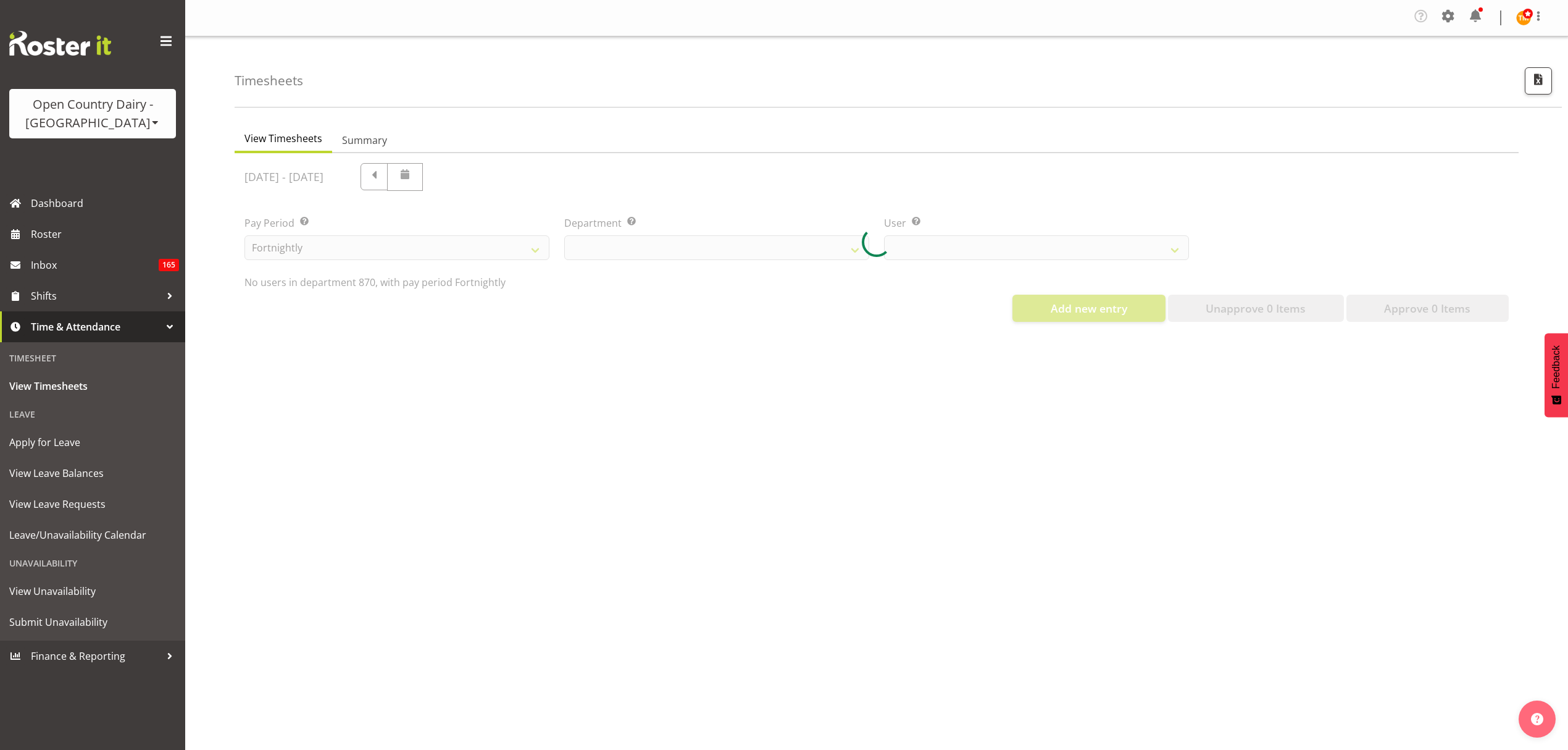
select select "683"
select select "7473"
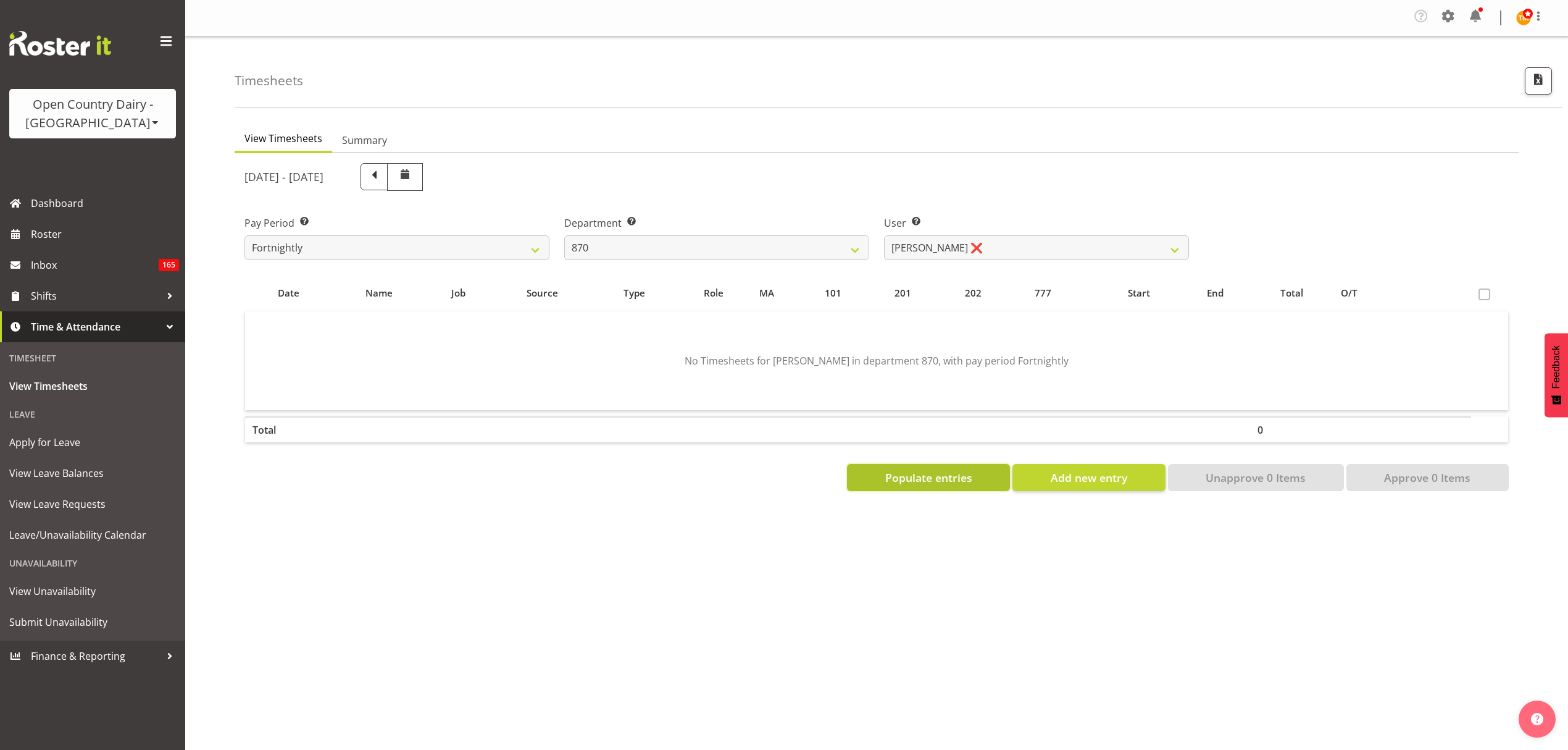
click at [865, 472] on button "Populate entries" at bounding box center [928, 478] width 163 height 27
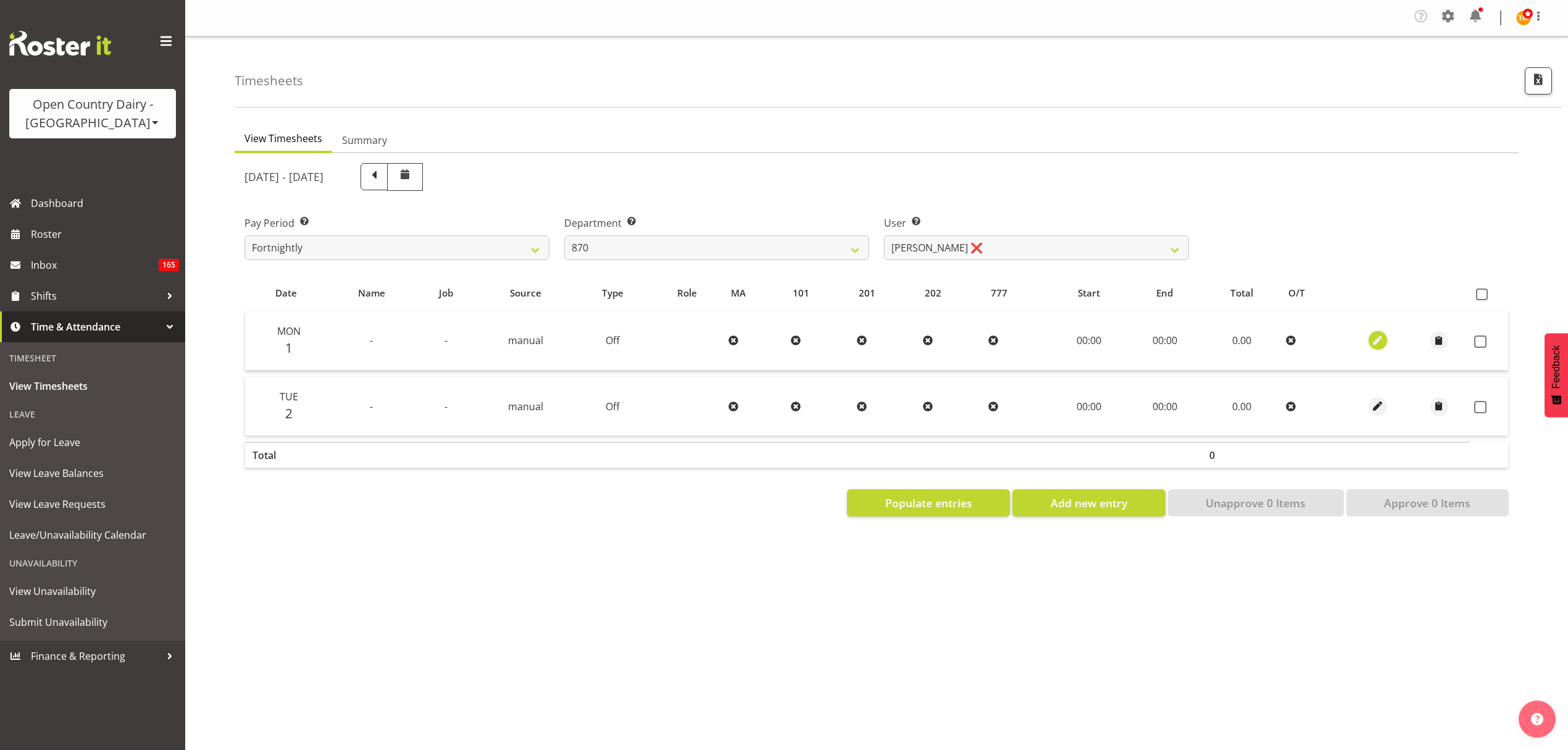
click at [1376, 343] on span "button" at bounding box center [1378, 341] width 14 height 14
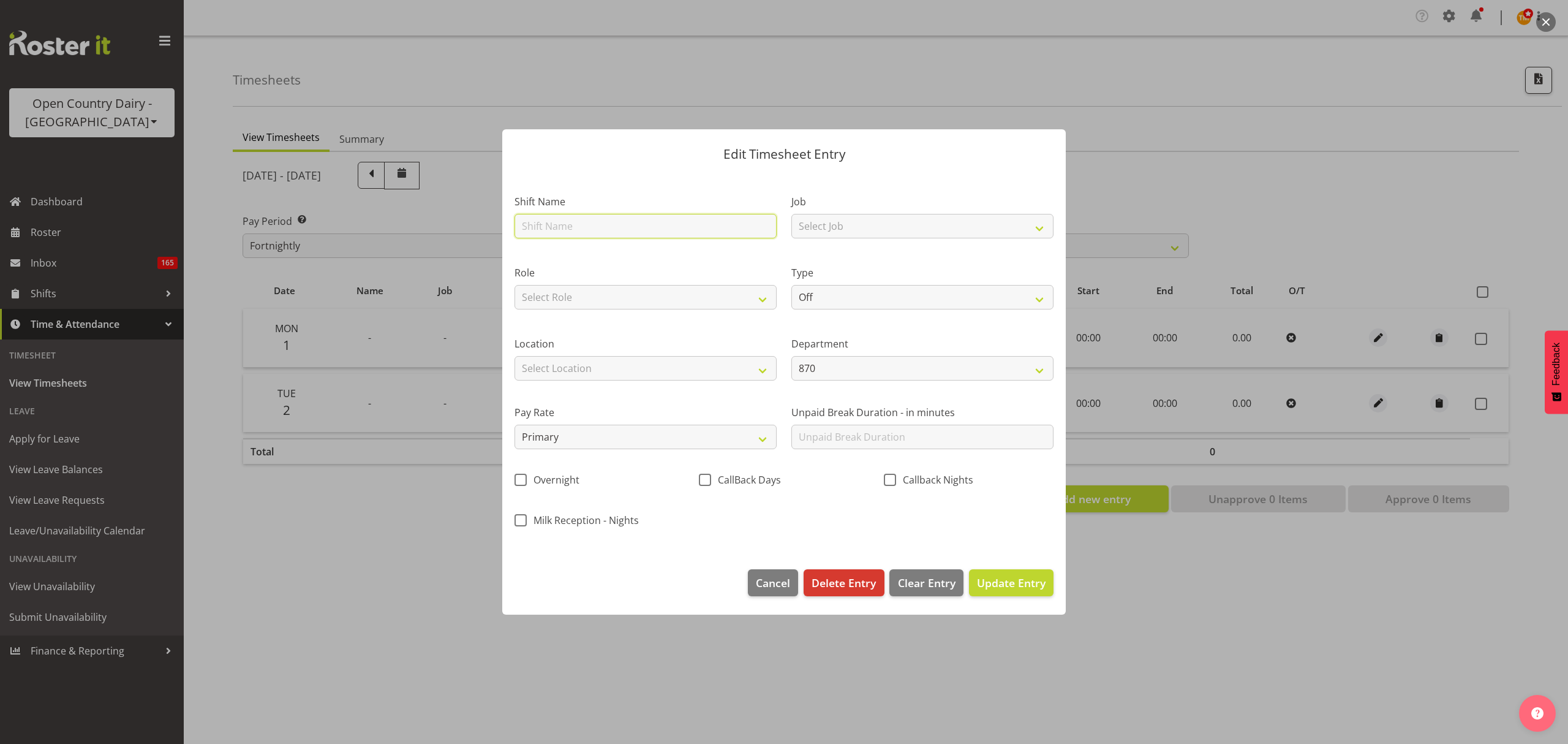
click at [644, 231] on input "text" at bounding box center [645, 226] width 262 height 24
type input "Job"
click at [847, 221] on select "Select Job Connecting /unconnecting Trailers Meeting" at bounding box center [922, 226] width 262 height 24
click at [880, 309] on div "Type Off Standard Public Holiday Public Holiday (Worked) Day In Lieu Annual Lea…" at bounding box center [923, 284] width 277 height 71
click at [880, 305] on select "Off Standard Public Holiday Public Holiday (Worked) Day In Lieu Annual Leave Si…" at bounding box center [922, 297] width 262 height 24
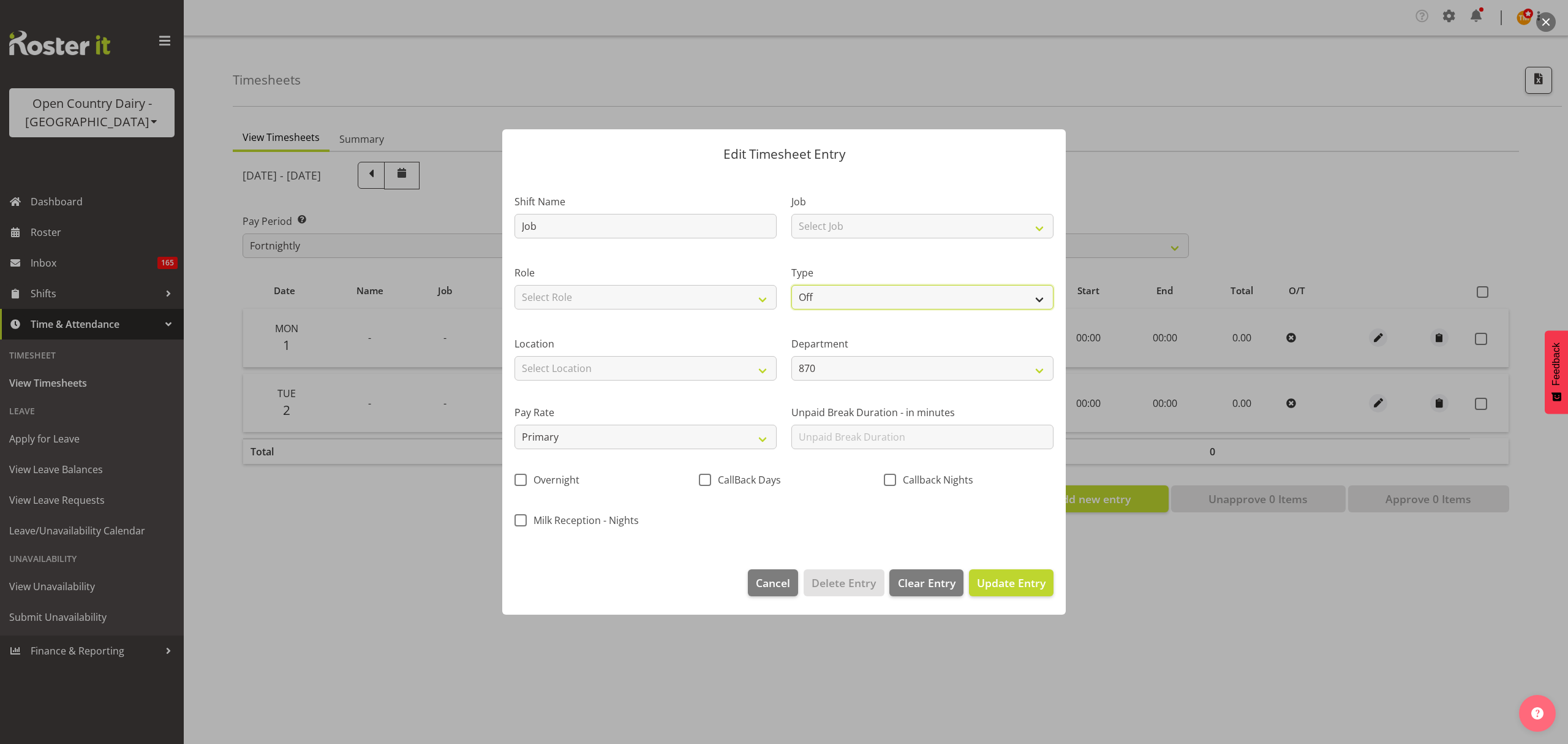
select select "Standard"
click at [791, 285] on select "Off Standard Public Holiday Public Holiday (Worked) Day In Lieu Annual Leave Si…" at bounding box center [922, 297] width 262 height 24
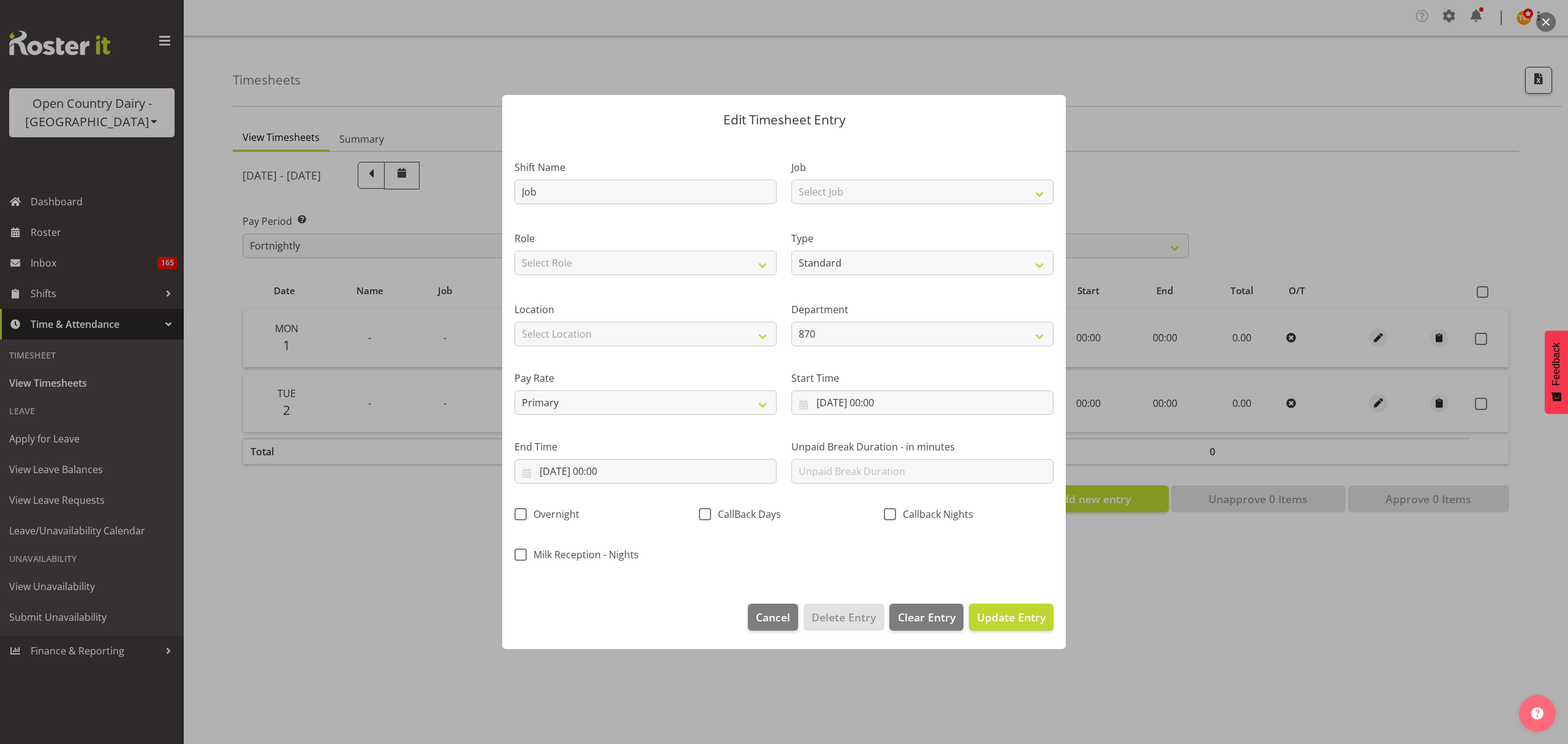
click at [664, 276] on div "Role Select Role Driver" at bounding box center [646, 250] width 277 height 71
click at [659, 266] on select "Select Role Driver" at bounding box center [645, 263] width 262 height 24
select select "1154"
click at [514, 251] on select "Select Role Driver" at bounding box center [645, 263] width 262 height 24
click at [860, 344] on select "870 851 855 853 855 856 880 883 861 862 864 865 868 869 870 872 873 874 876 877…" at bounding box center [922, 334] width 262 height 24
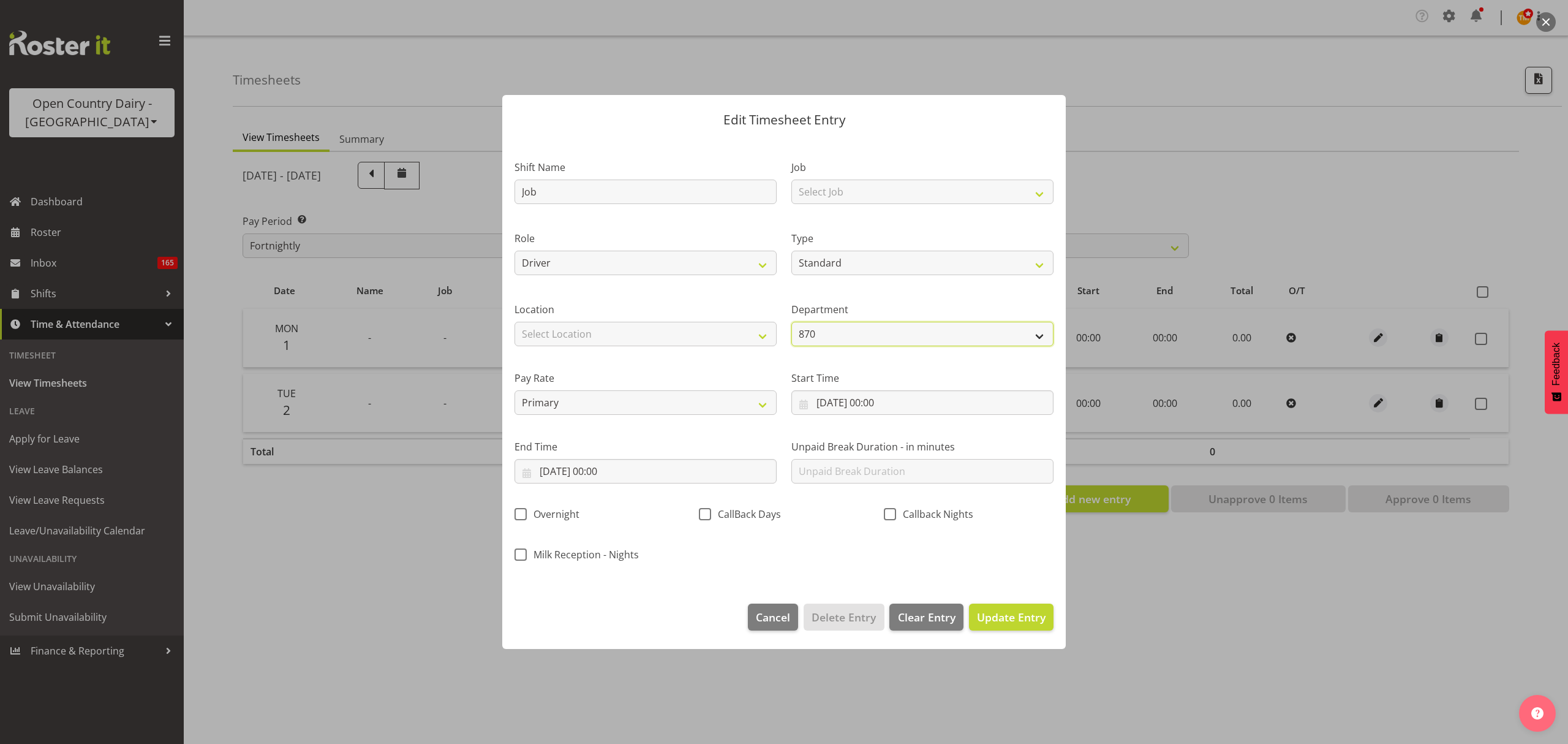
click at [856, 340] on select "870 851 855 853 855 856 880 883 861 862 864 865 868 869 870 872 873 874 876 877…" at bounding box center [922, 334] width 262 height 24
click at [596, 464] on input "01/09/2025, 00:00" at bounding box center [645, 471] width 262 height 24
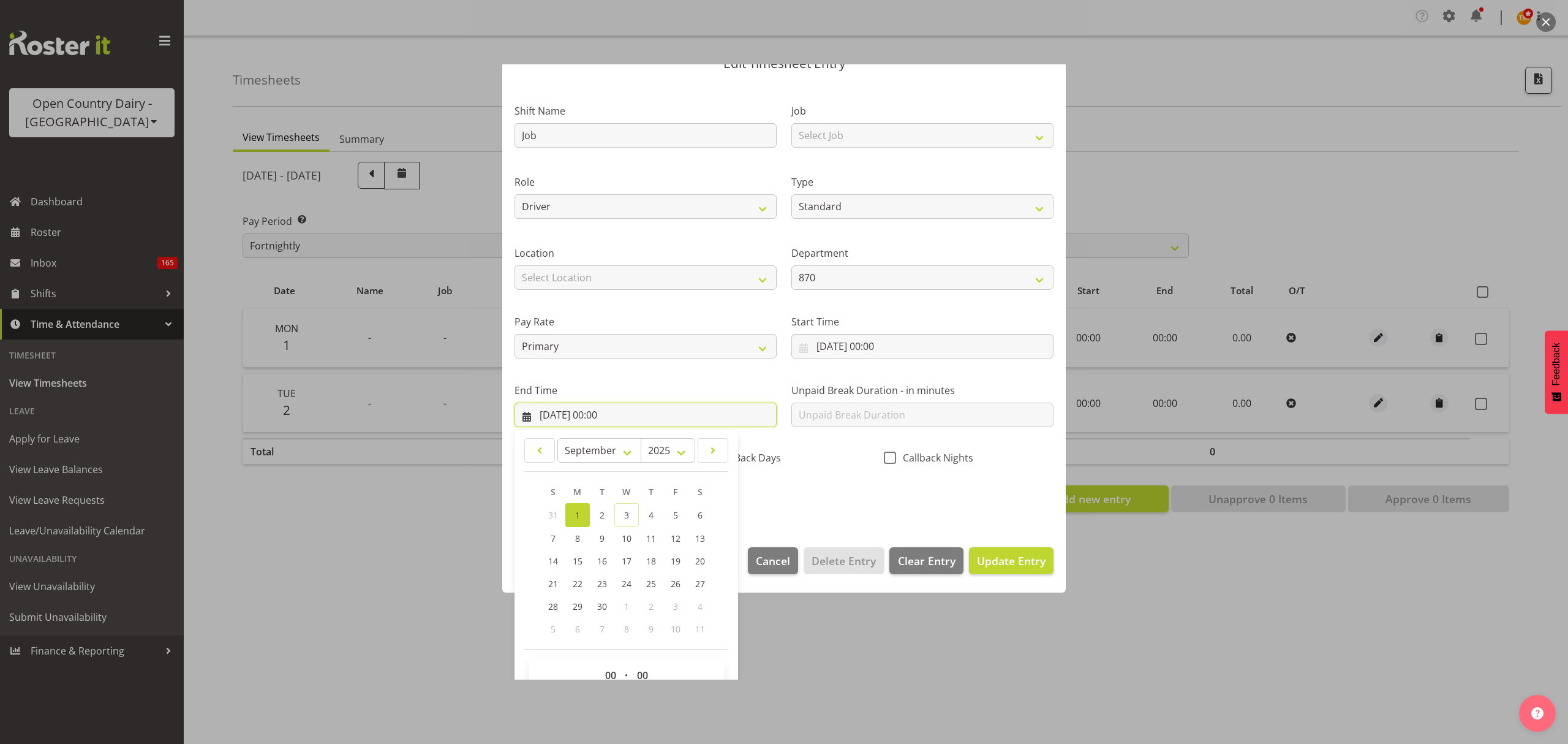
scroll to position [81, 0]
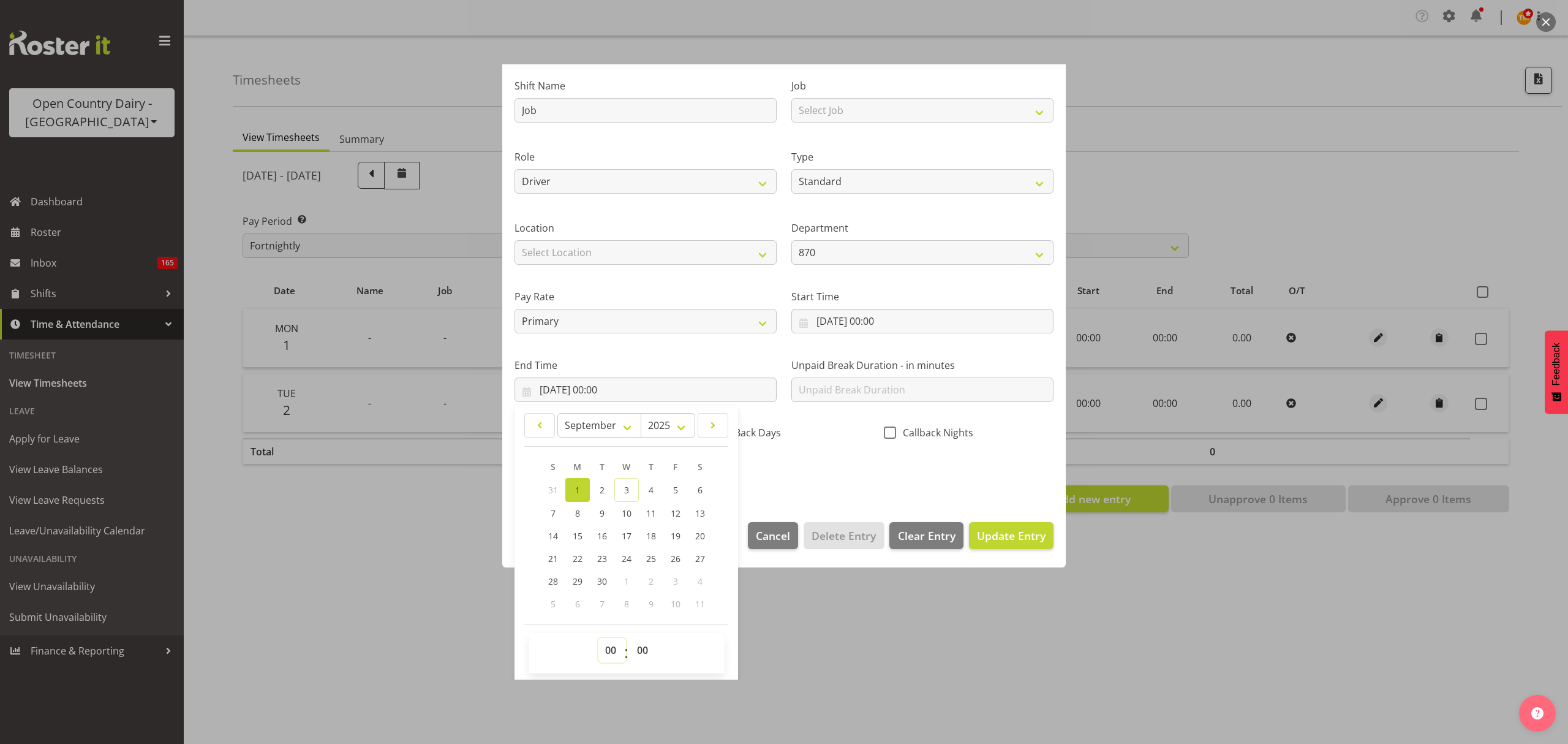
click at [615, 653] on select "00 01 02 03 04 05 06 07 08 09 10 11 12 13 14 15 16 17 18 19 20 21 22 23" at bounding box center [612, 650] width 28 height 24
select select "14"
click at [599, 638] on select "00 01 02 03 04 05 06 07 08 09 10 11 12 13 14 15 16 17 18 19 20 21 22 23" at bounding box center [612, 650] width 28 height 24
type input "01/09/2025, 14:00"
click at [800, 469] on div "Shift Name Job Job Select Job Connecting /unconnecting Trailers Meeting Role Dr…" at bounding box center [784, 275] width 554 height 429
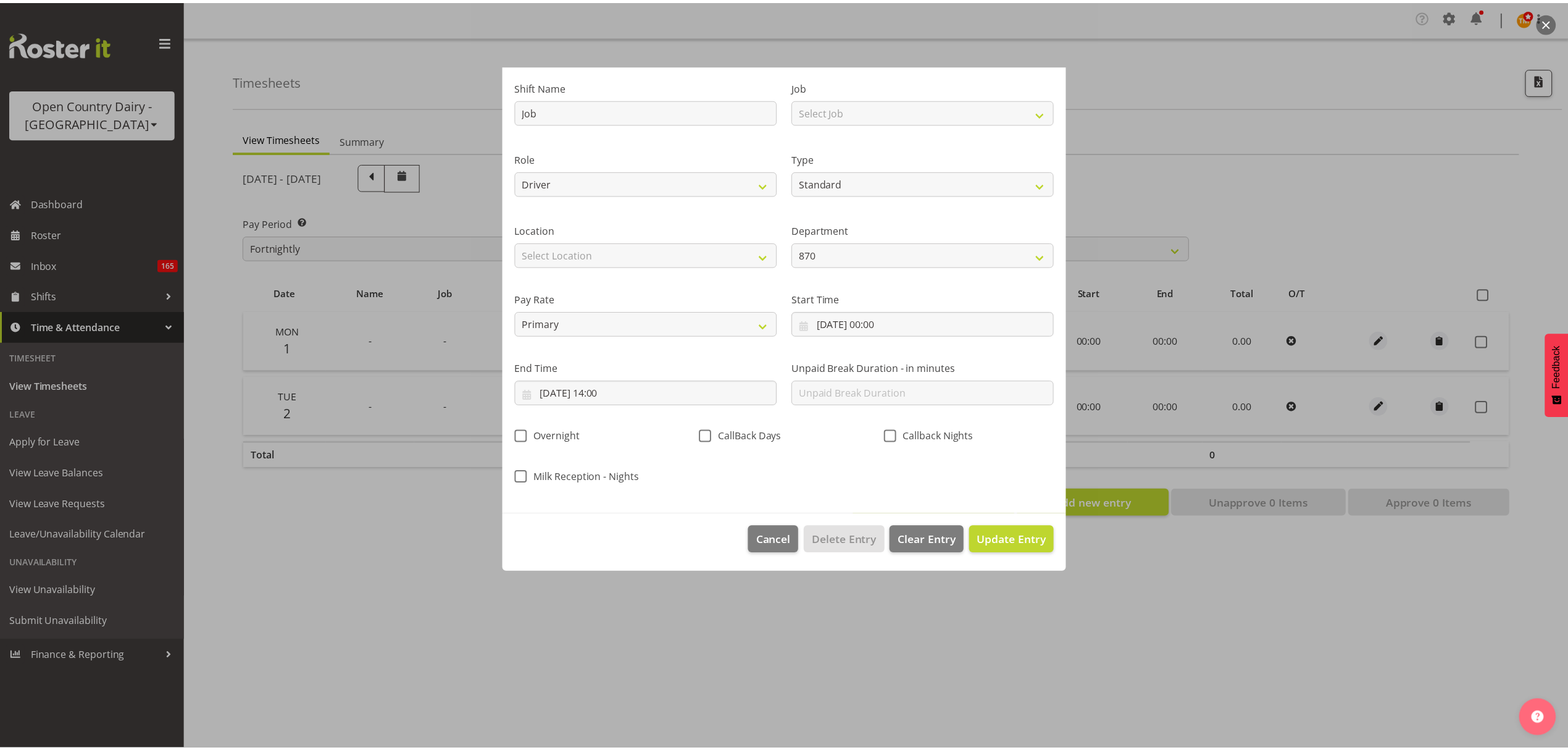
scroll to position [0, 0]
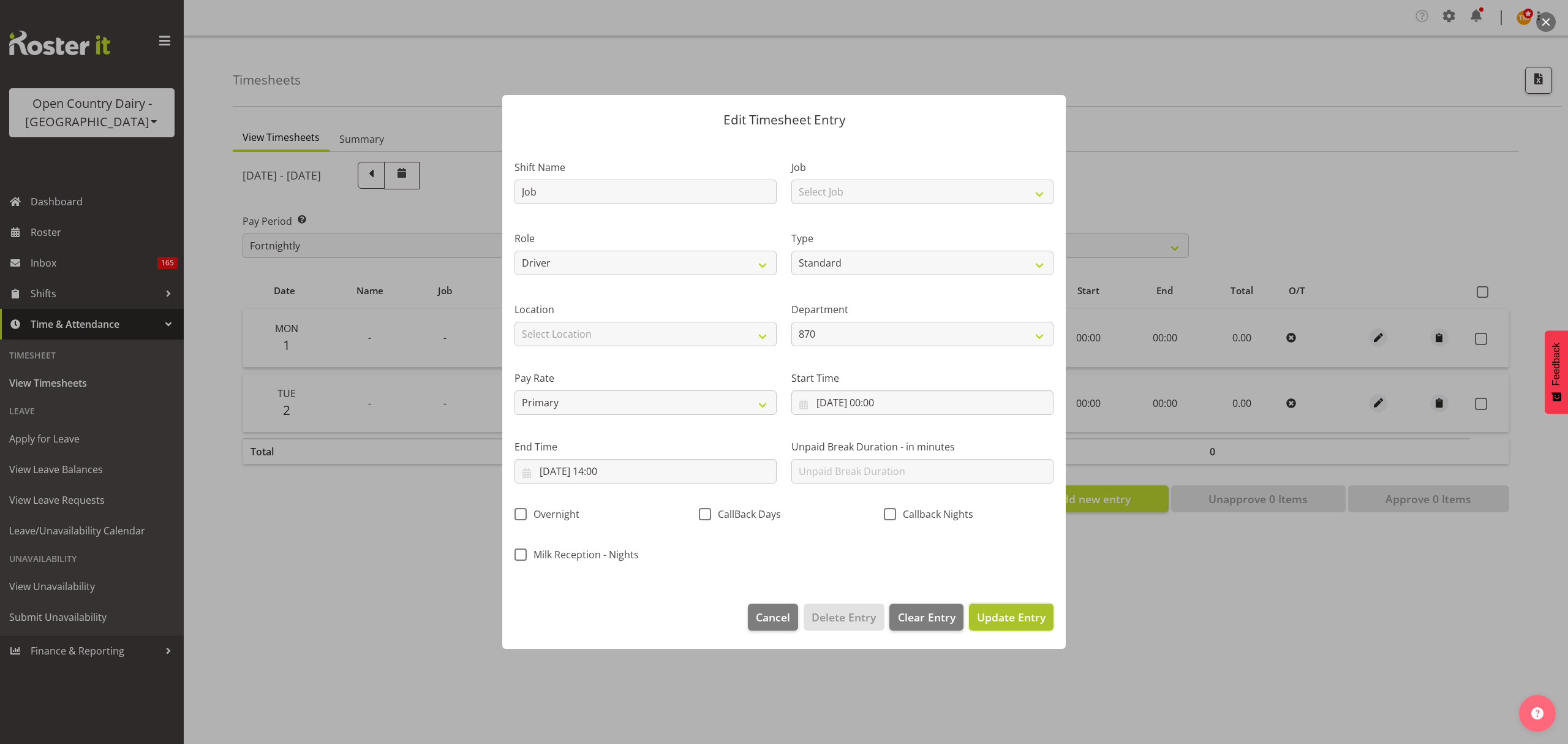
click at [1017, 625] on span "Update Entry" at bounding box center [1011, 617] width 68 height 16
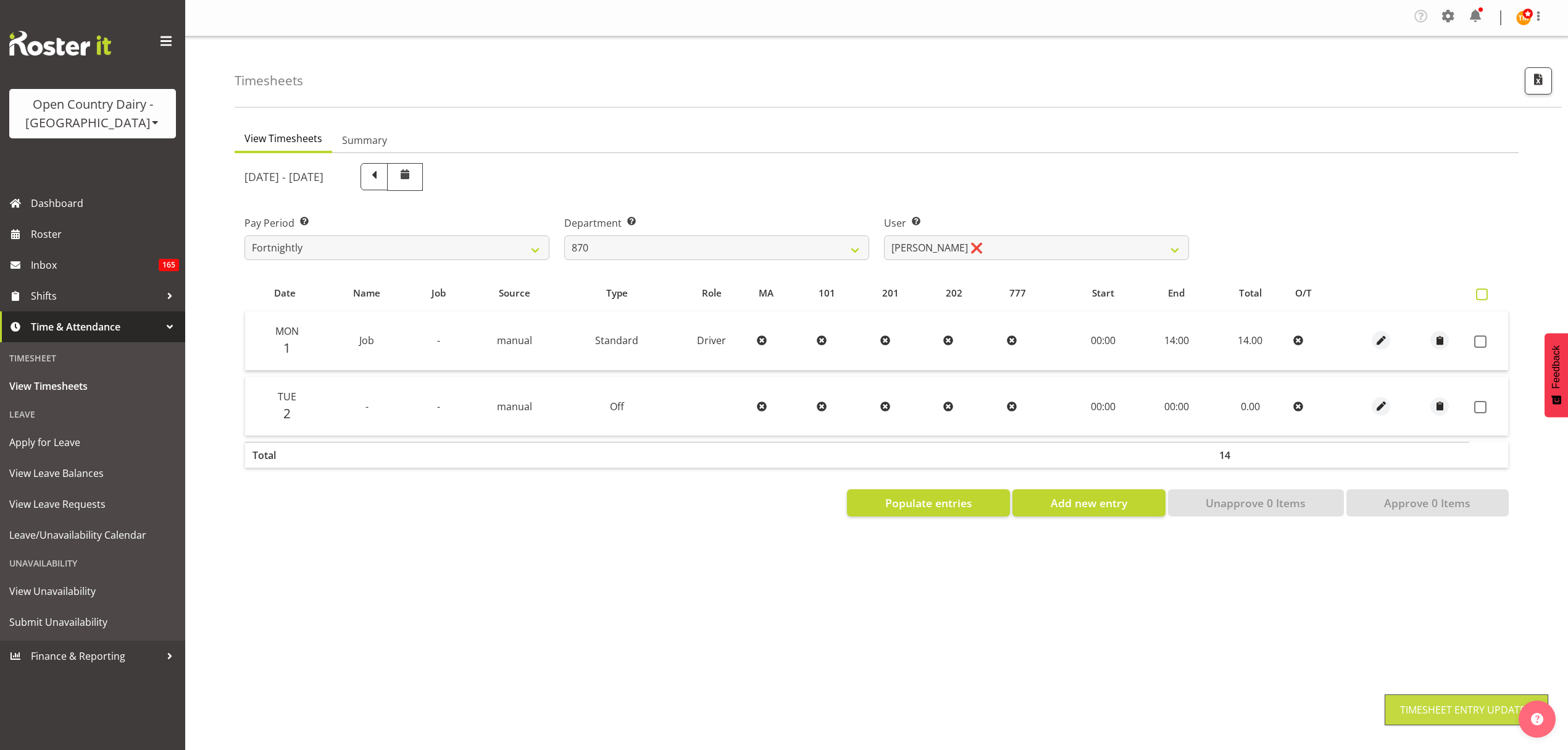
click at [1480, 294] on span at bounding box center [1482, 294] width 12 height 12
click at [1480, 294] on input "checkbox" at bounding box center [1480, 294] width 8 height 8
checkbox input "true"
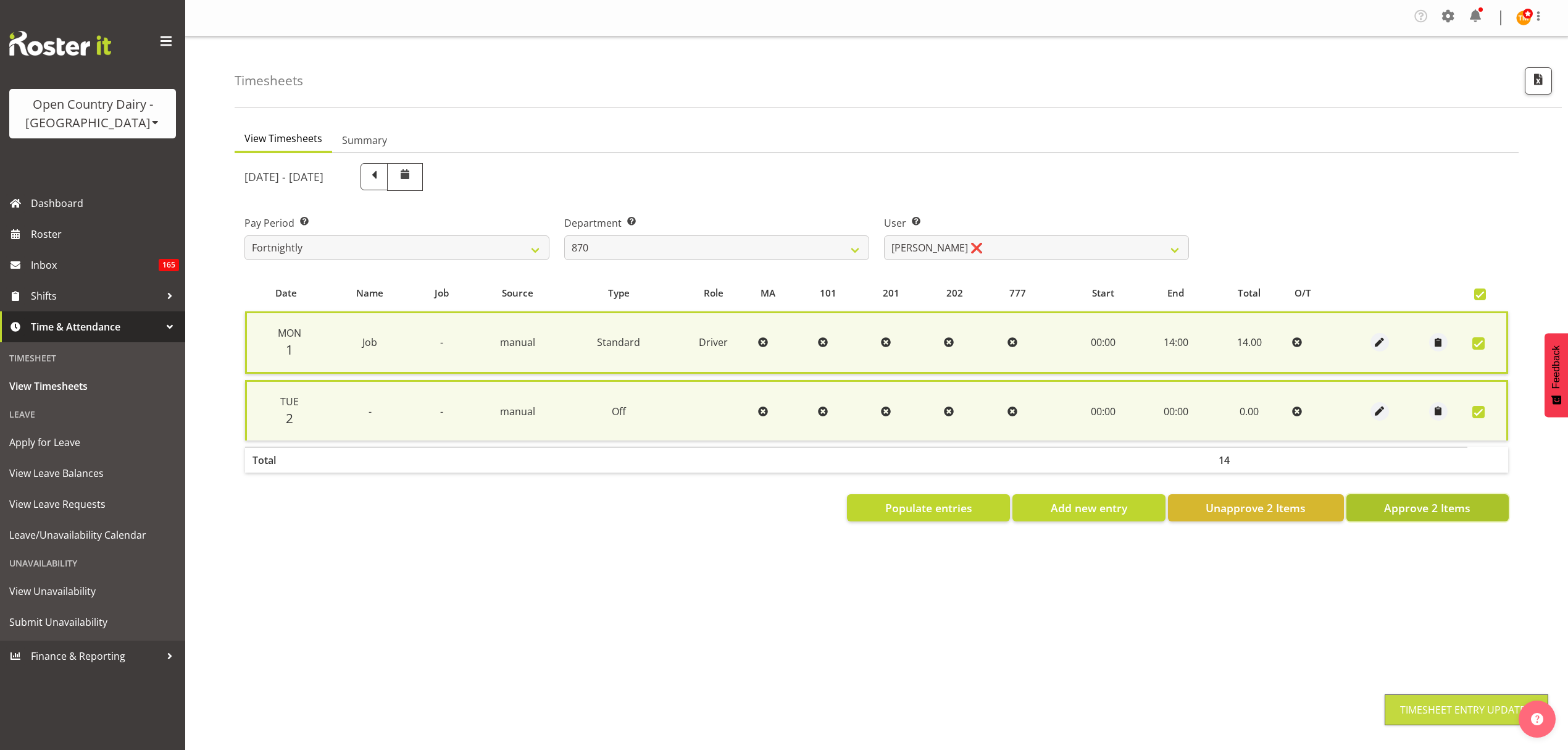
click at [1437, 512] on span "Approve 2 Items" at bounding box center [1427, 508] width 86 height 16
checkbox input "false"
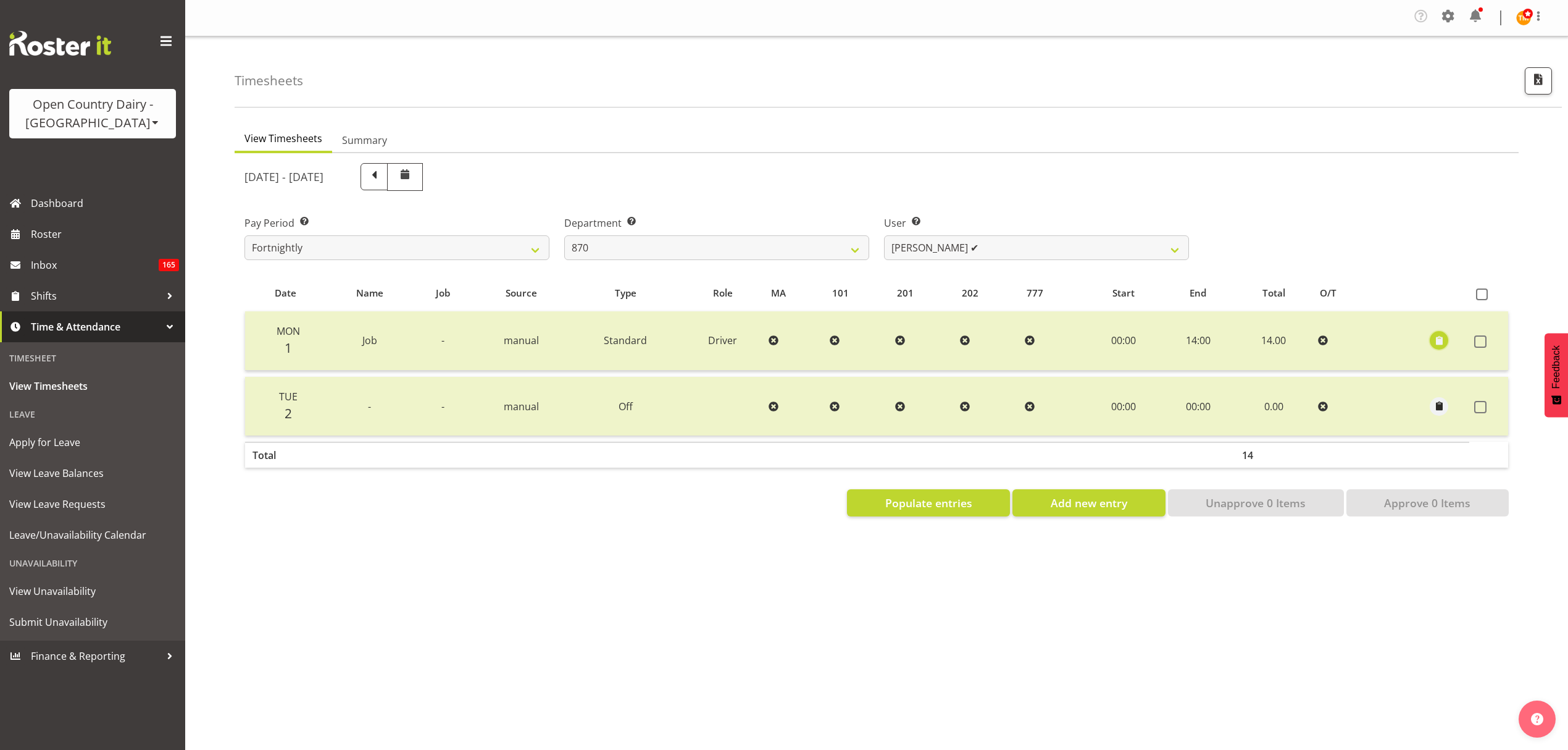
click at [1445, 344] on span "button" at bounding box center [1439, 341] width 14 height 14
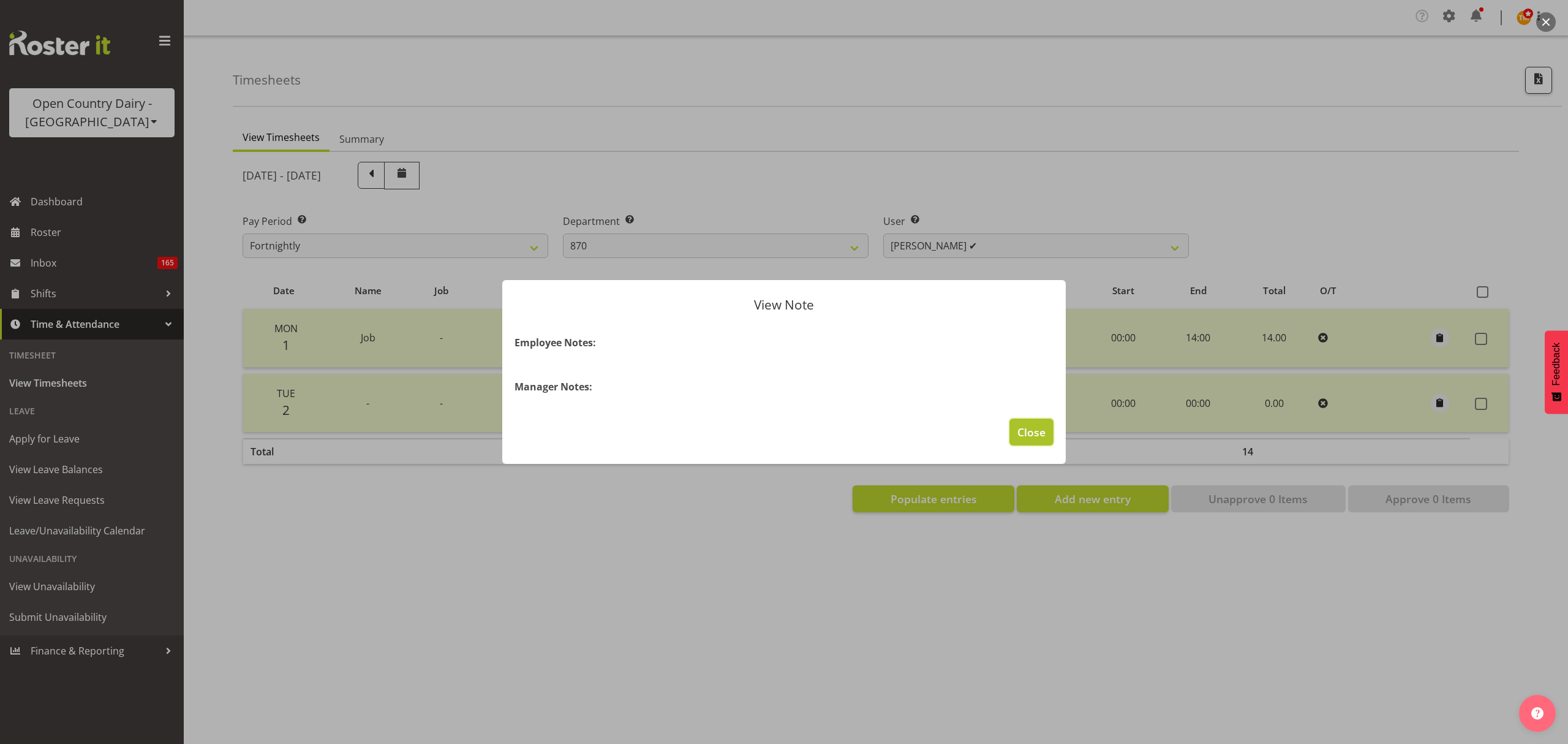
click at [1036, 430] on span "Close" at bounding box center [1032, 432] width 28 height 16
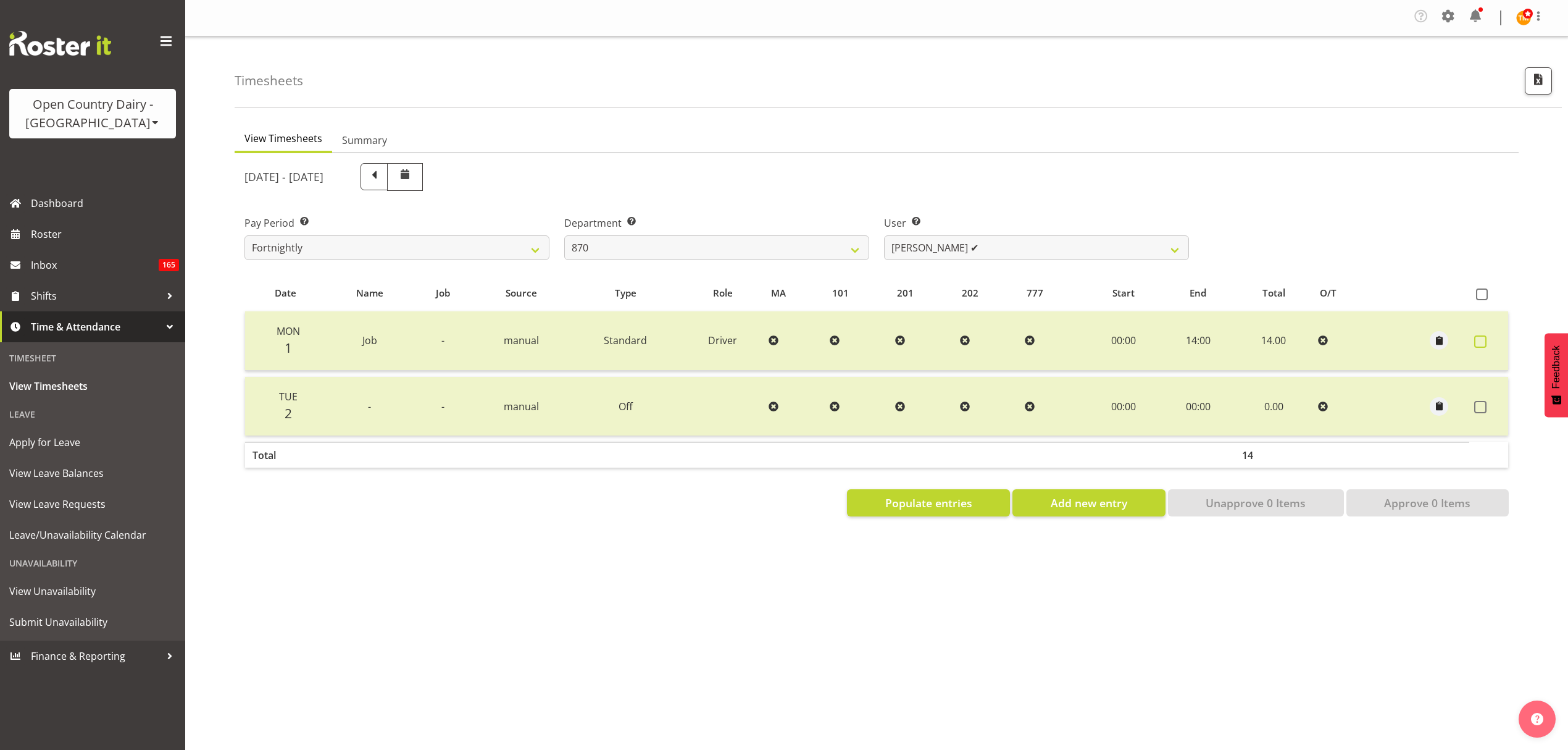
click at [1486, 344] on span at bounding box center [1480, 341] width 12 height 12
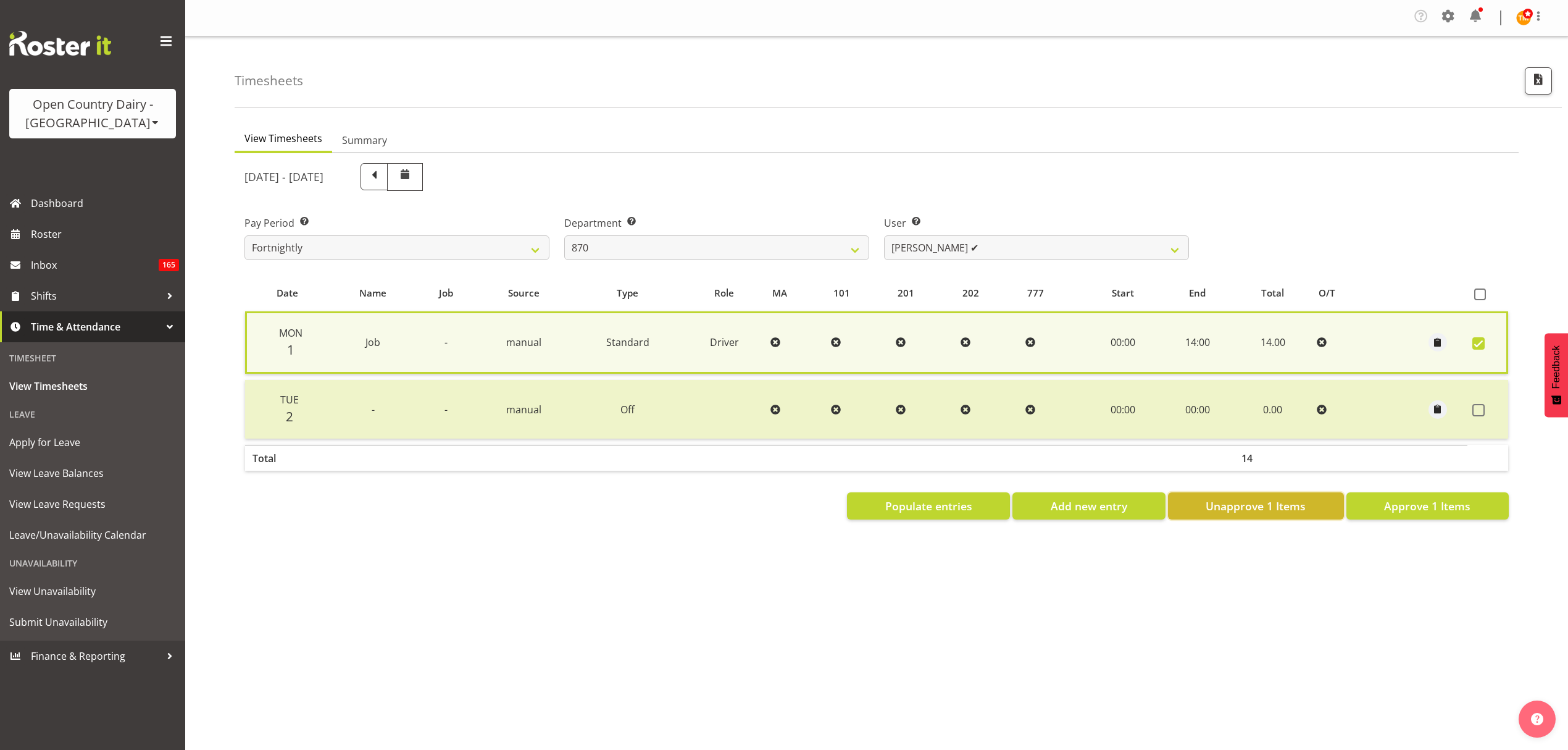
click at [1250, 498] on span "Unapprove 1 Items" at bounding box center [1256, 506] width 100 height 16
checkbox input "false"
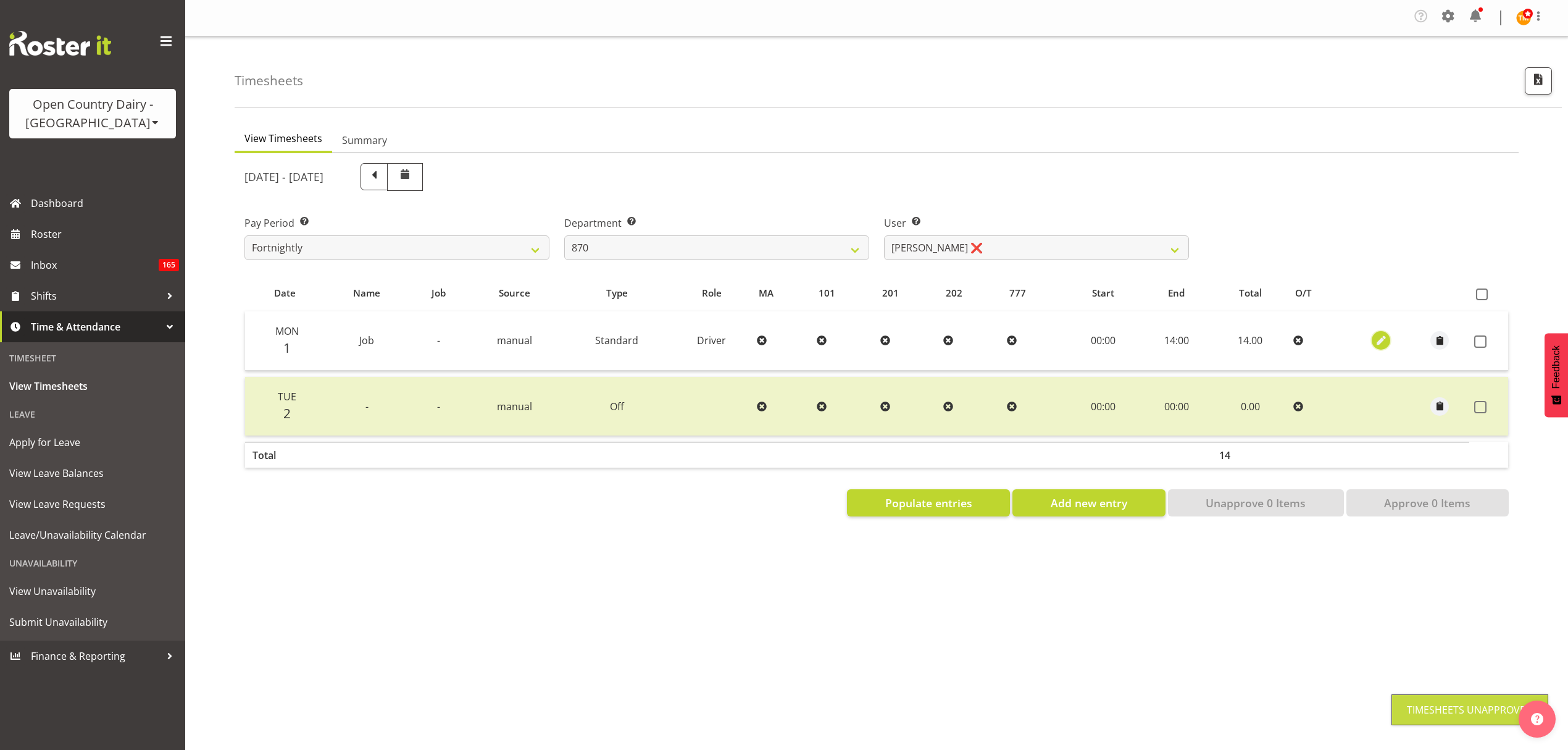
click at [1374, 346] on span "button" at bounding box center [1382, 341] width 14 height 14
select select "Standard"
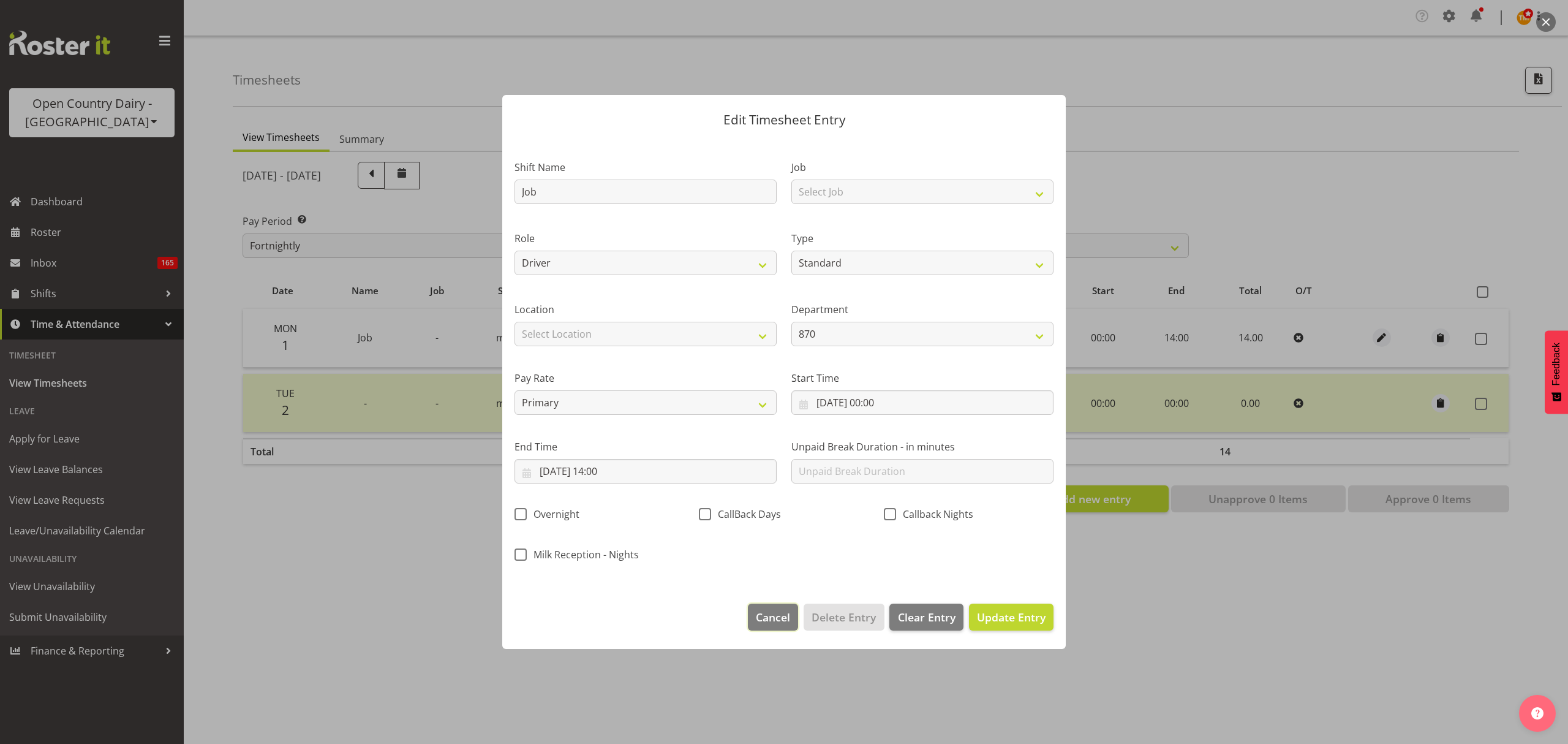
click at [775, 619] on span "Cancel" at bounding box center [773, 617] width 34 height 16
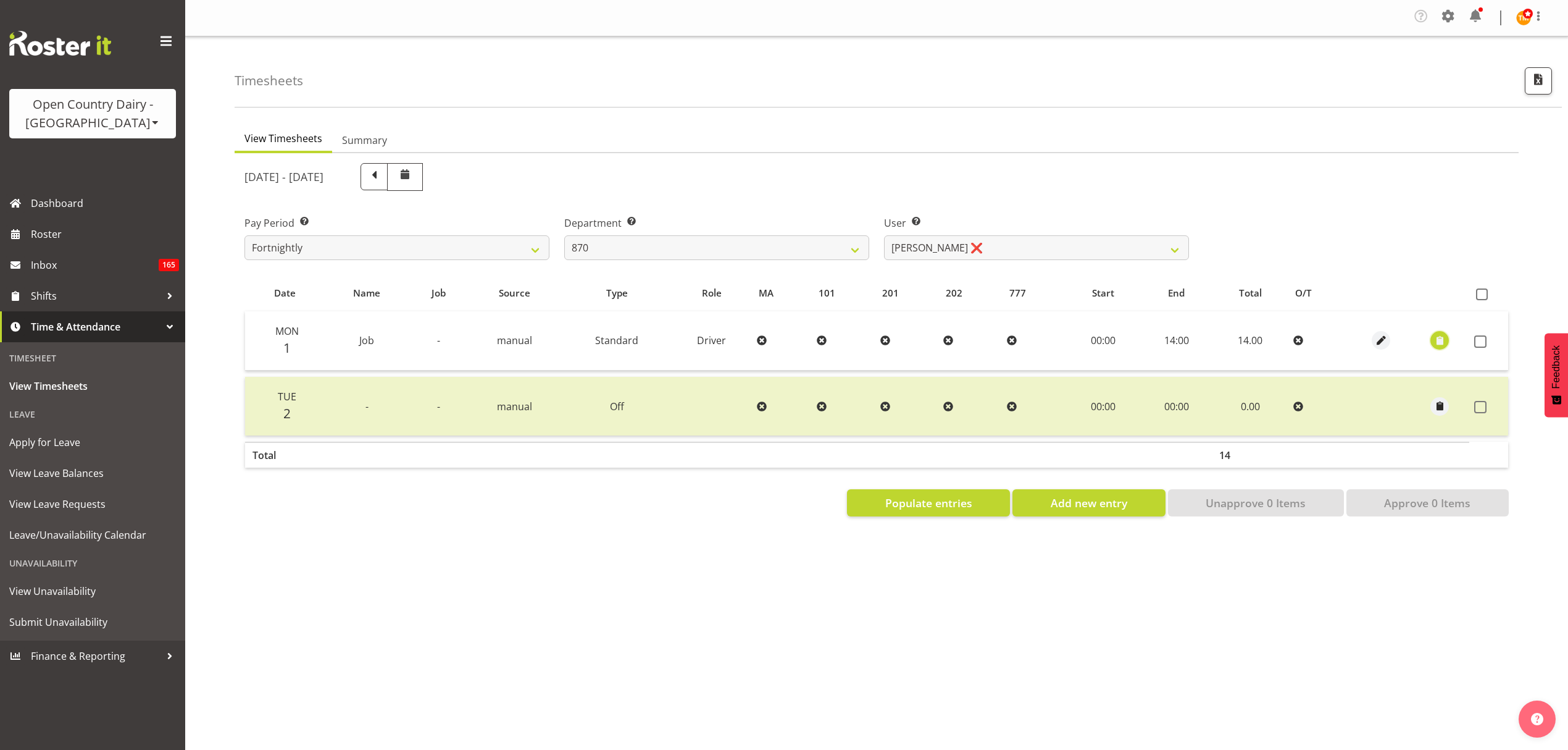
click at [1441, 344] on span "button" at bounding box center [1440, 341] width 14 height 14
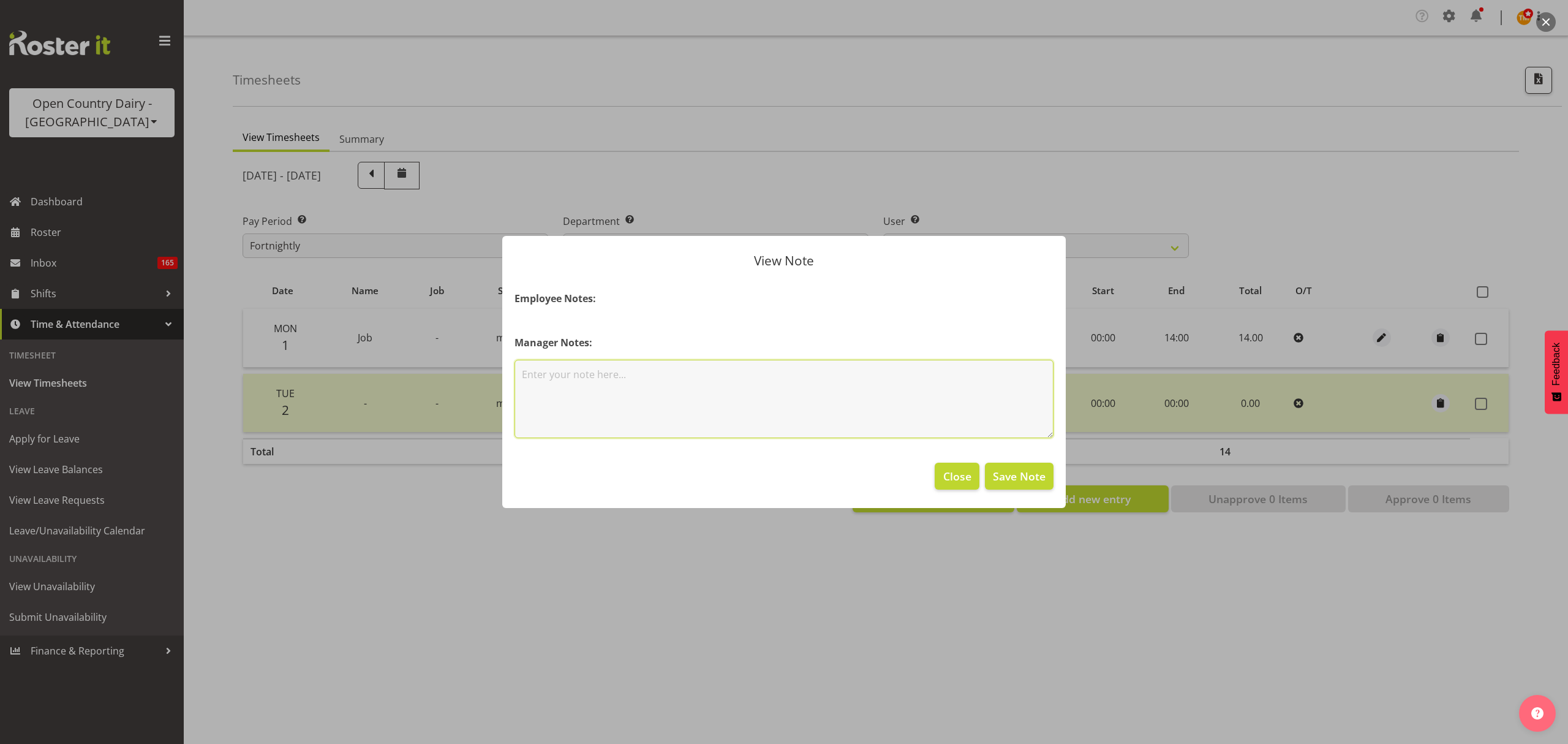
click at [655, 410] on textarea at bounding box center [784, 399] width 539 height 79
type textarea "200KMS Travel"
click at [1041, 481] on span "Save Note" at bounding box center [1020, 476] width 53 height 16
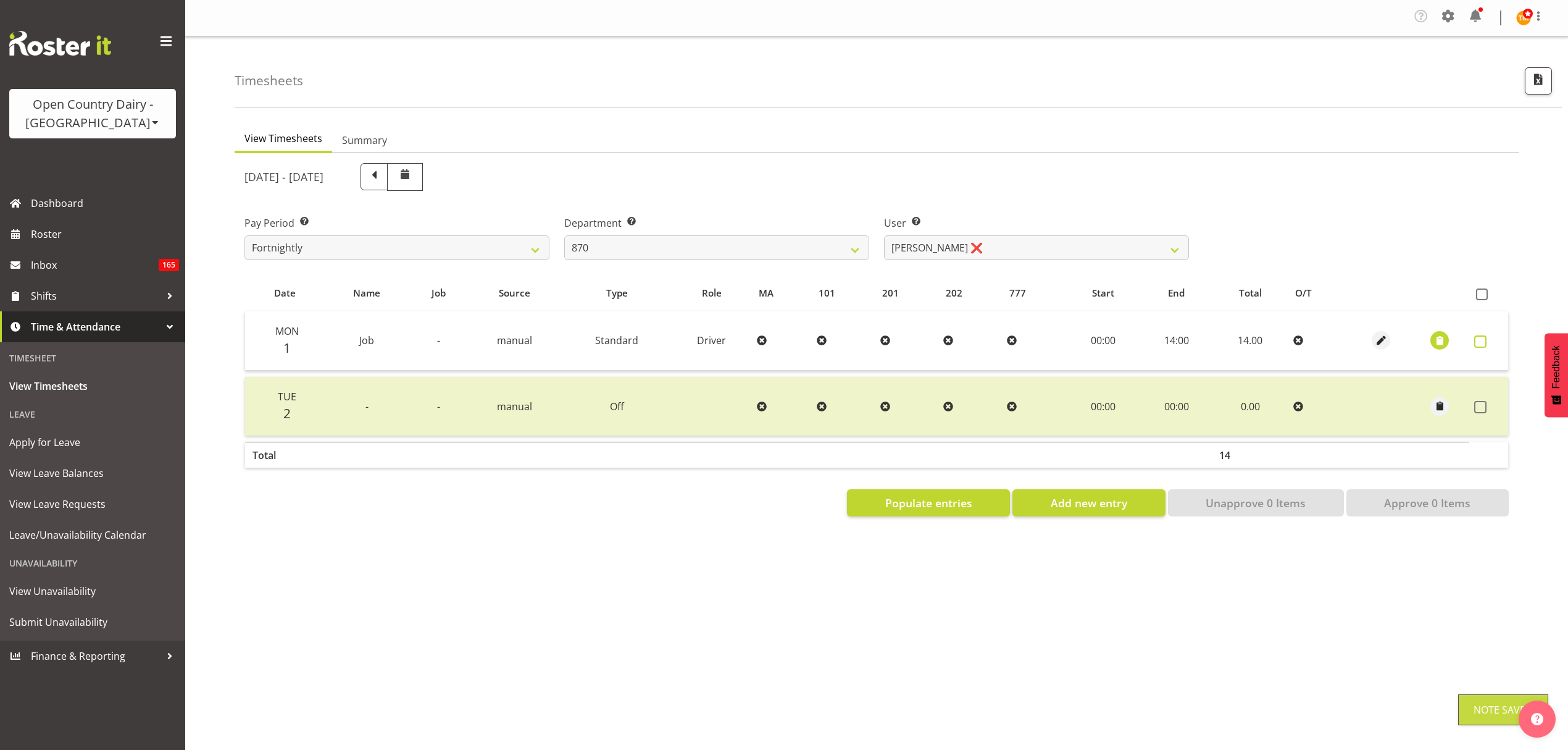
click at [1477, 343] on span at bounding box center [1480, 341] width 12 height 12
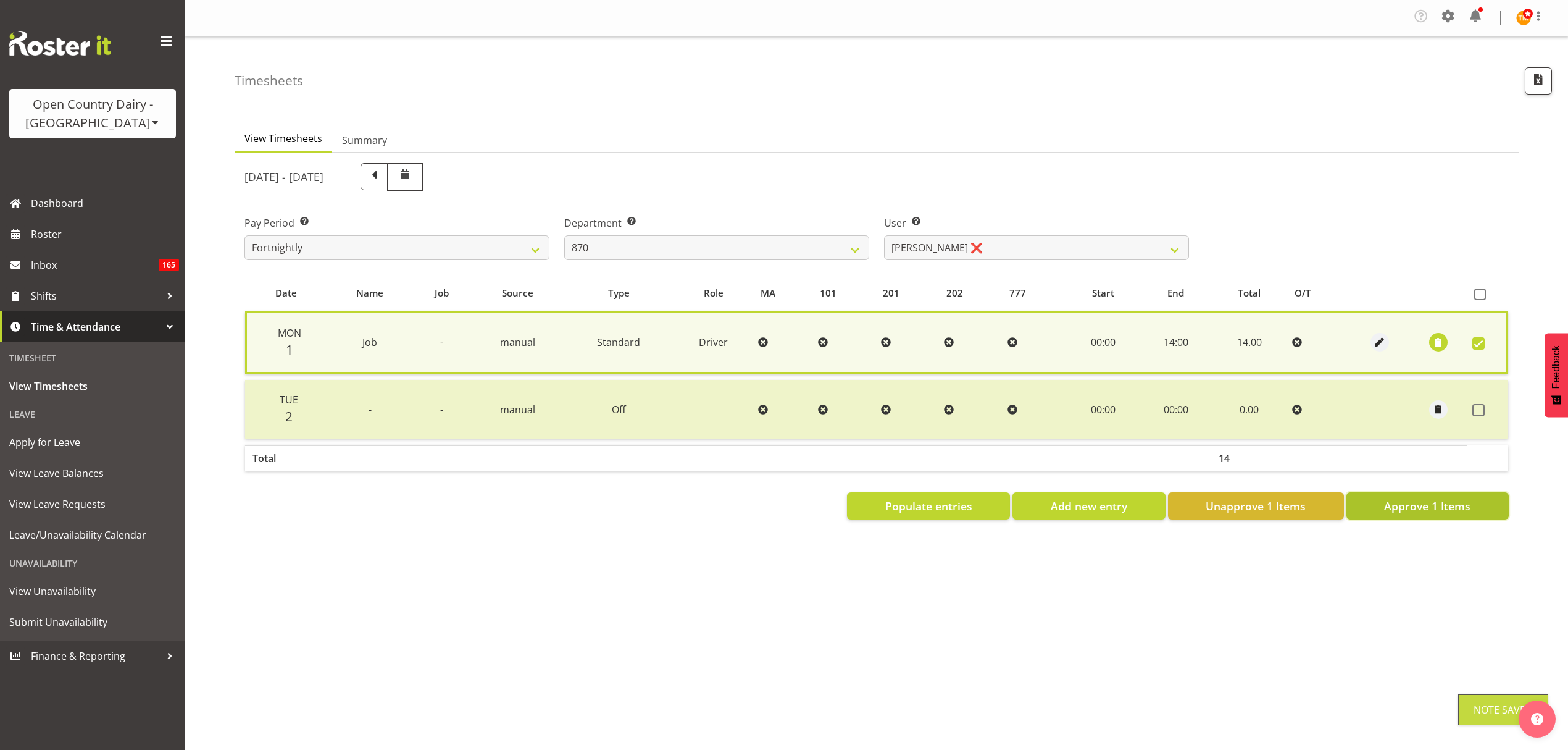
click at [1411, 504] on span "Approve 1 Items" at bounding box center [1427, 506] width 86 height 16
checkbox input "false"
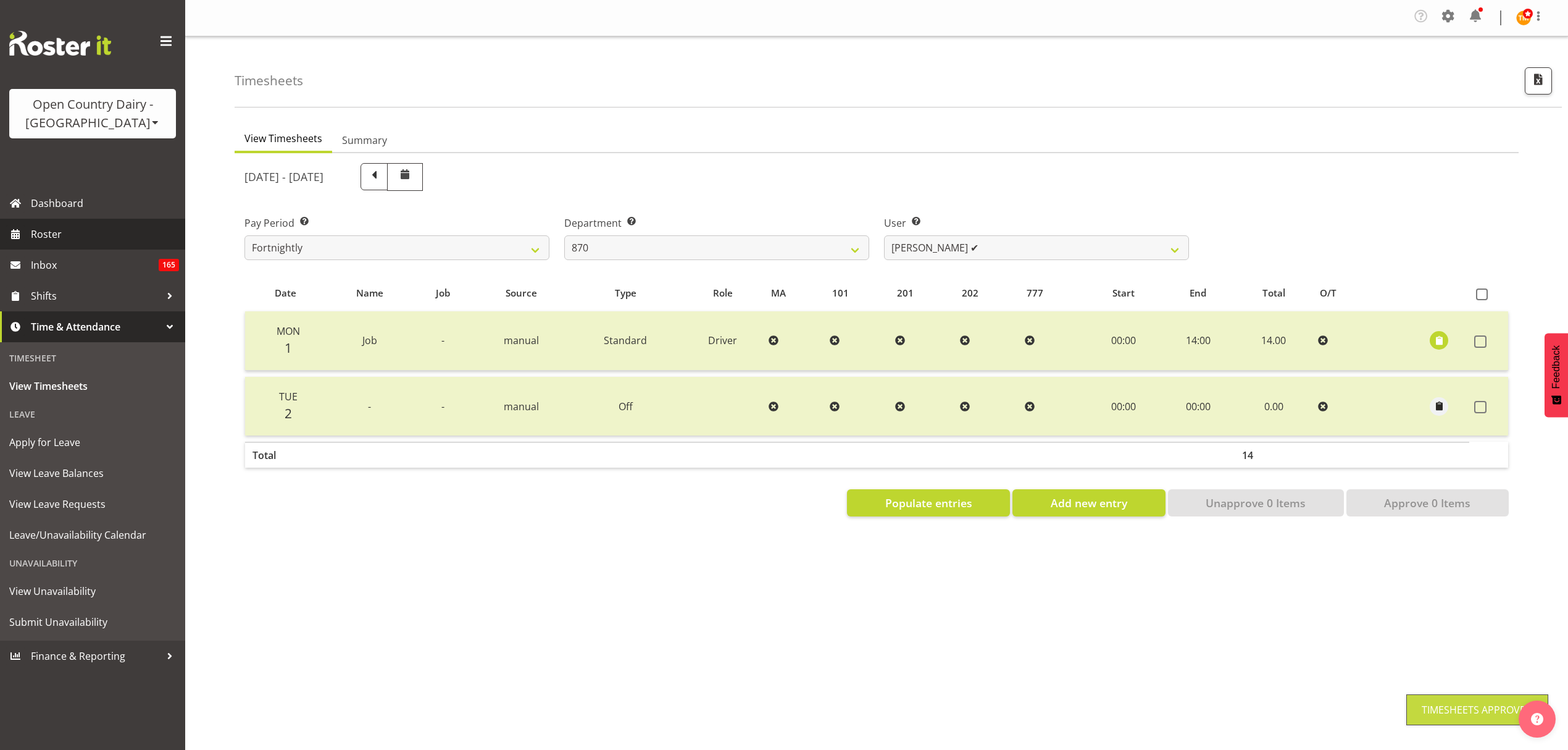
click at [62, 233] on span "Roster" at bounding box center [105, 234] width 148 height 19
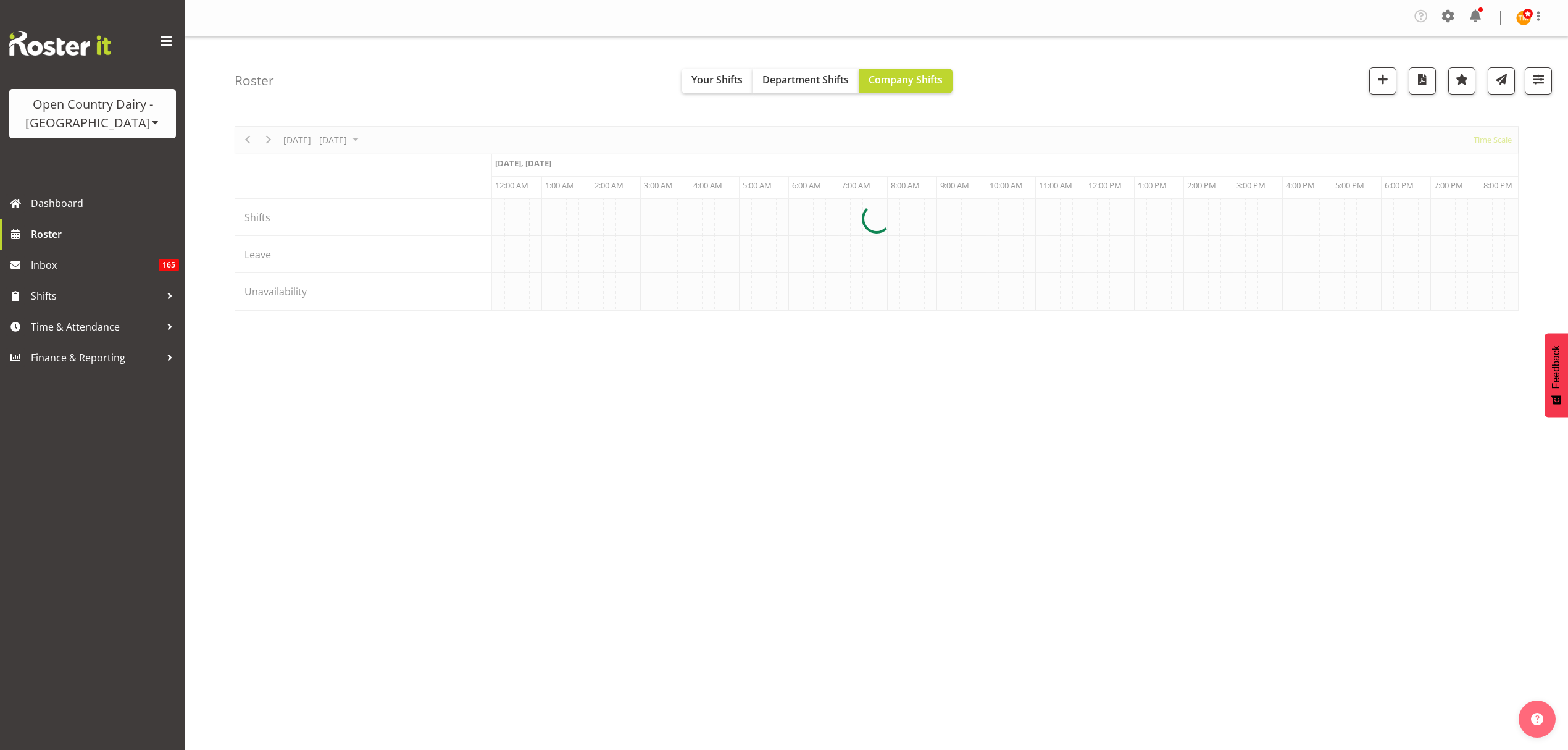
scroll to position [0, 2371]
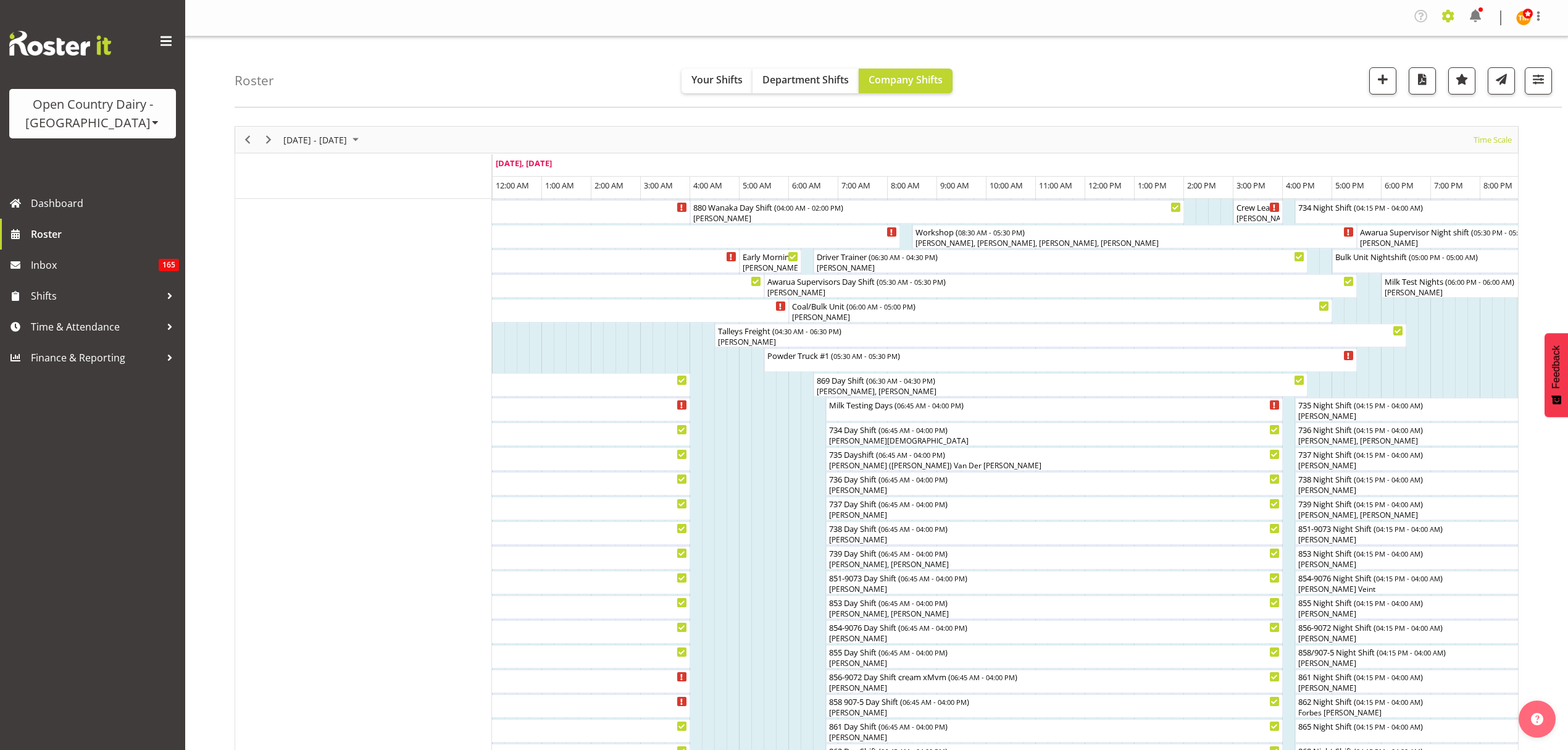
click at [1450, 21] on span at bounding box center [1448, 16] width 19 height 19
click at [1382, 134] on link "Employees" at bounding box center [1372, 137] width 171 height 22
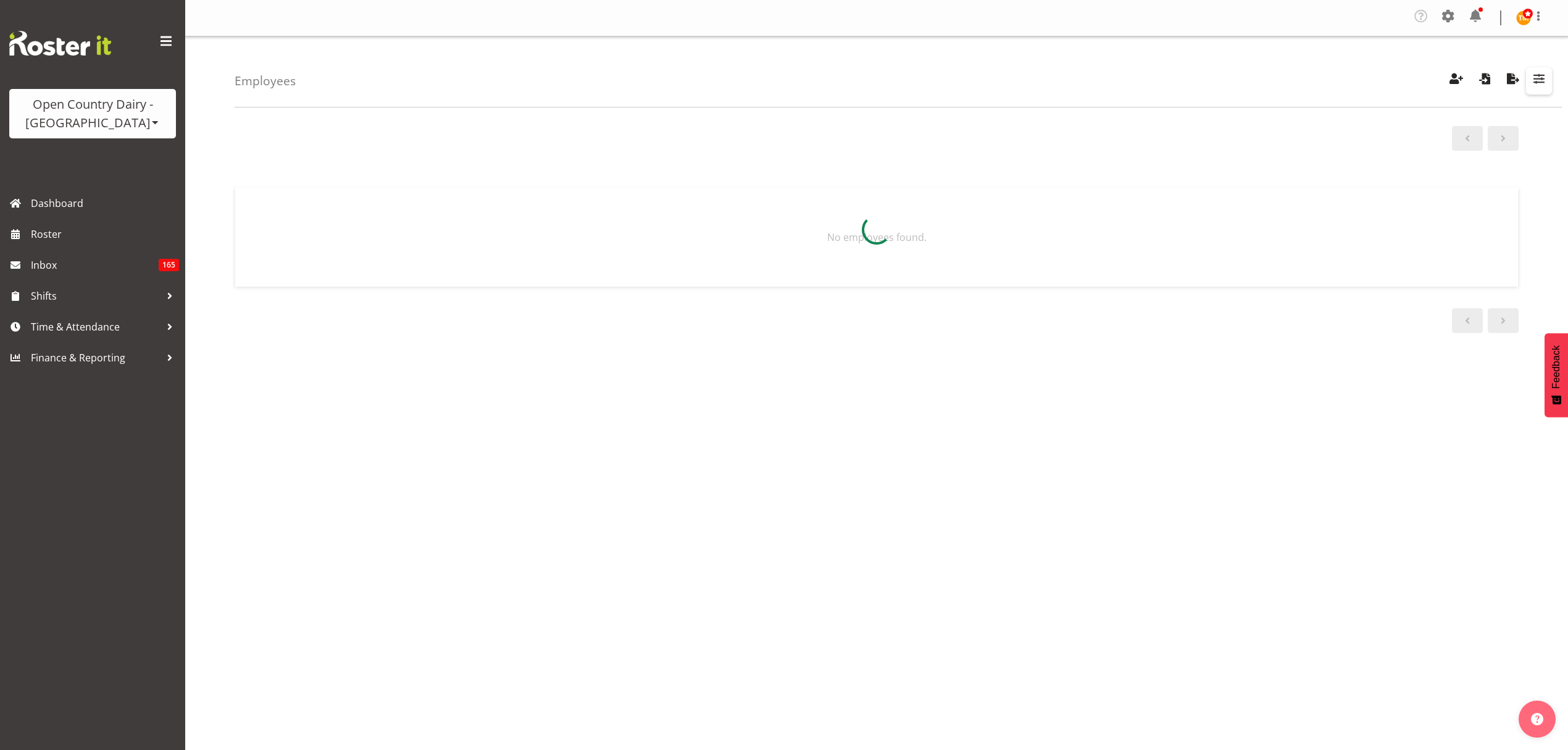
click at [1542, 82] on span "button" at bounding box center [1539, 78] width 16 height 16
click at [1503, 168] on div at bounding box center [876, 229] width 1284 height 128
click at [1547, 81] on span "button" at bounding box center [1539, 78] width 16 height 16
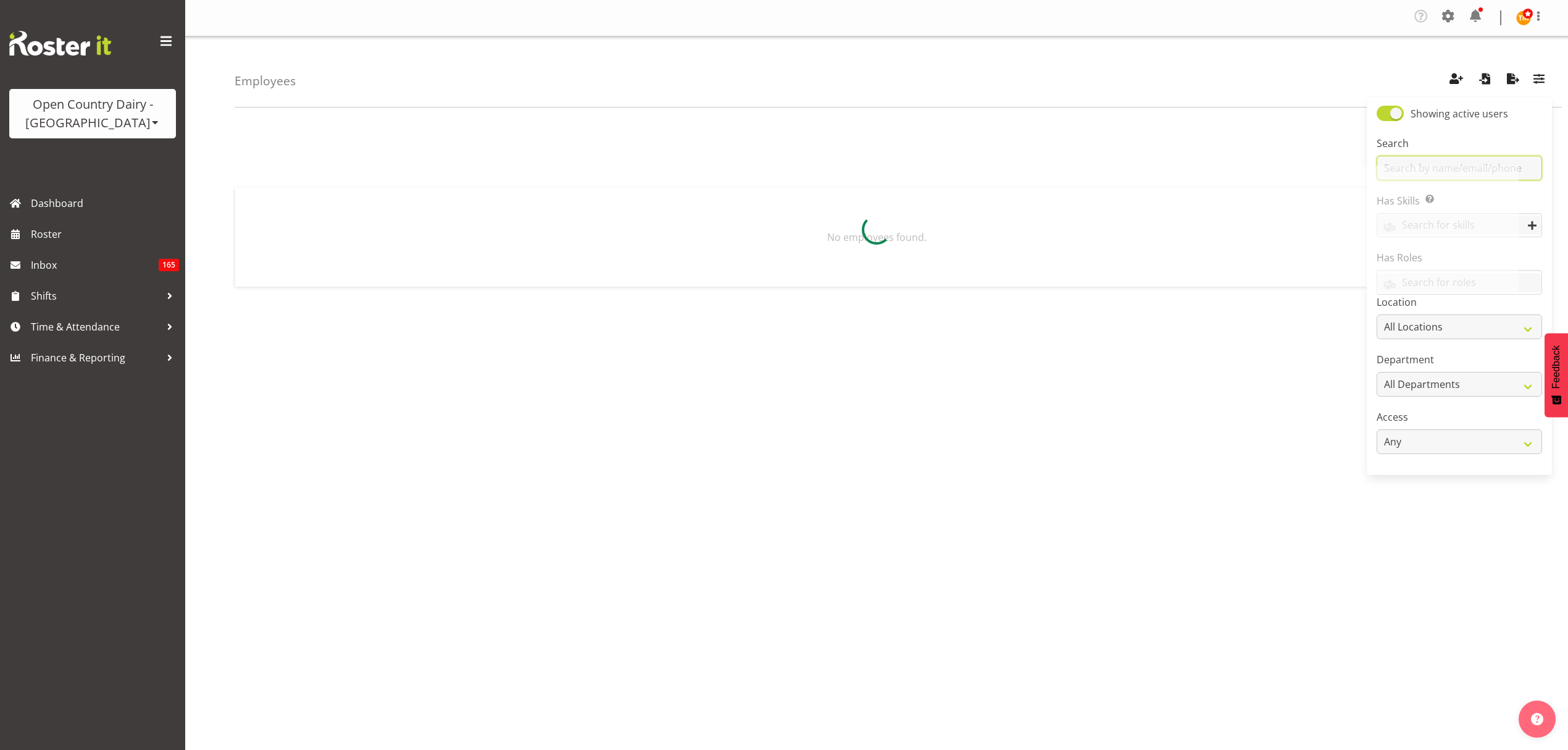
click at [1529, 168] on input "text" at bounding box center [1460, 168] width 166 height 25
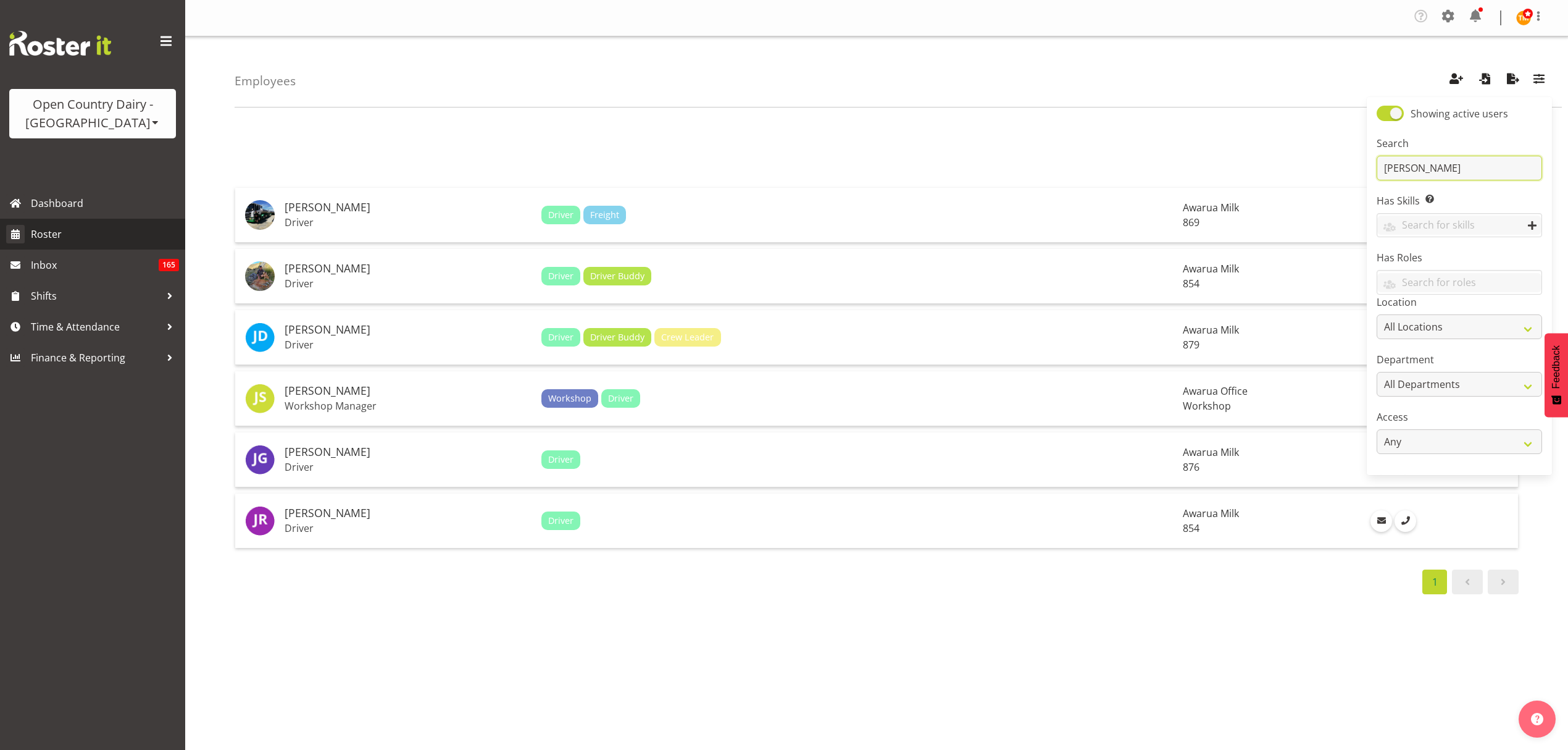
type input "[PERSON_NAME]"
click at [393, 411] on p "Workshop Manager" at bounding box center [408, 406] width 247 height 12
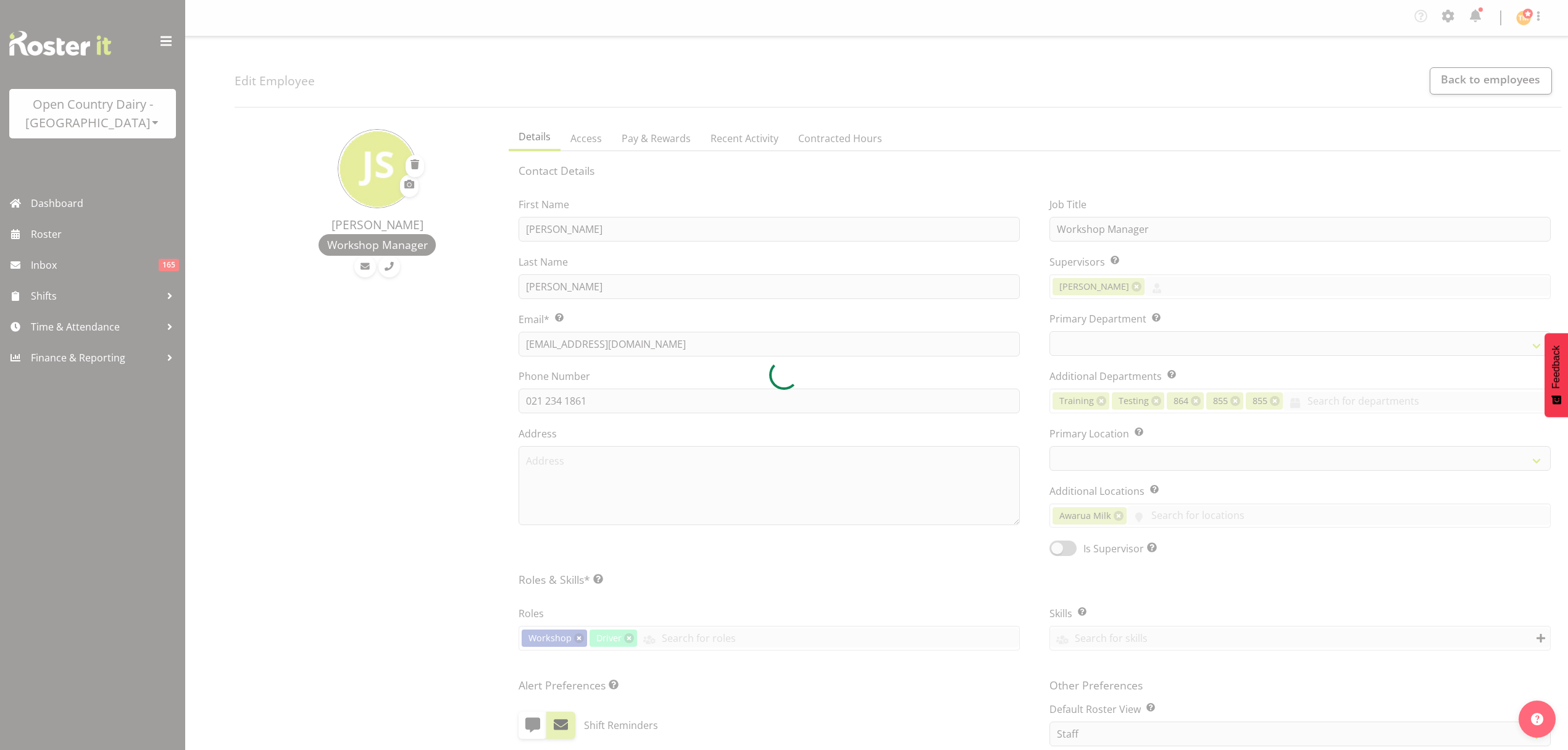
select select "TimelineWeek"
select select
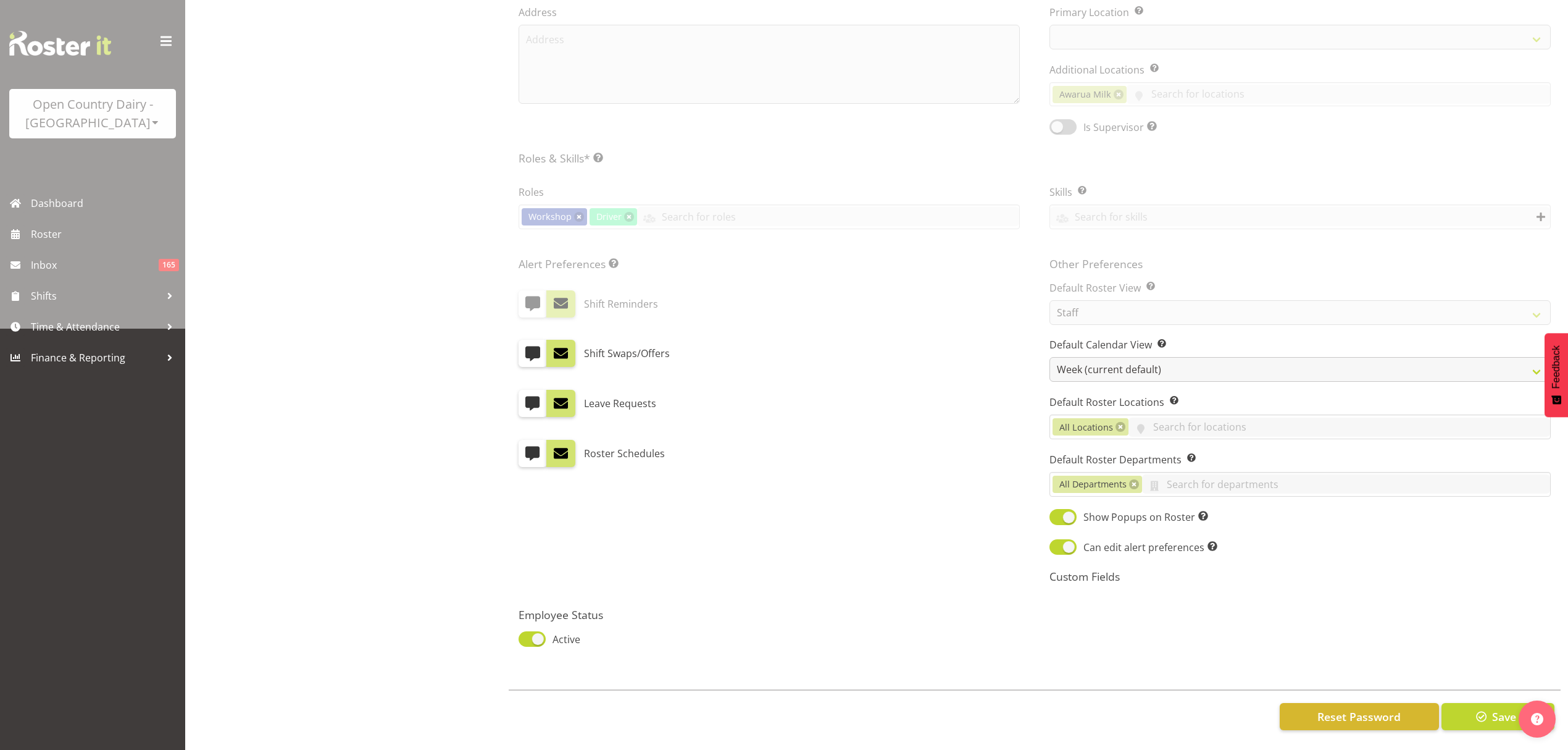
scroll to position [452, 0]
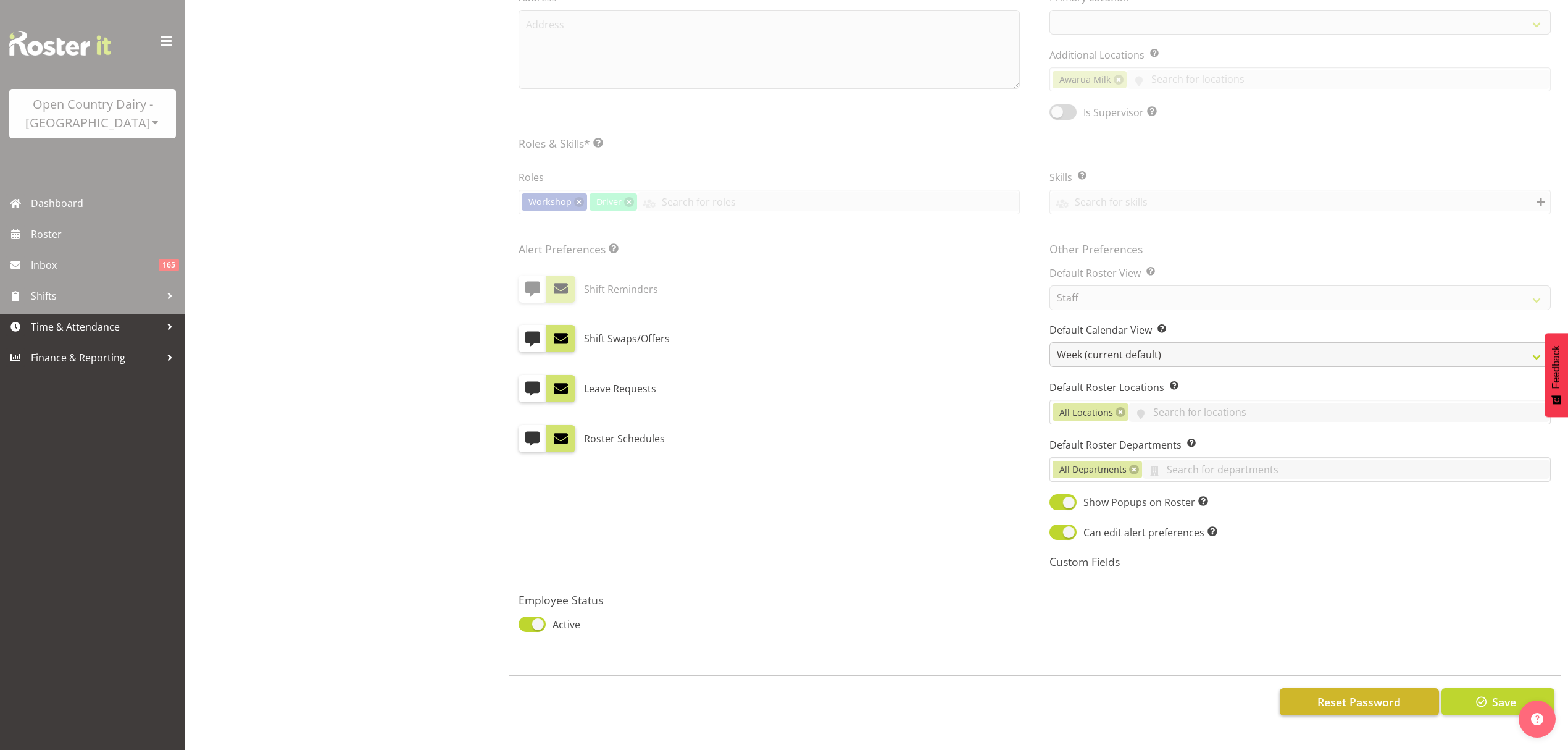
select select
select select "990"
select select
click at [547, 618] on span "Active" at bounding box center [563, 625] width 34 height 15
click at [527, 620] on input "Active" at bounding box center [522, 624] width 8 height 8
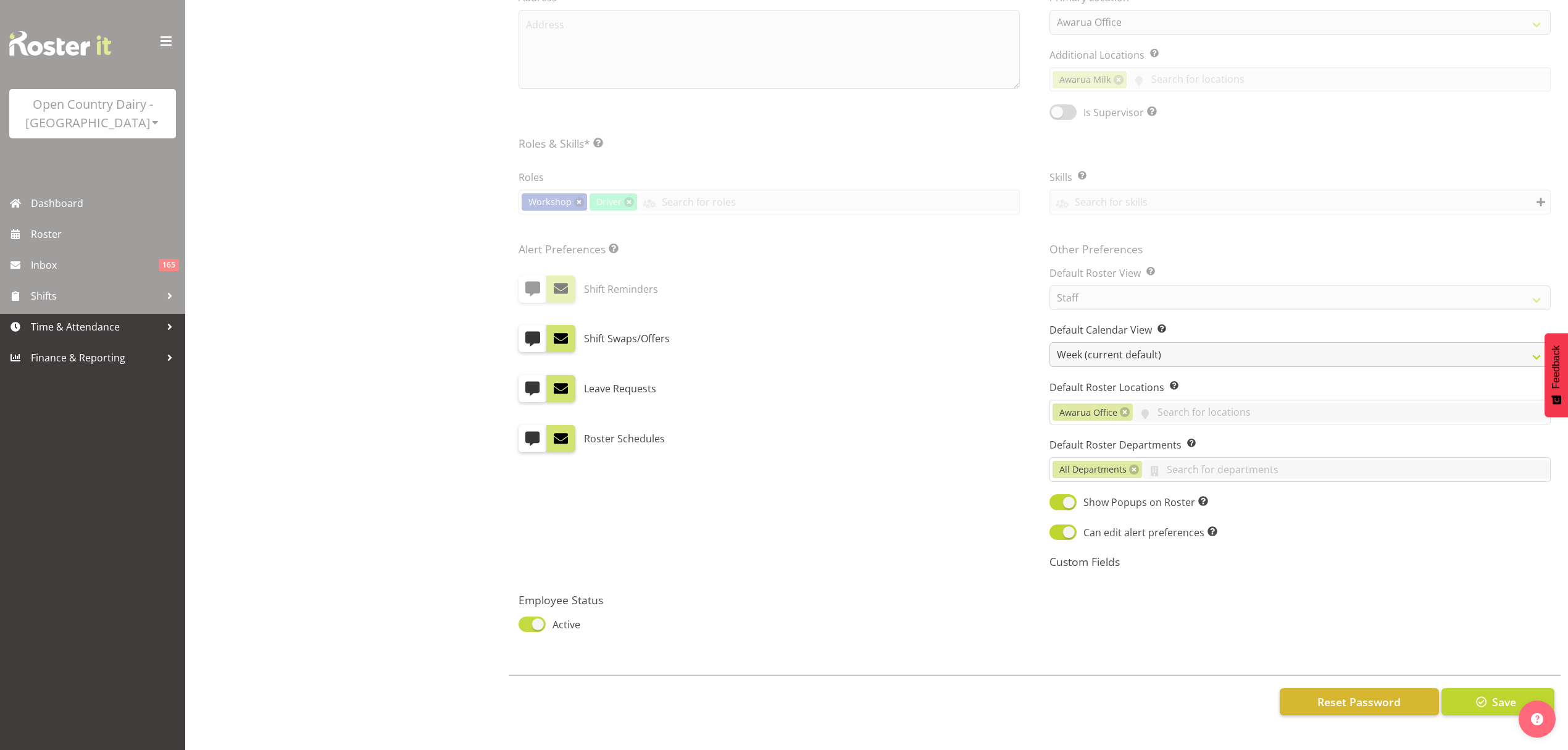
checkbox input "false"
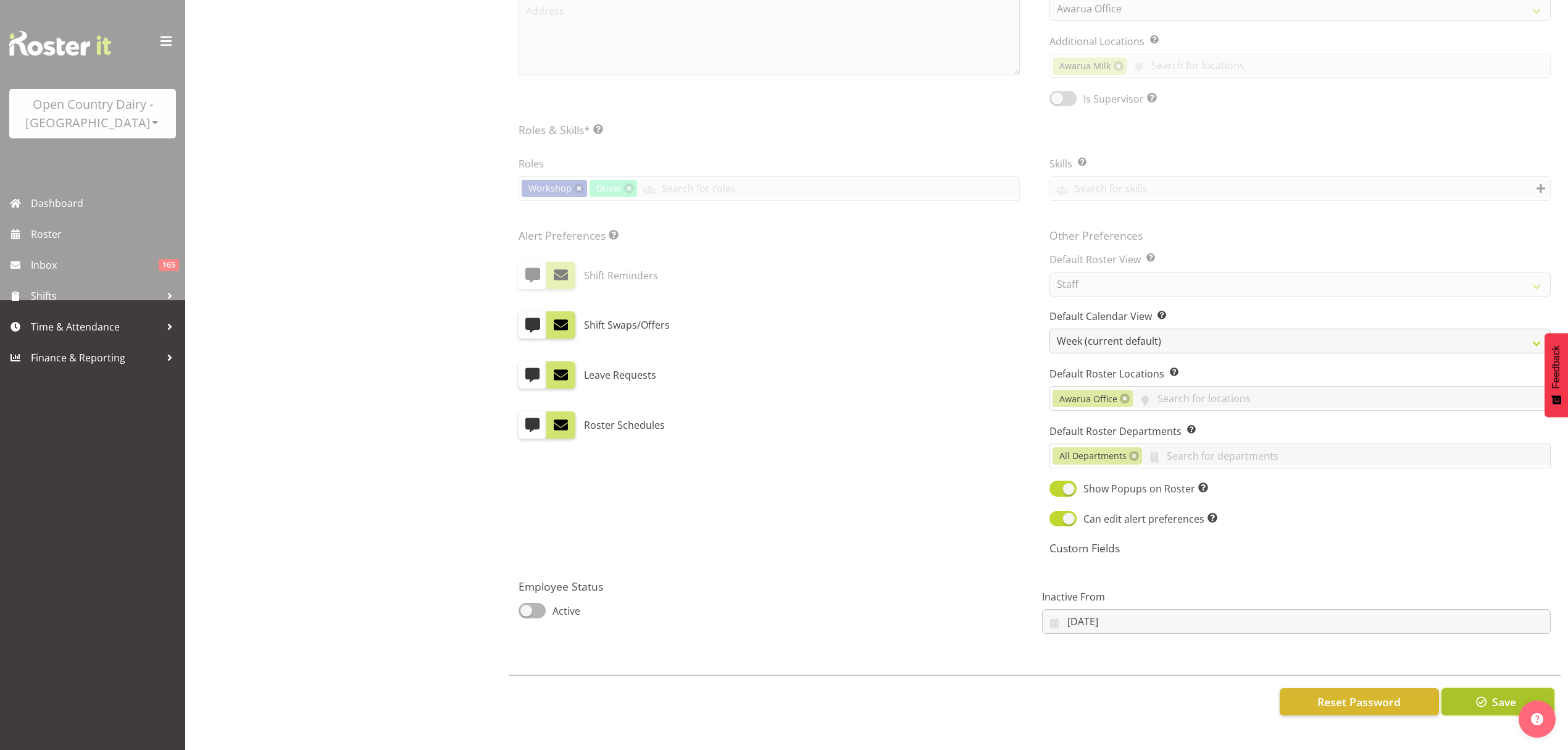
click at [1488, 709] on span "button" at bounding box center [1482, 701] width 16 height 16
select select
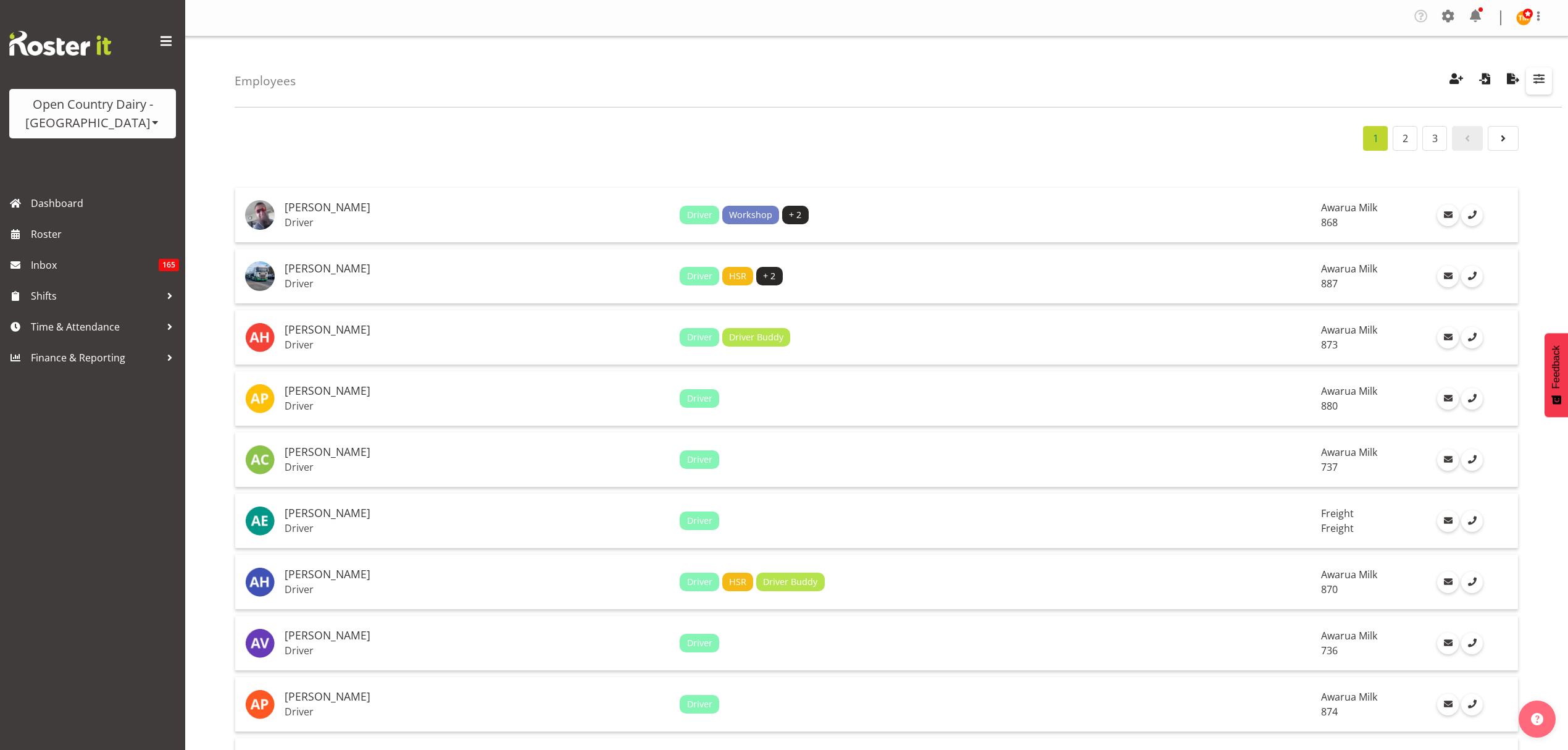
click at [1549, 85] on button "button" at bounding box center [1539, 81] width 26 height 27
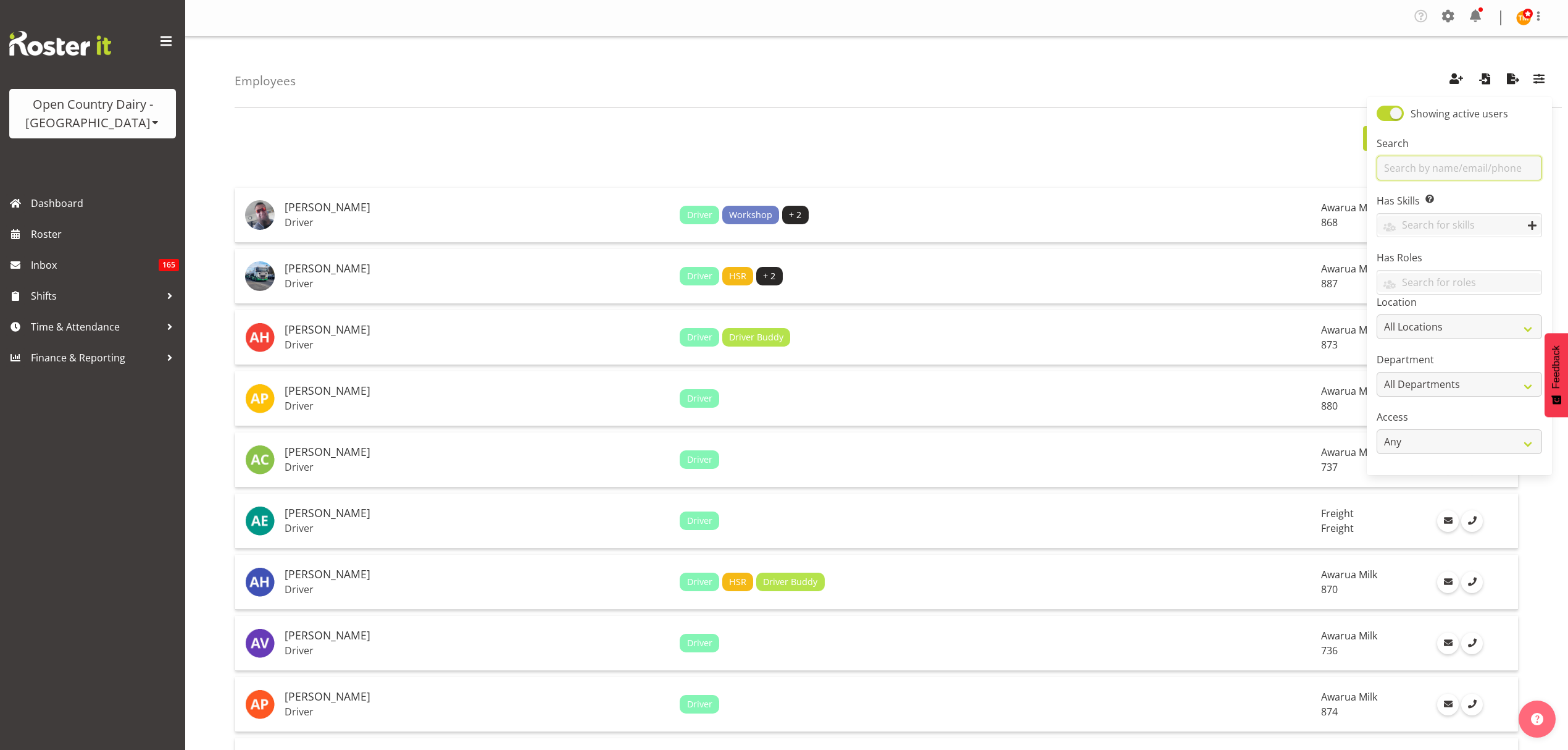
click at [1487, 163] on input "text" at bounding box center [1460, 168] width 166 height 25
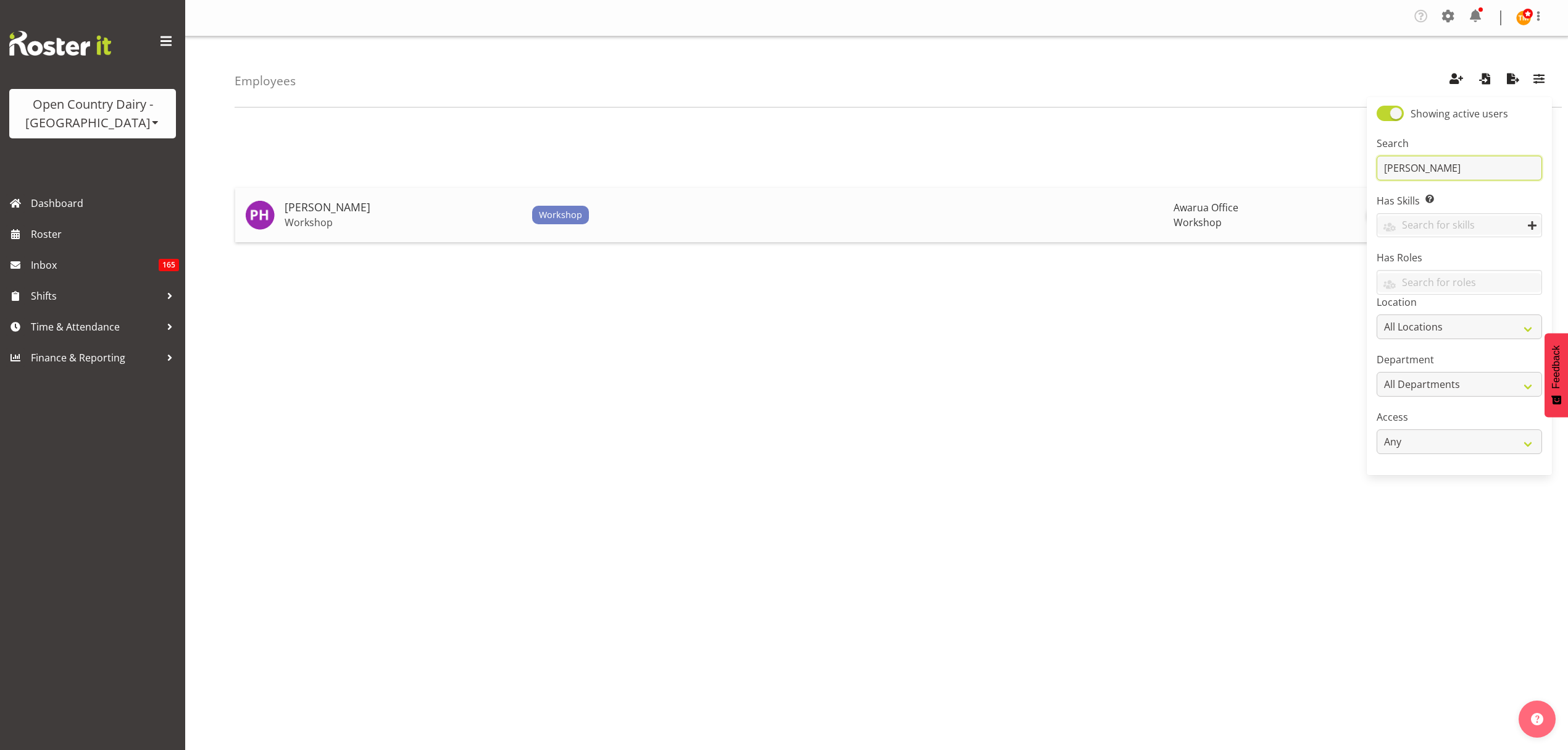
type input "[PERSON_NAME]"
drag, startPoint x: 368, startPoint y: 218, endPoint x: 368, endPoint y: 226, distance: 8.0
click at [368, 218] on p "Workshop" at bounding box center [403, 222] width 238 height 12
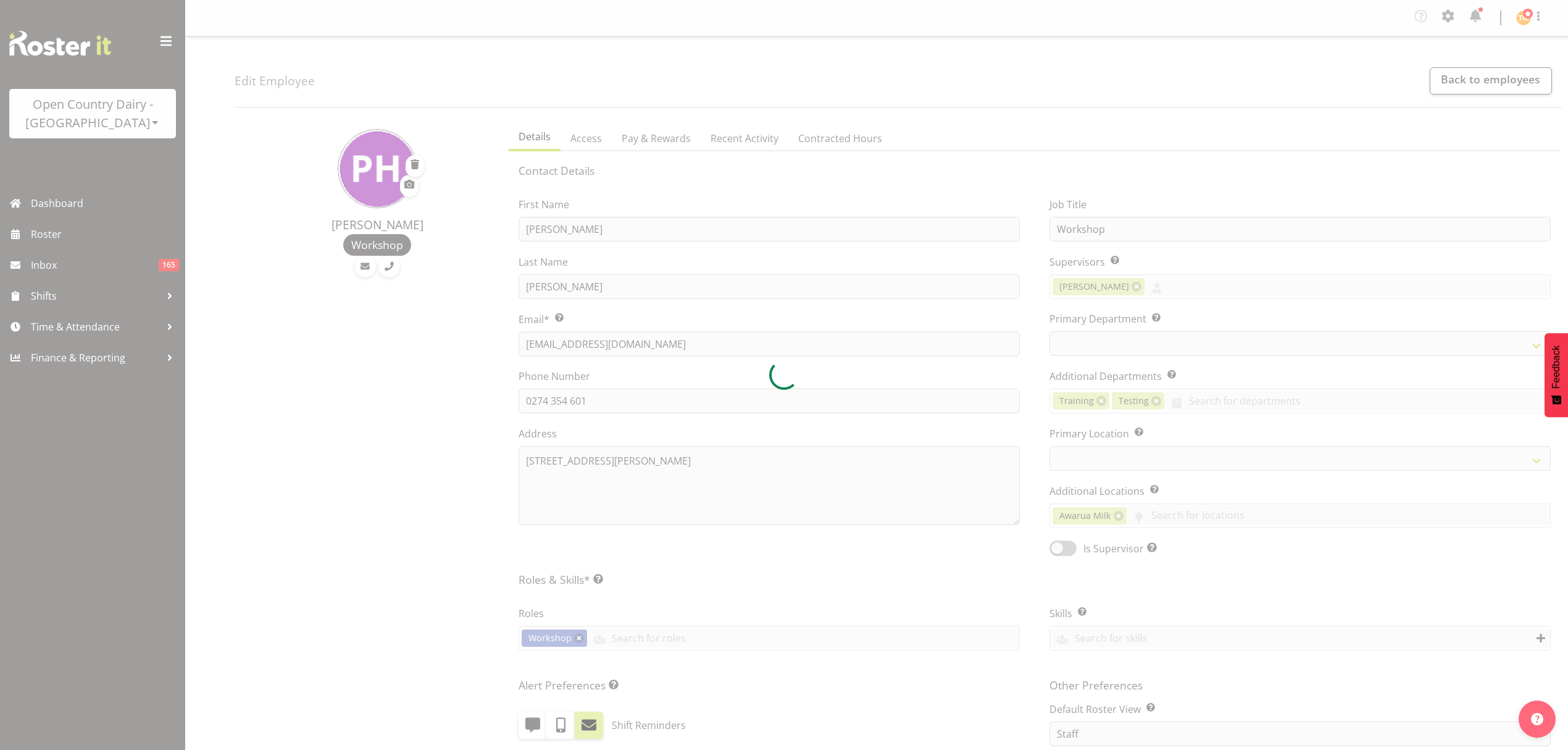
select select "TimelineWeek"
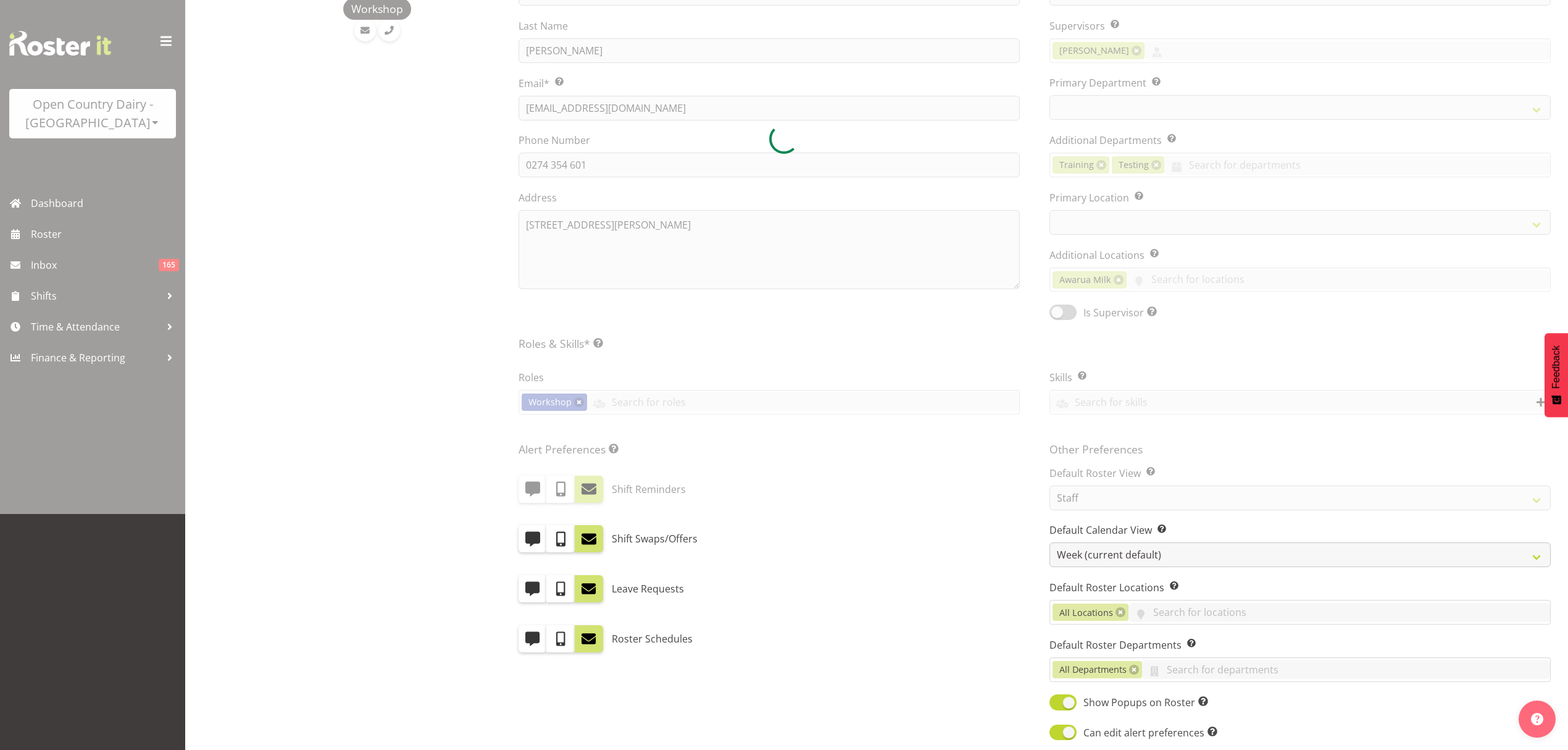
scroll to position [411, 0]
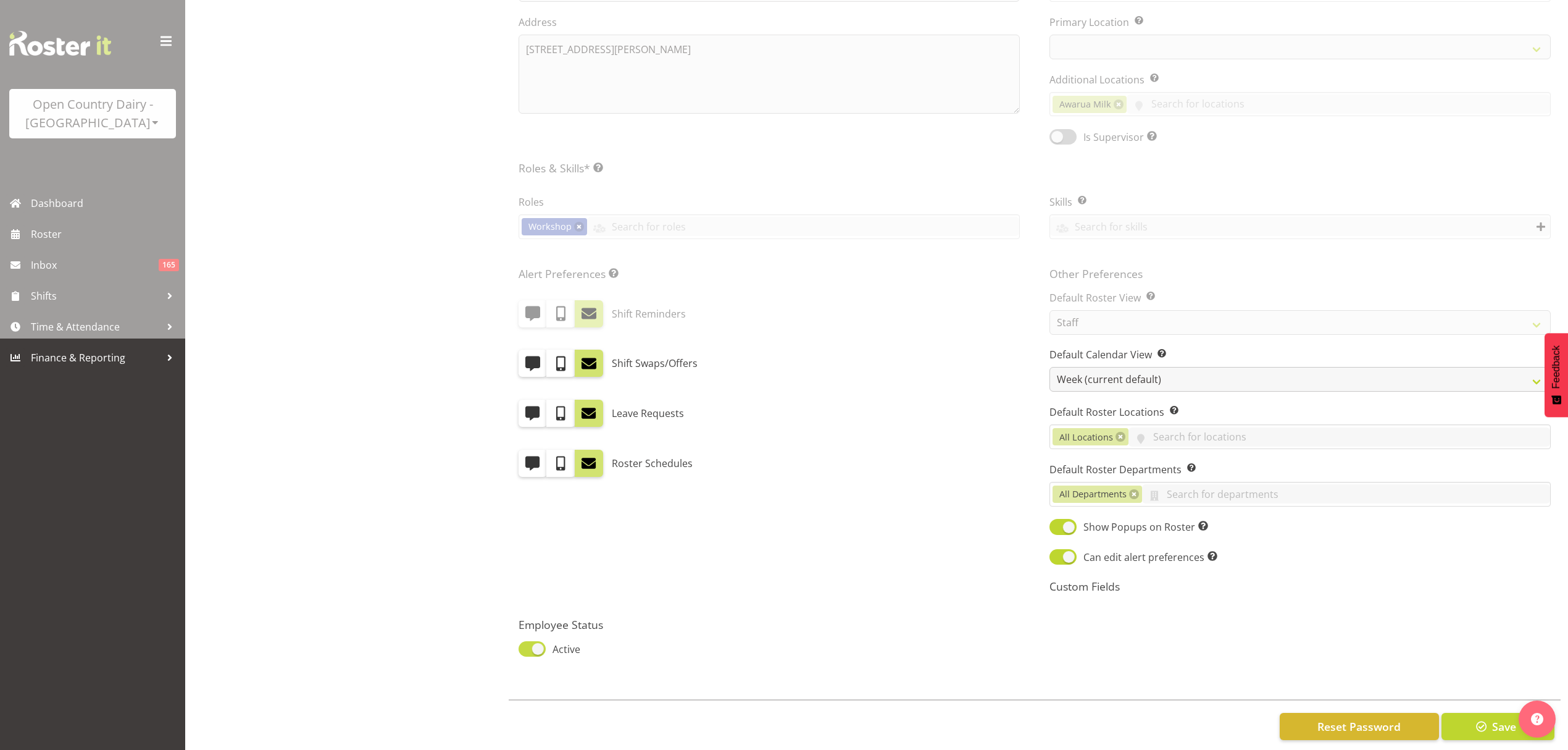
select select
click at [529, 653] on span at bounding box center [532, 649] width 27 height 16
click at [527, 653] on input "Active" at bounding box center [522, 649] width 8 height 8
checkbox input "false"
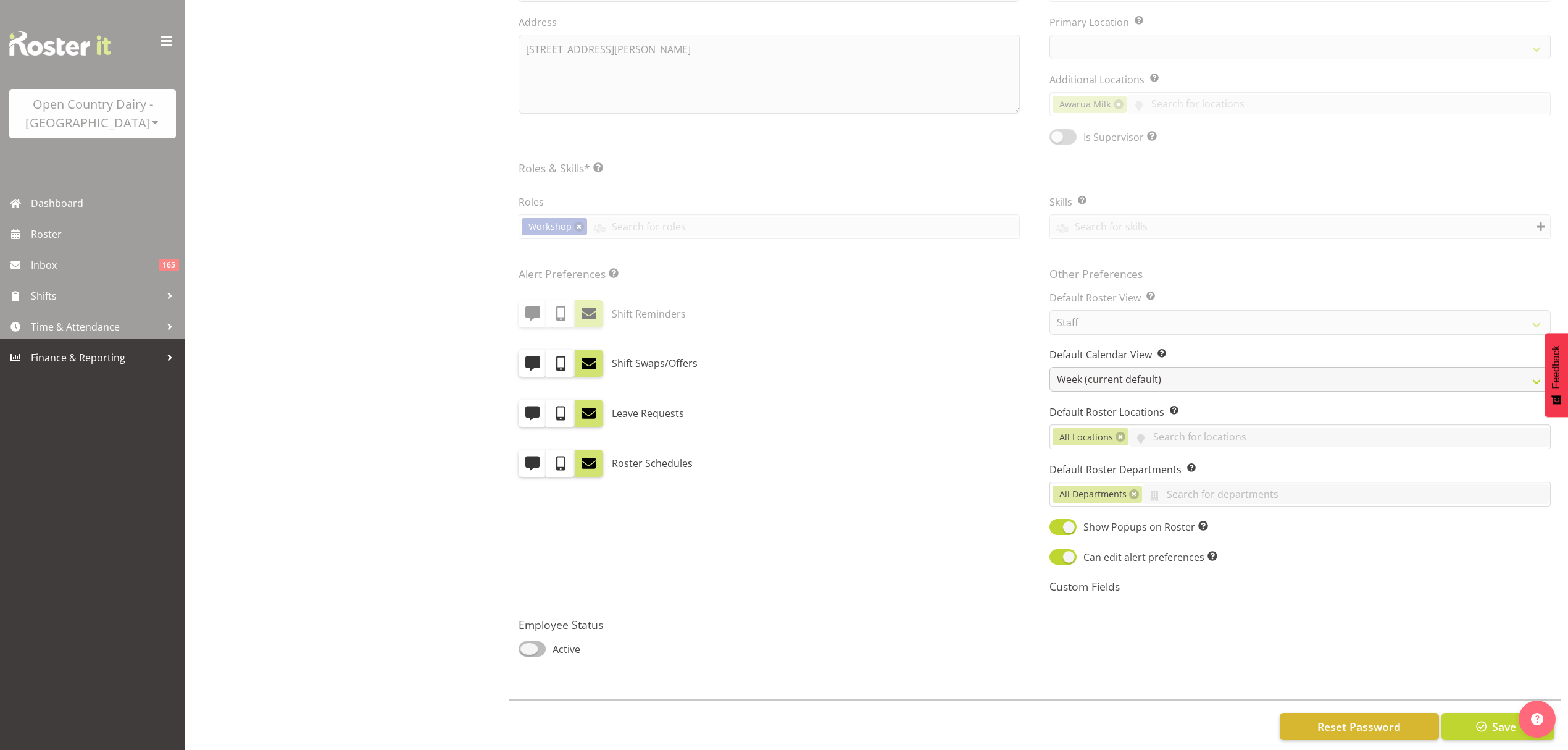
select select
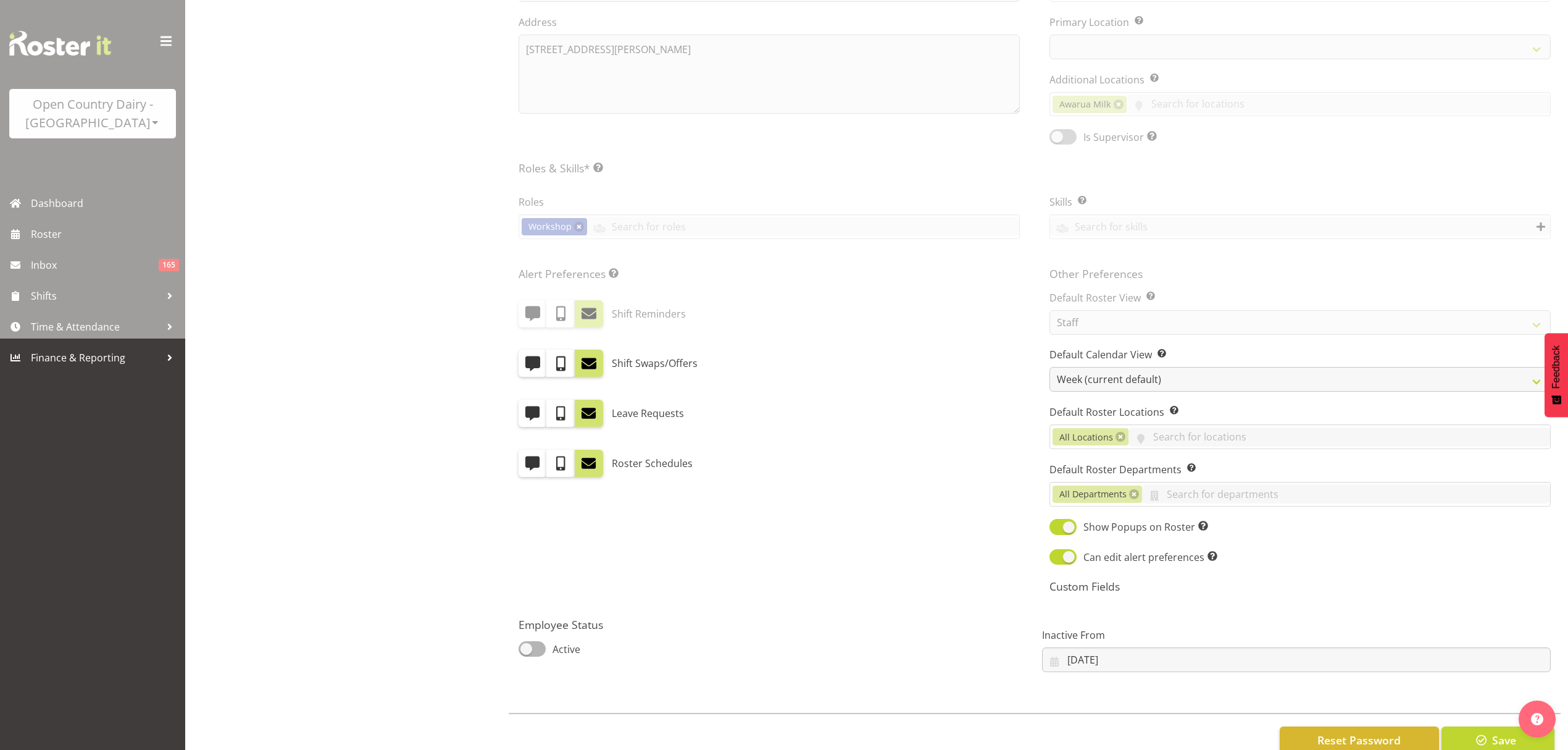
select select
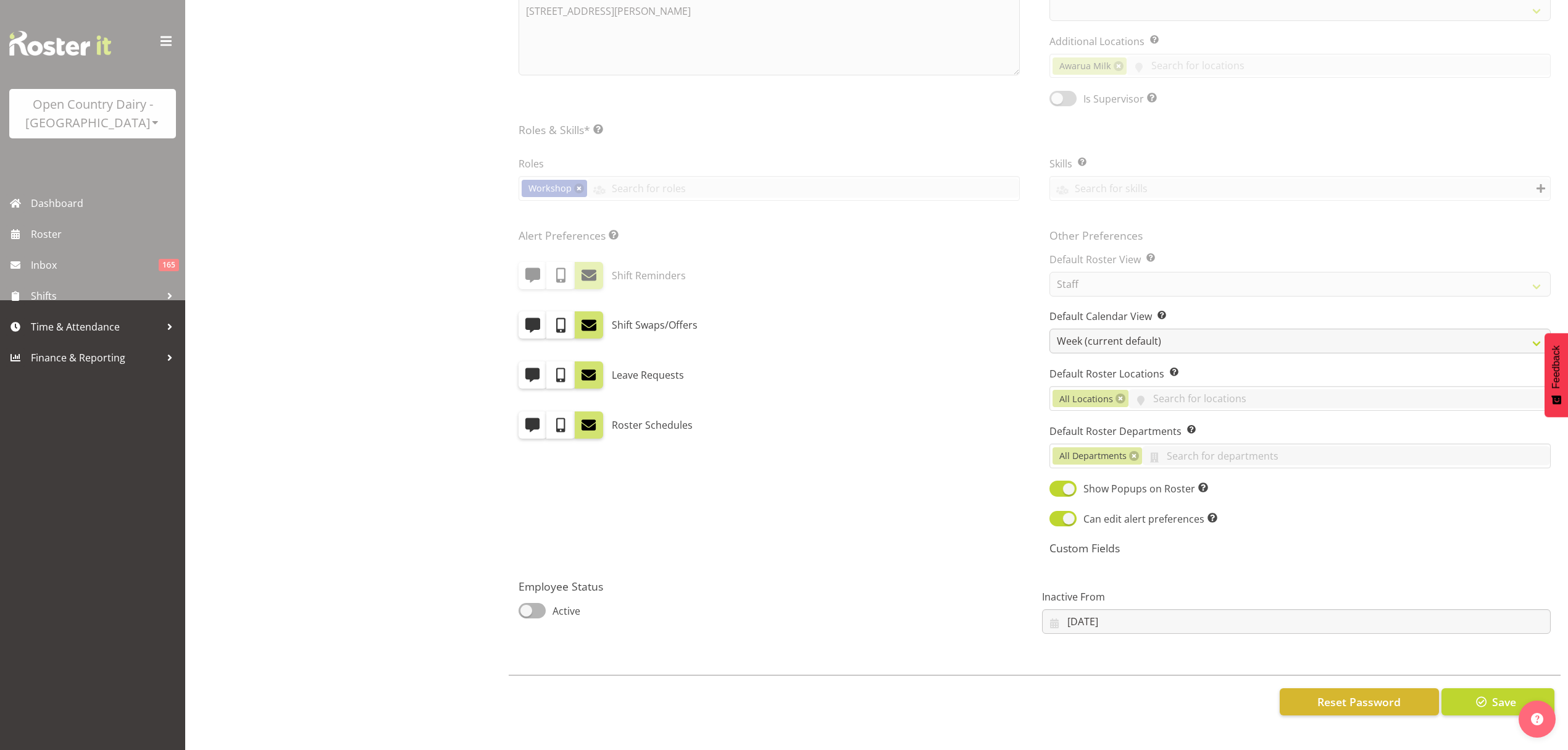
select select
select select "990"
click at [1475, 693] on span "button" at bounding box center [1482, 701] width 16 height 16
select select
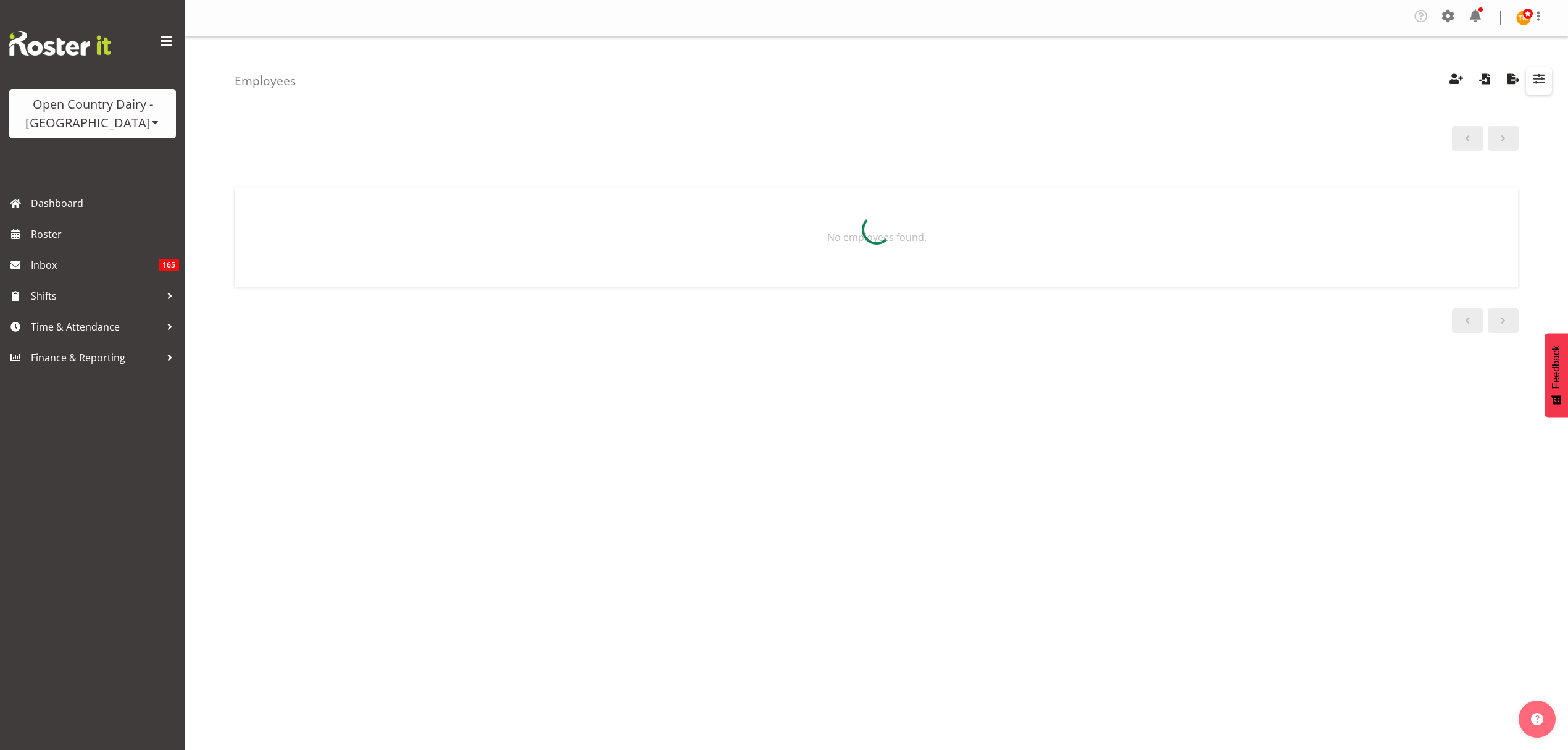
click at [1547, 84] on button "button" at bounding box center [1539, 81] width 26 height 27
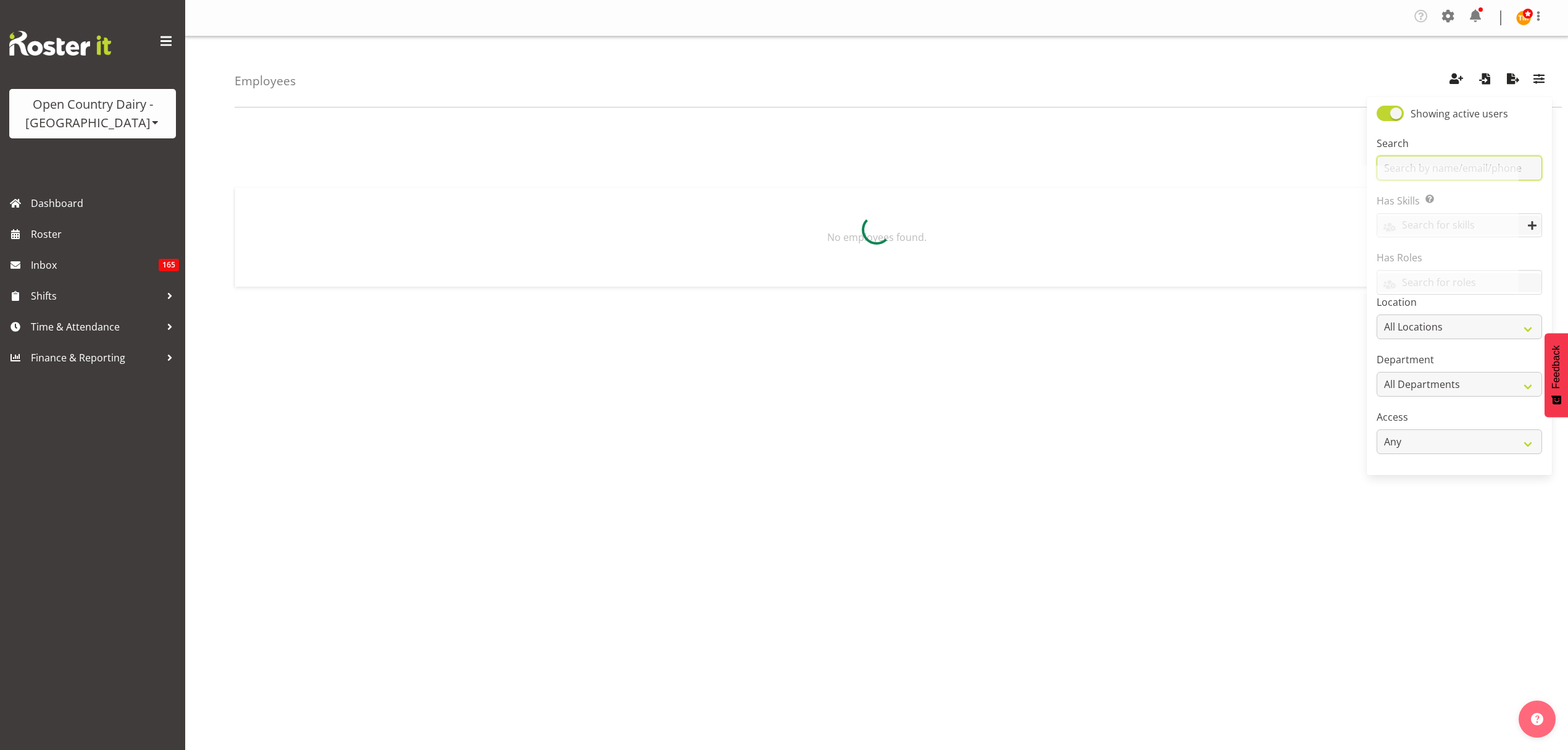
click at [1454, 159] on input "text" at bounding box center [1460, 168] width 166 height 25
